Goal: Task Accomplishment & Management: Manage account settings

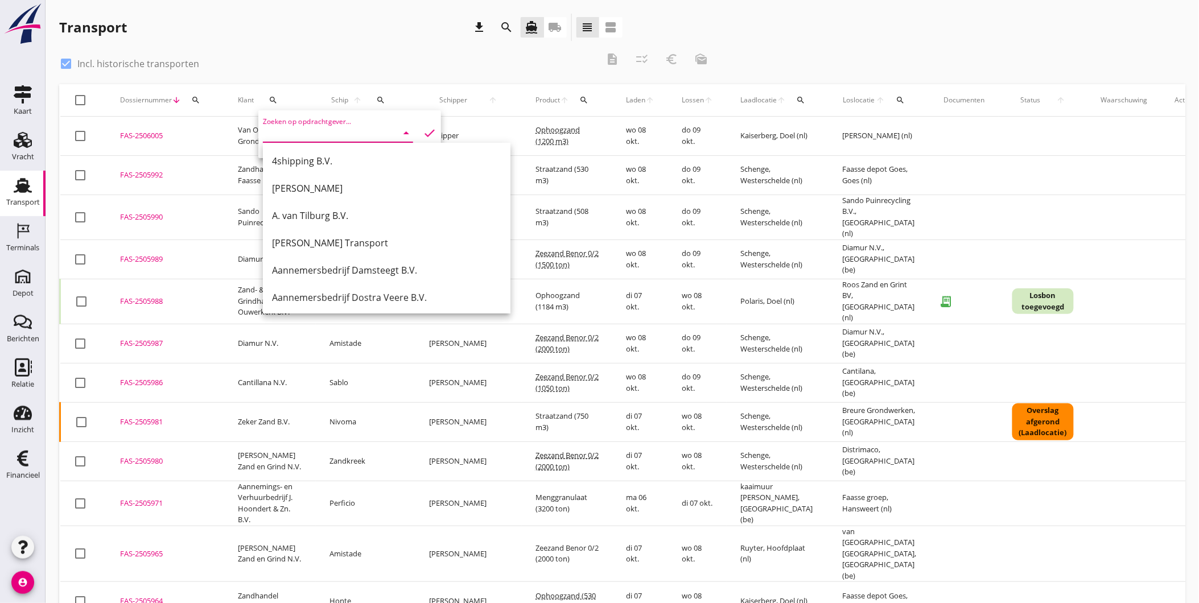
click at [8, 196] on div "Transport" at bounding box center [23, 203] width 34 height 16
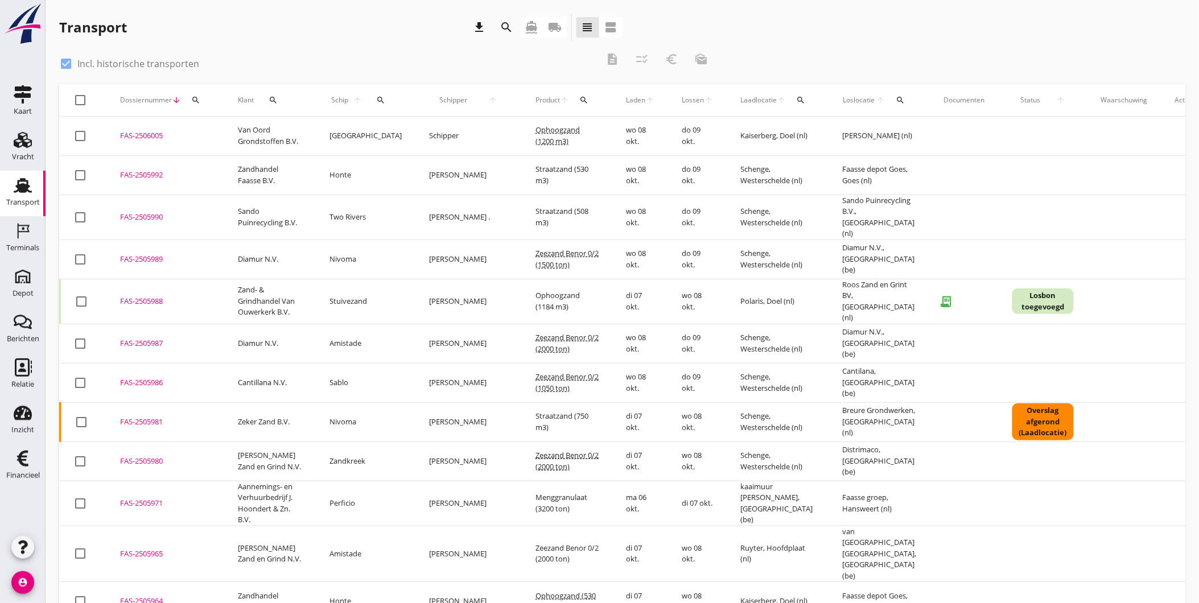
click at [195, 96] on icon "search" at bounding box center [195, 100] width 9 height 9
click at [278, 133] on input "Zoeken op dossiernummer..." at bounding box center [248, 133] width 118 height 18
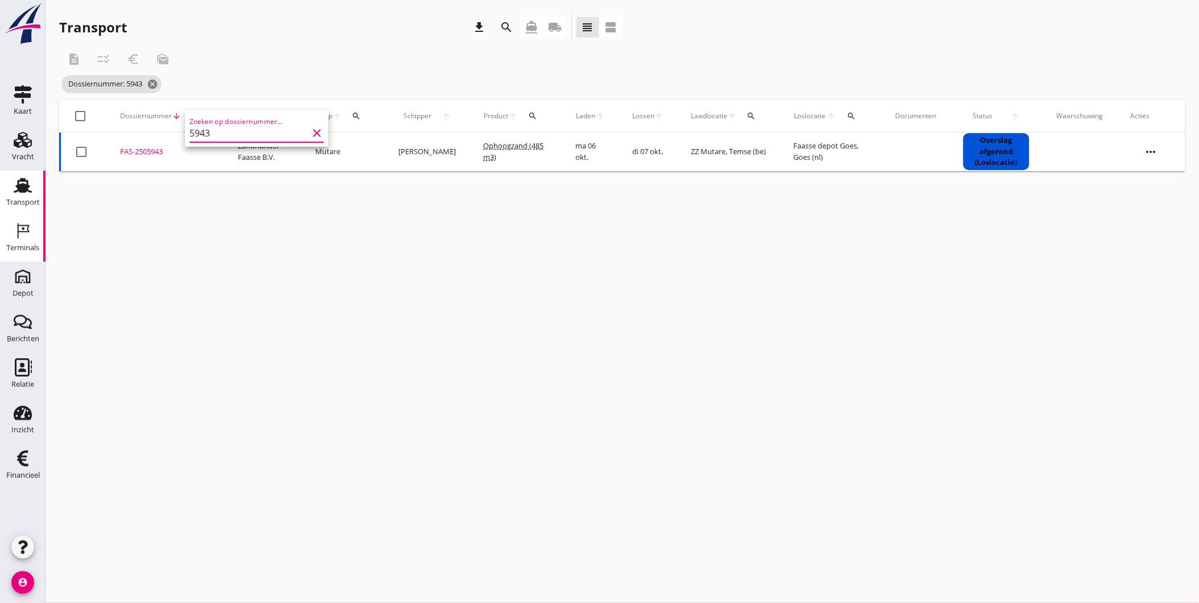
type input "5943"
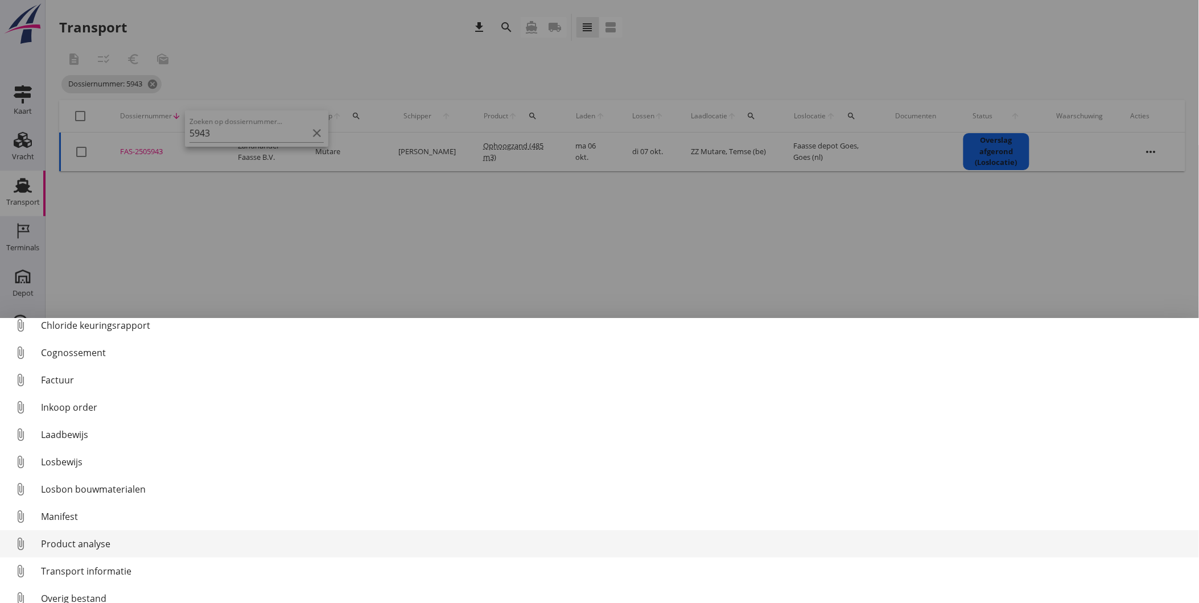
scroll to position [52, 0]
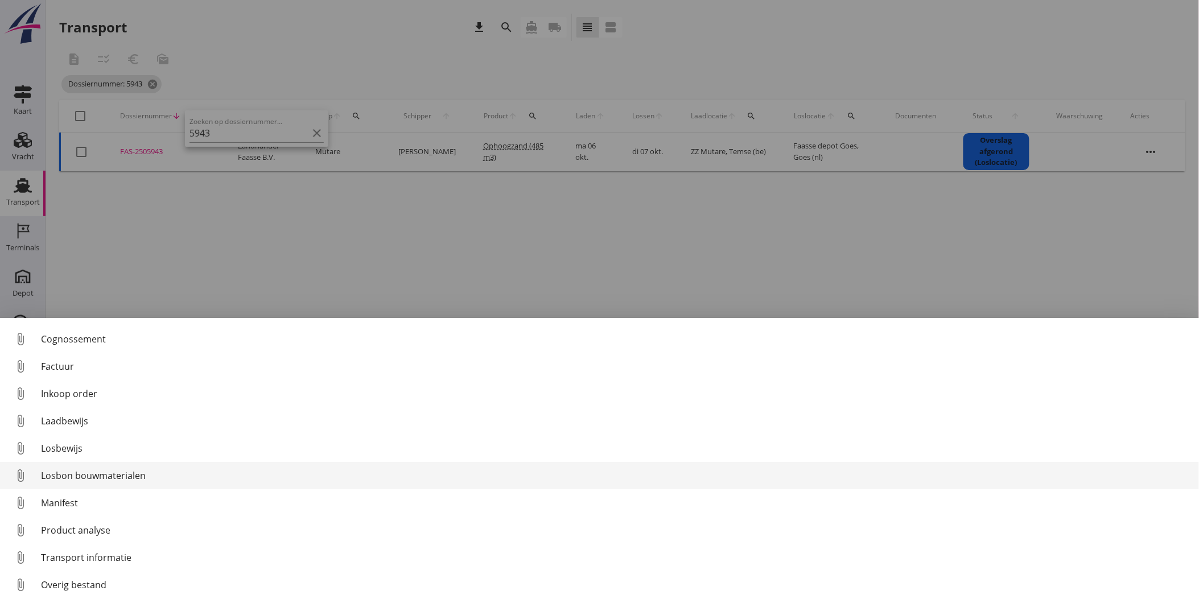
click at [96, 473] on div "Losbon bouwmaterialen" at bounding box center [615, 476] width 1149 height 14
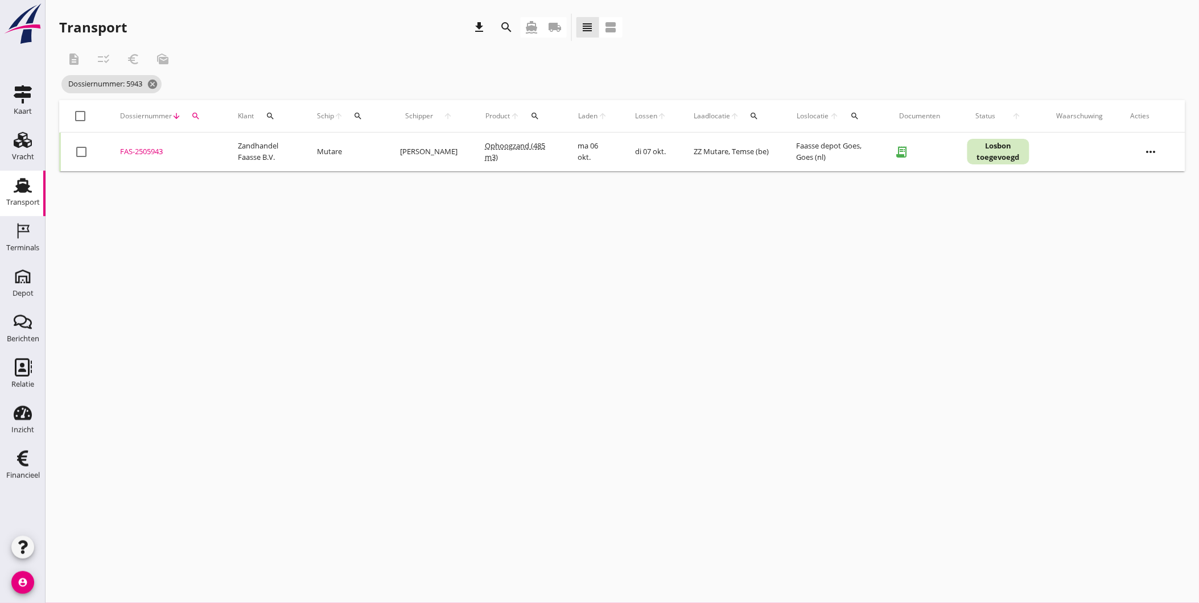
click at [141, 149] on div "FAS-2505943" at bounding box center [165, 151] width 90 height 11
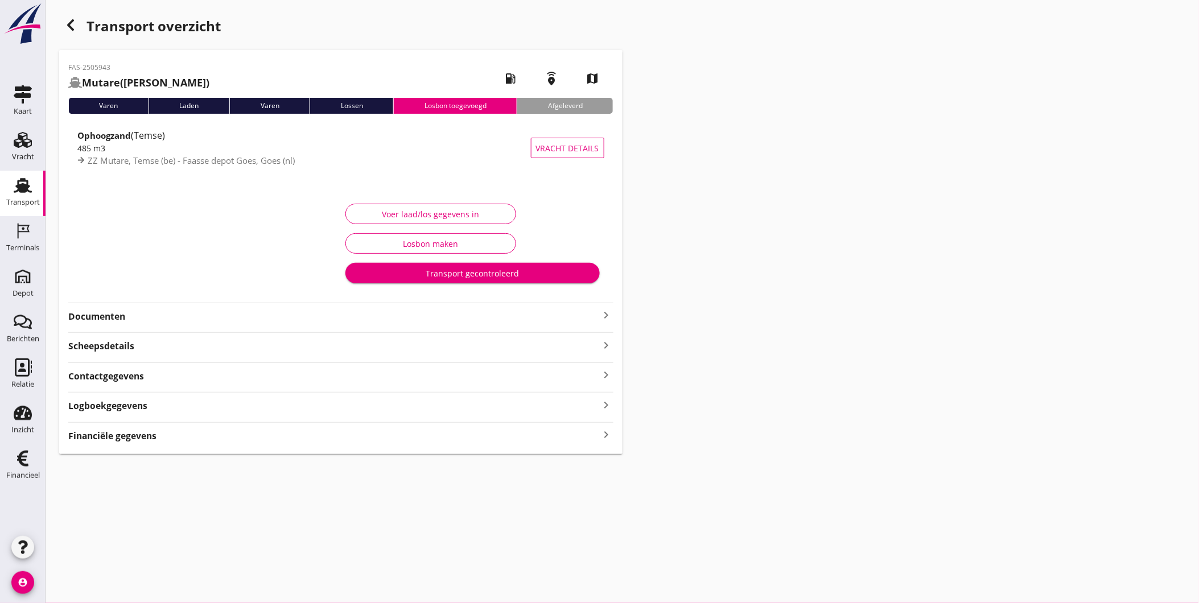
click at [140, 408] on strong "Logboekgegevens" at bounding box center [107, 405] width 79 height 13
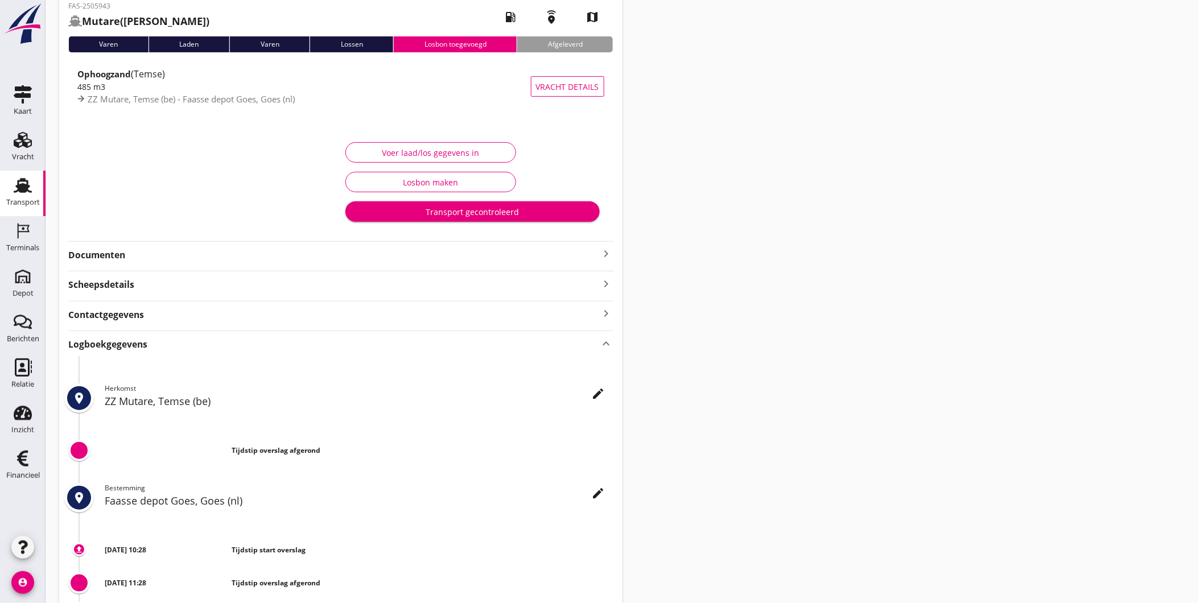
scroll to position [142, 0]
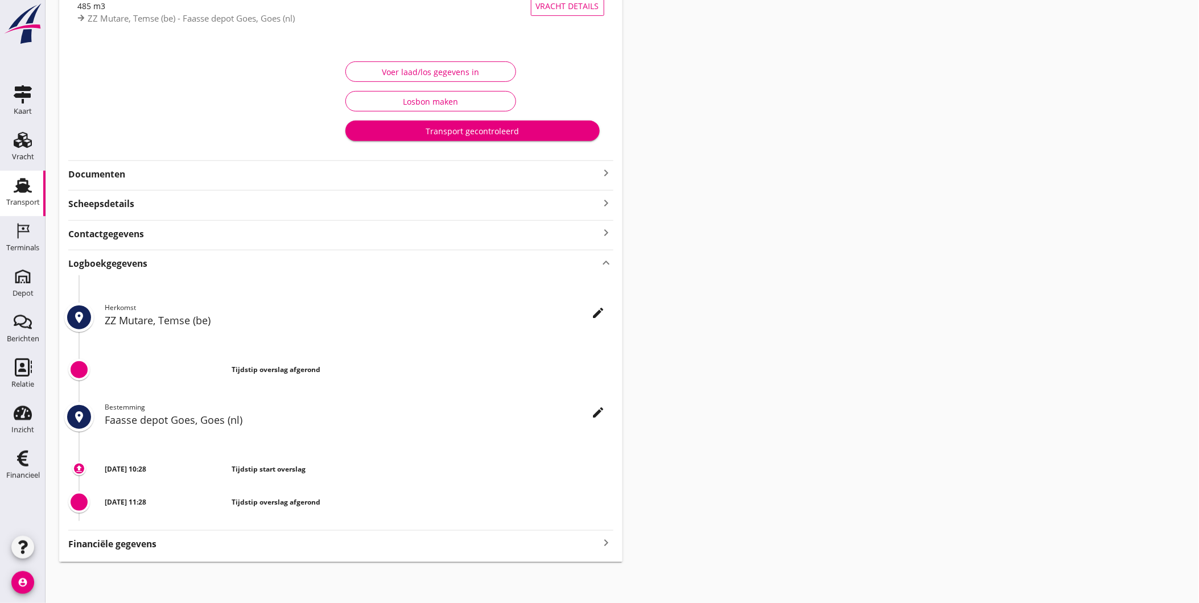
drag, startPoint x: 175, startPoint y: 472, endPoint x: 185, endPoint y: 472, distance: 10.2
click at [185, 472] on div "07 oktober 2025 - 10:28" at bounding box center [168, 469] width 127 height 10
click at [608, 422] on h2 "Faasse depot Goes, Goes (nl)" at bounding box center [359, 419] width 509 height 15
click at [604, 417] on icon "edit" at bounding box center [599, 413] width 14 height 14
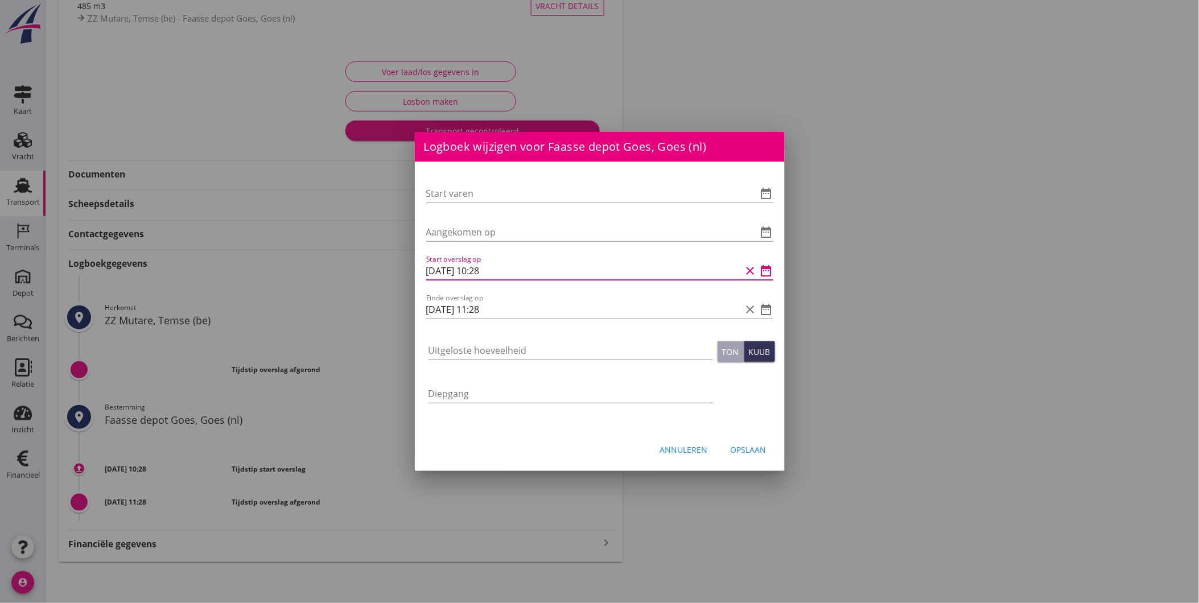
click at [484, 269] on input "07-10-2025 10:28" at bounding box center [583, 271] width 315 height 18
click at [493, 272] on input "07-10-2025 13:28" at bounding box center [583, 271] width 315 height 18
type input "07-10-2025 13:30"
click at [502, 308] on input "07-10-2025 11:28" at bounding box center [583, 309] width 315 height 18
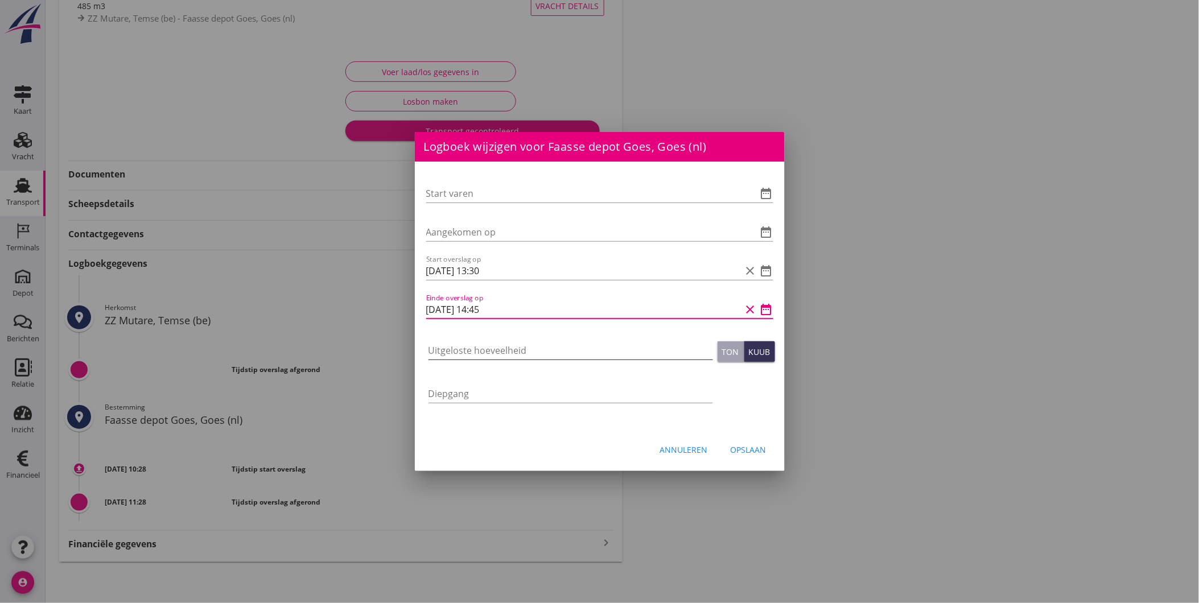
type input "07-10-2025 14:45"
click at [494, 349] on input "Uitgeloste hoeveelheid" at bounding box center [570, 350] width 284 height 18
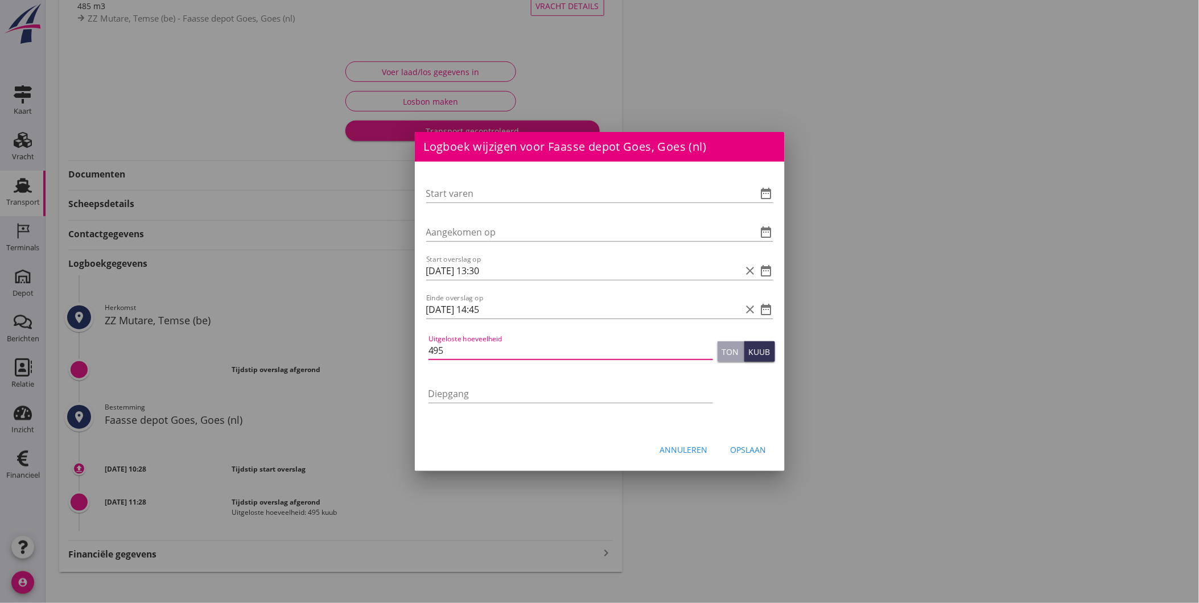
type input "495"
click at [740, 451] on div "Opslaan" at bounding box center [748, 450] width 36 height 12
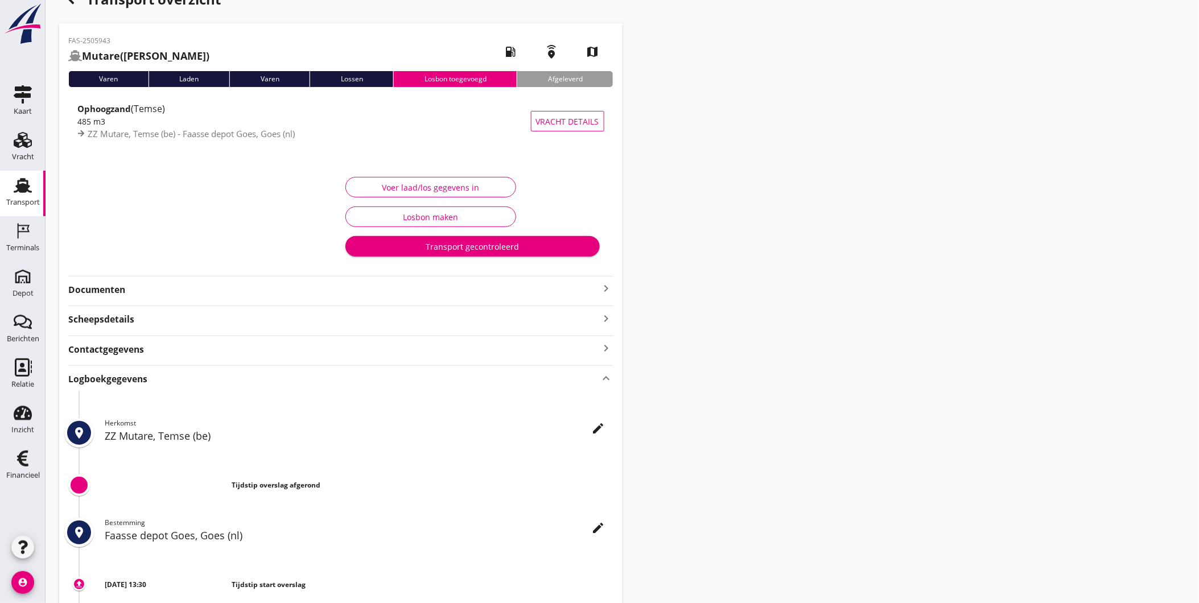
scroll to position [0, 0]
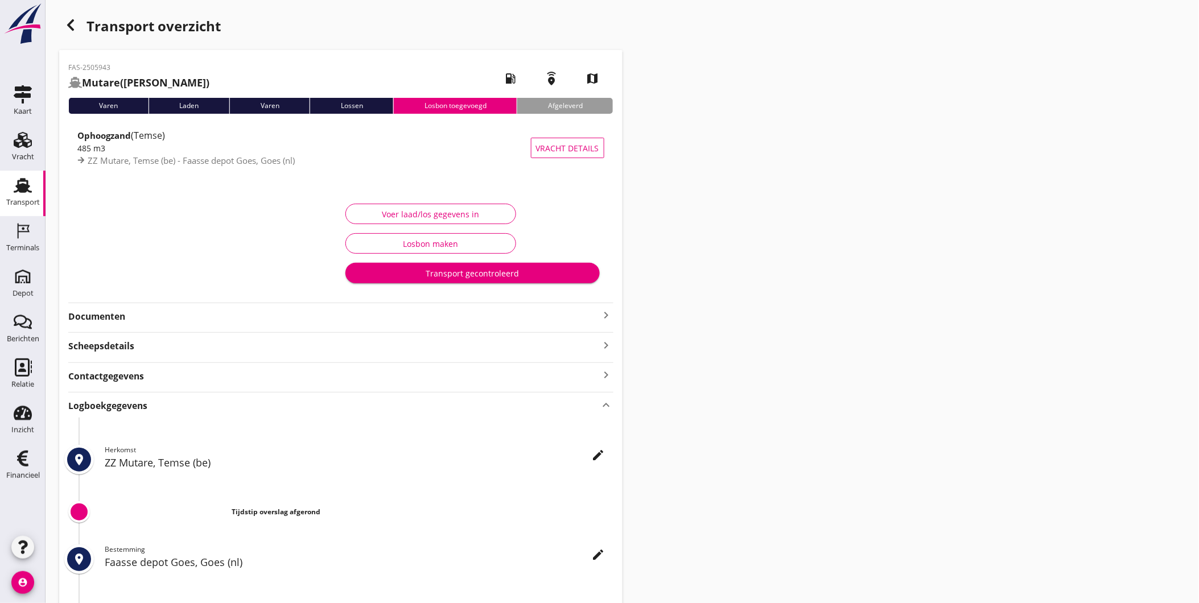
click at [165, 315] on strong "Documenten" at bounding box center [333, 316] width 531 height 13
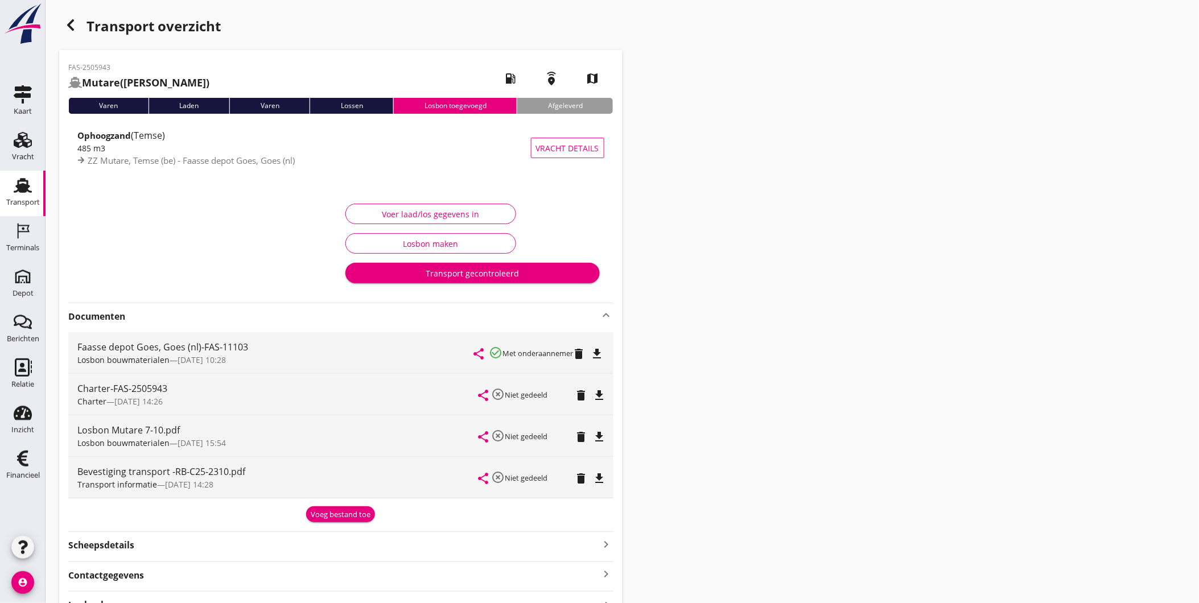
click at [165, 315] on strong "Documenten" at bounding box center [333, 316] width 531 height 13
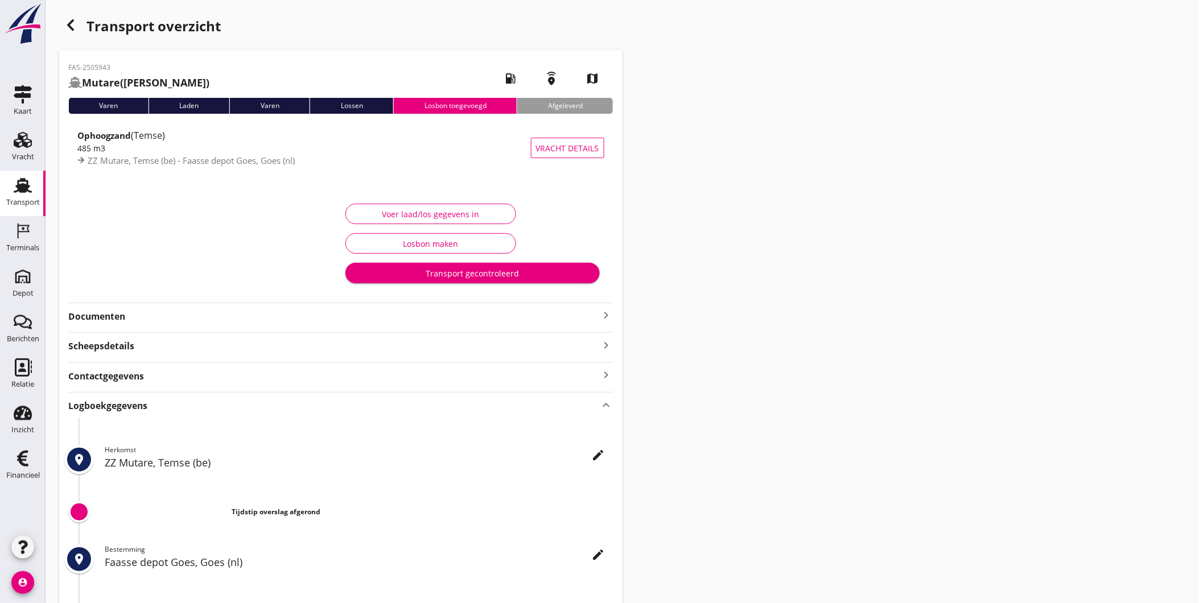
click at [385, 209] on div "Voer laad/los gegevens in" at bounding box center [430, 214] width 151 height 12
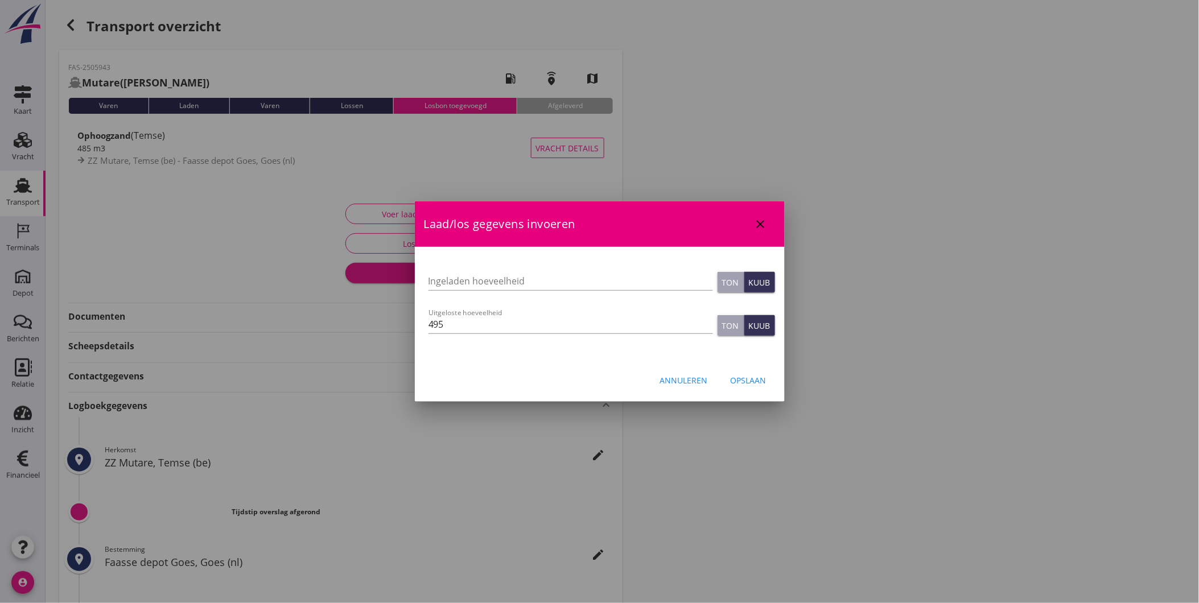
click at [754, 383] on div "Opslaan" at bounding box center [748, 380] width 36 height 12
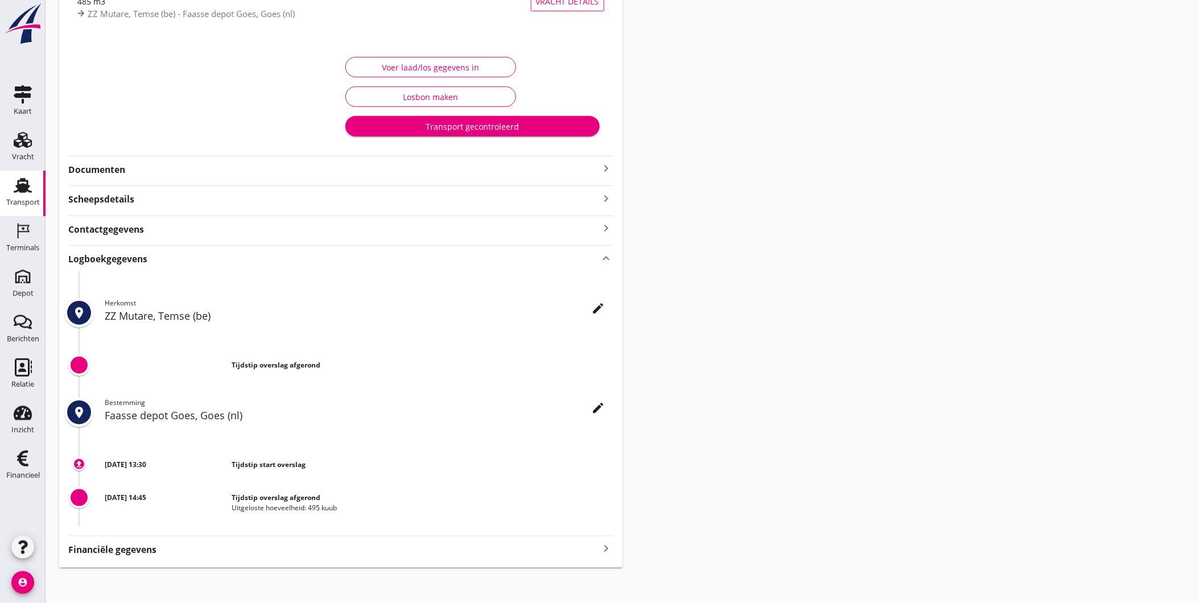
scroll to position [152, 0]
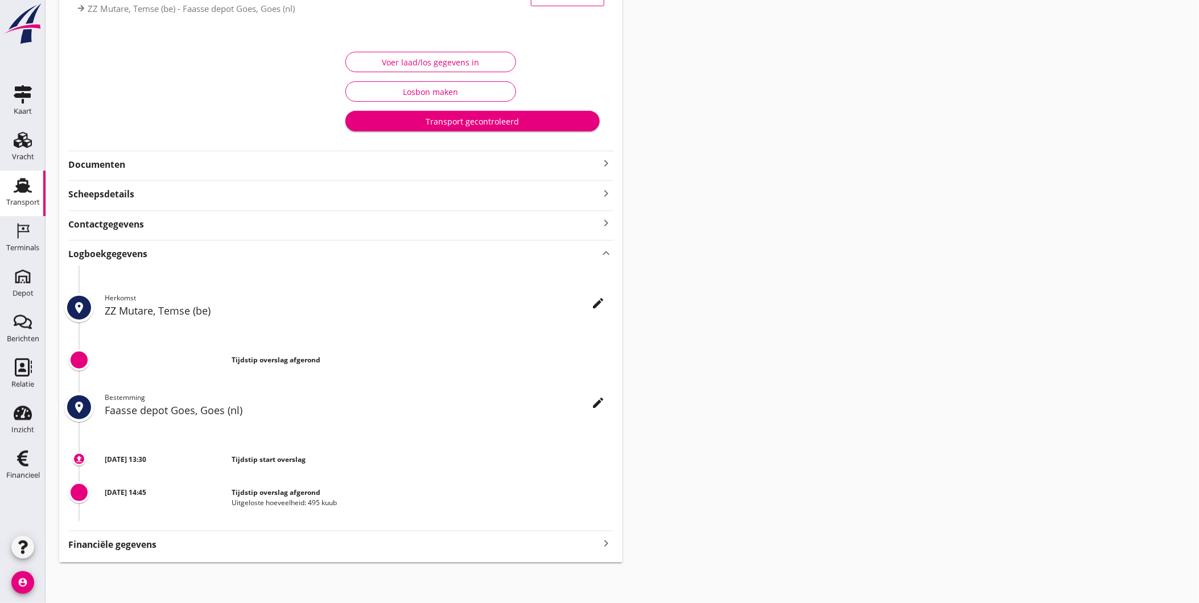
click at [169, 160] on strong "Documenten" at bounding box center [333, 164] width 531 height 13
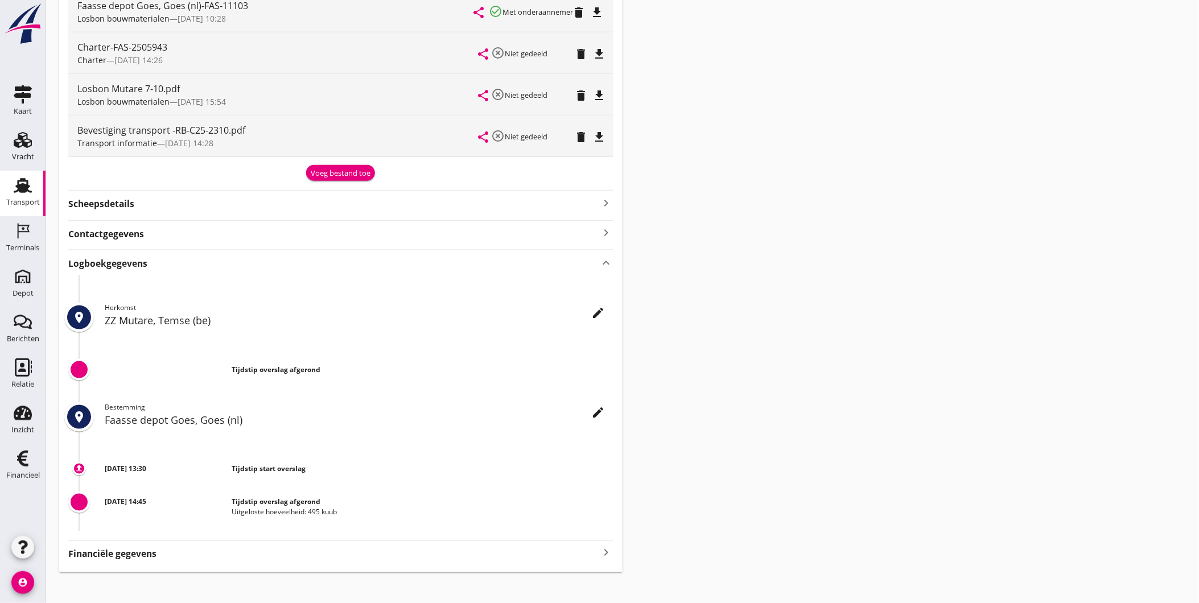
scroll to position [351, 0]
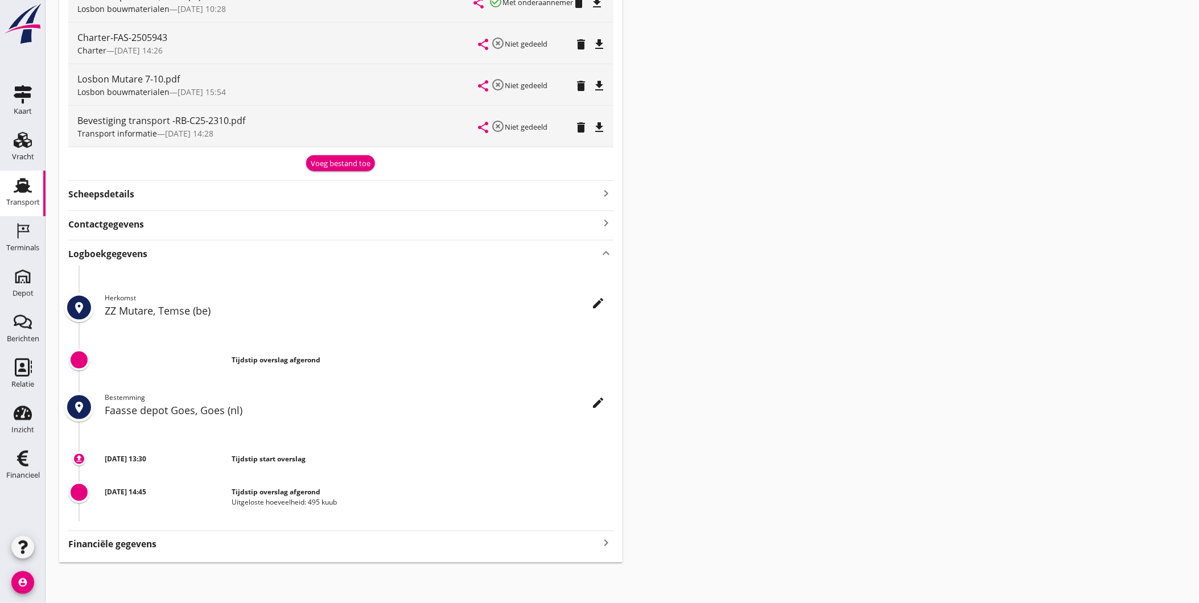
click at [172, 257] on div "Logboekgegevens keyboard_arrow_up" at bounding box center [340, 252] width 545 height 15
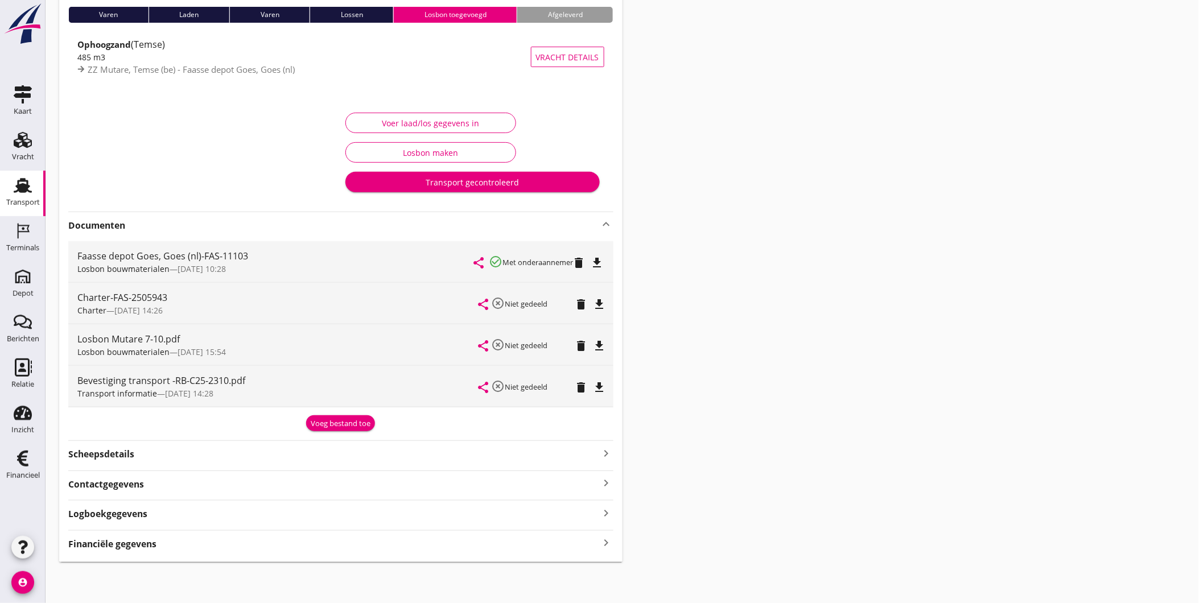
click at [148, 516] on div "Logboekgegevens keyboard_arrow_right" at bounding box center [340, 512] width 545 height 15
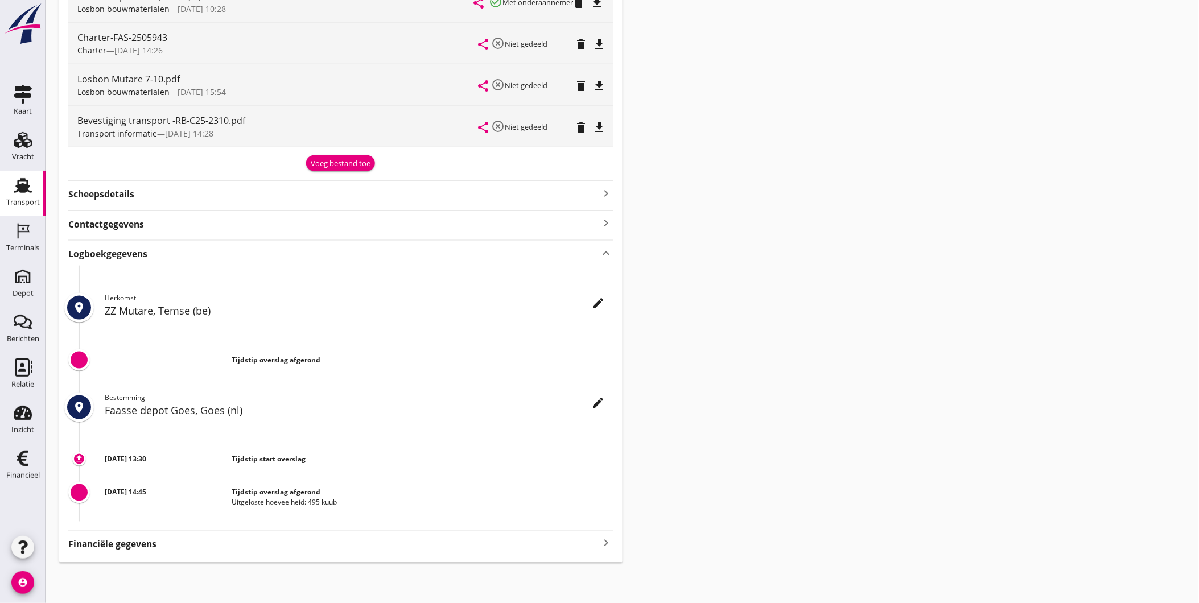
click at [109, 259] on strong "Logboekgegevens" at bounding box center [107, 253] width 79 height 13
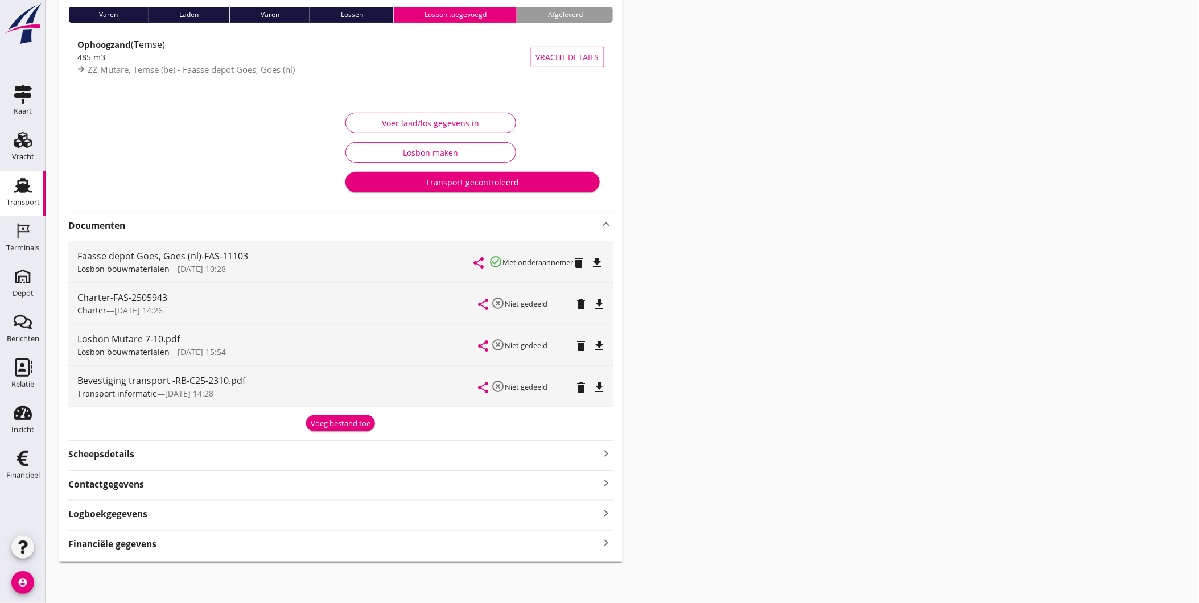
scroll to position [91, 0]
click at [521, 184] on div "Transport gecontroleerd" at bounding box center [472, 182] width 236 height 12
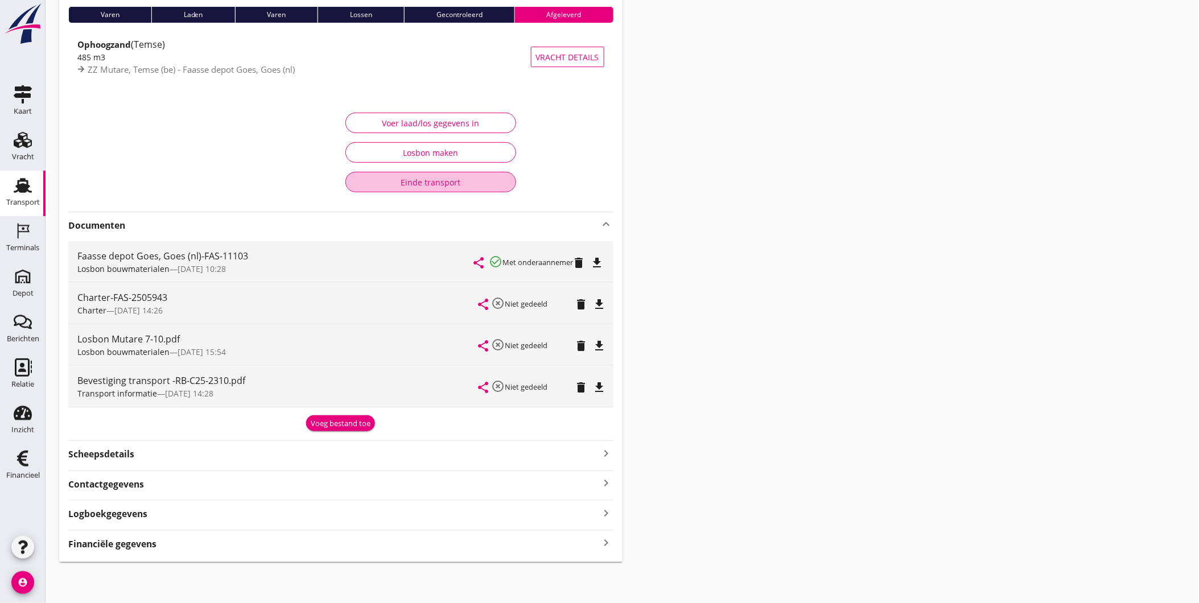
click at [421, 183] on div "Einde transport" at bounding box center [430, 182] width 151 height 12
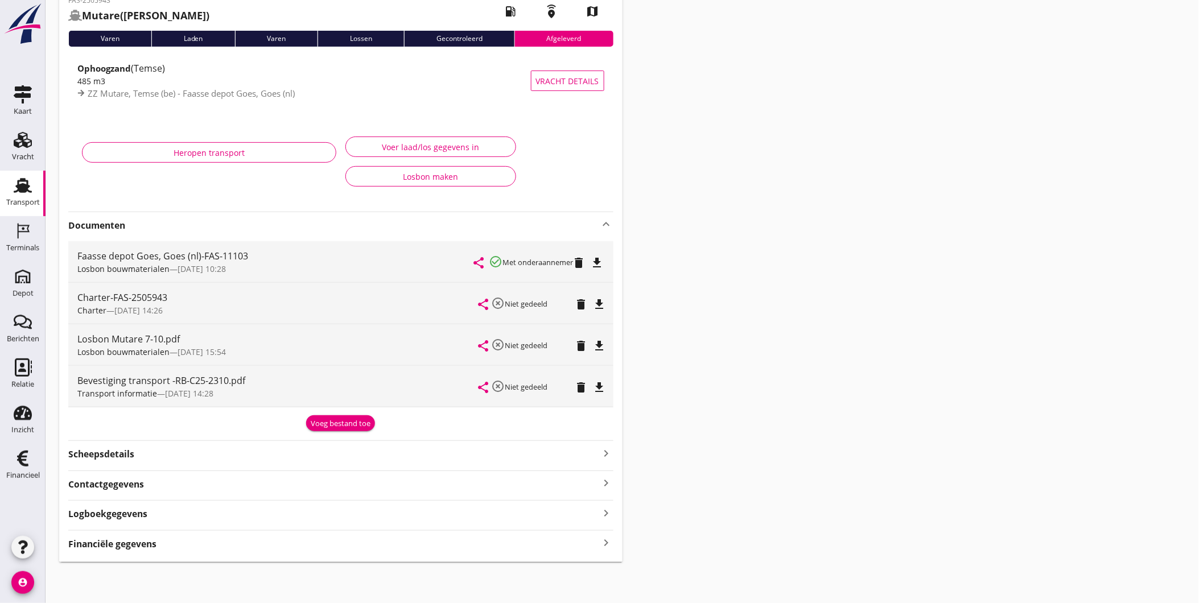
scroll to position [67, 0]
click at [601, 341] on icon "file_download" at bounding box center [600, 346] width 14 height 14
click at [31, 366] on use at bounding box center [23, 367] width 17 height 18
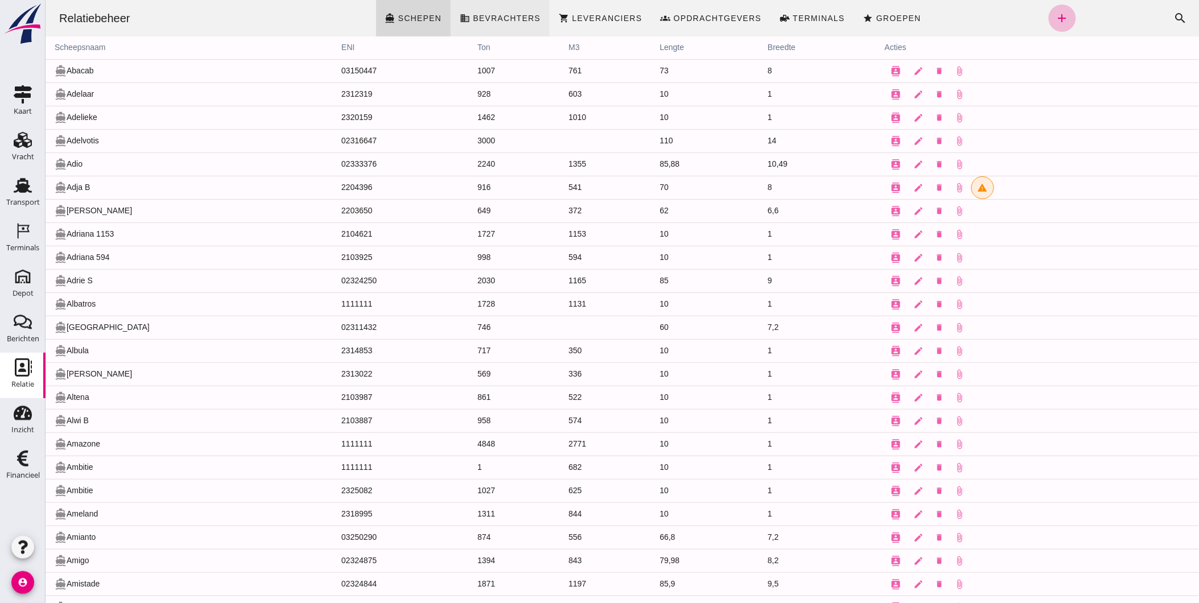
click at [482, 13] on span "business Bevrachters" at bounding box center [499, 18] width 81 height 10
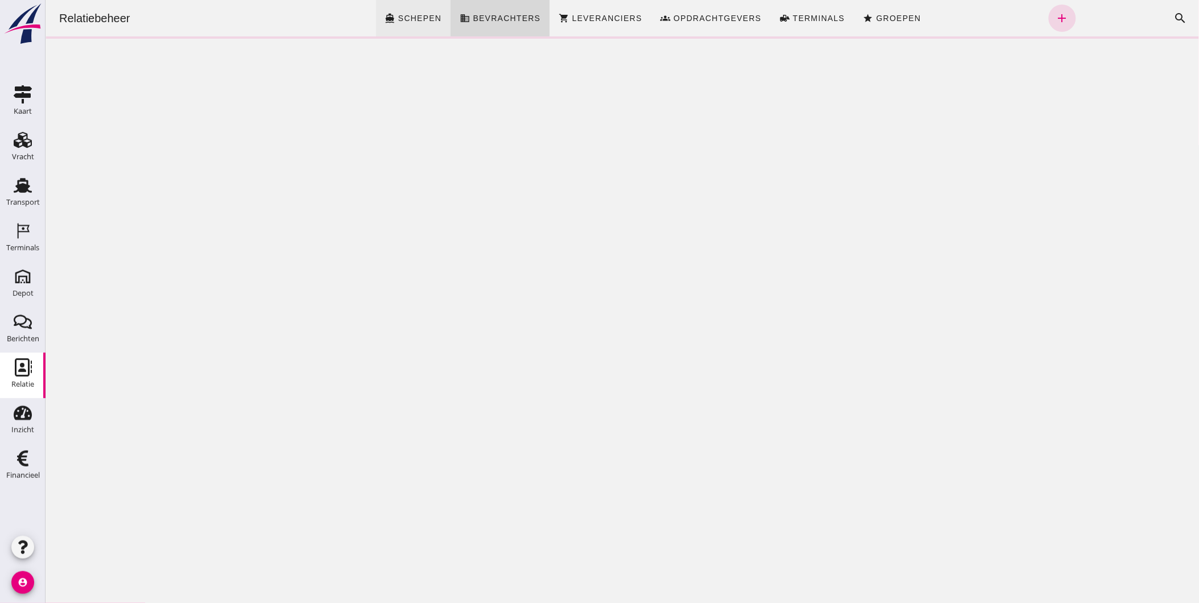
click at [395, 17] on icon "directions_boat" at bounding box center [390, 18] width 10 height 10
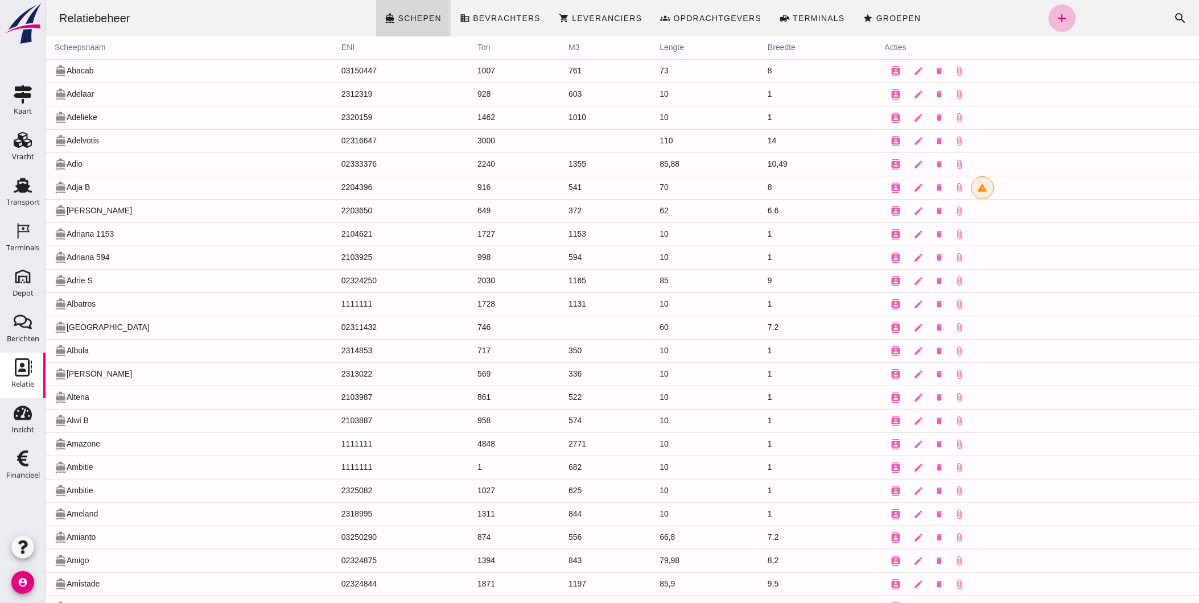
drag, startPoint x: 1163, startPoint y: 13, endPoint x: 1152, endPoint y: 17, distance: 12.1
click at [1173, 13] on icon "search" at bounding box center [1180, 18] width 14 height 14
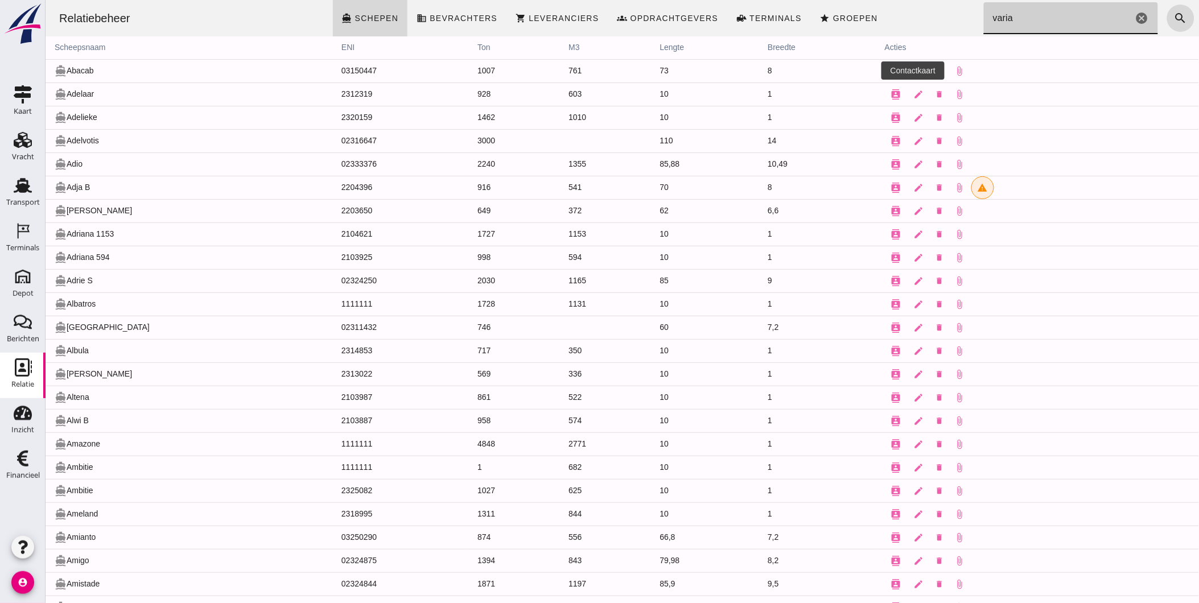
type input "varian"
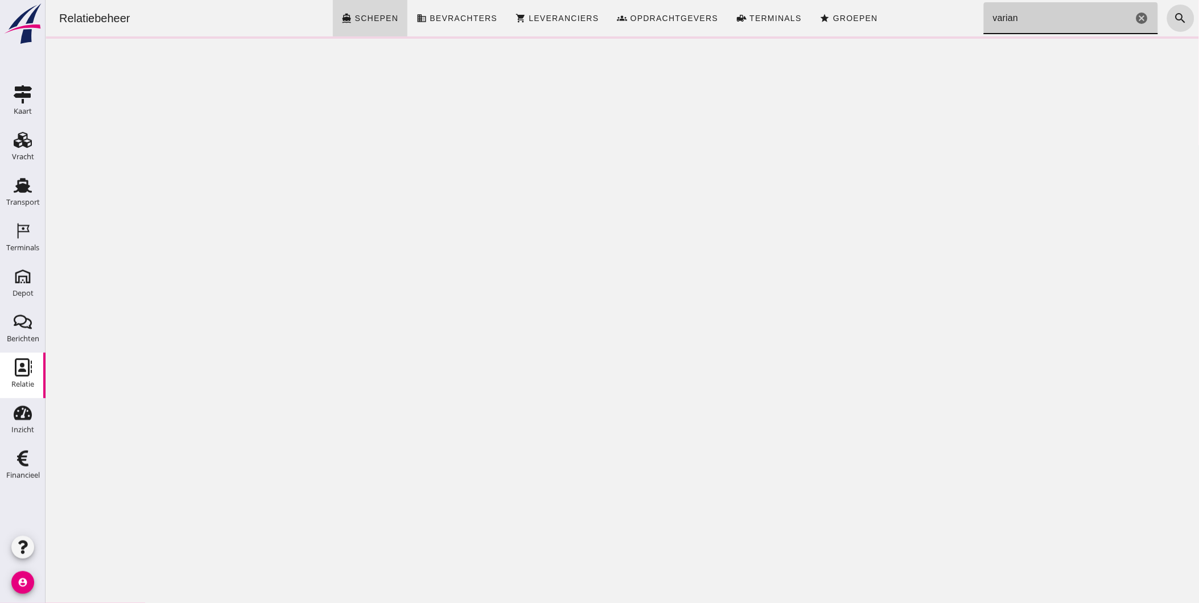
click at [1134, 20] on icon "cancel" at bounding box center [1141, 18] width 14 height 14
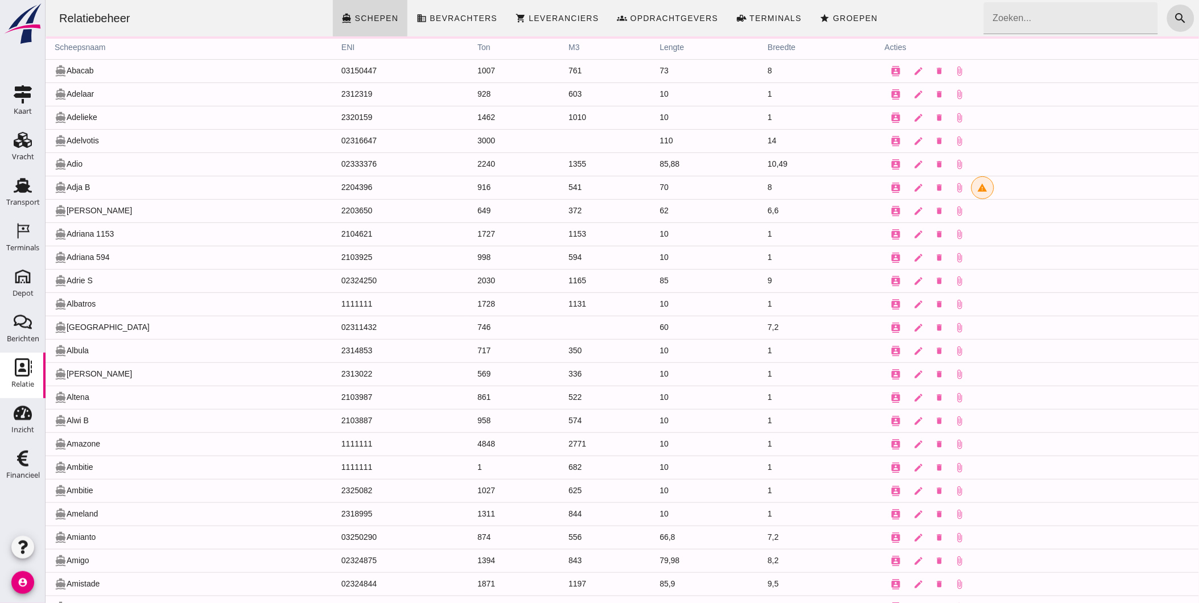
drag, startPoint x: 463, startPoint y: 9, endPoint x: 378, endPoint y: 14, distance: 84.9
click at [464, 10] on link "business Bevrachters" at bounding box center [456, 18] width 99 height 36
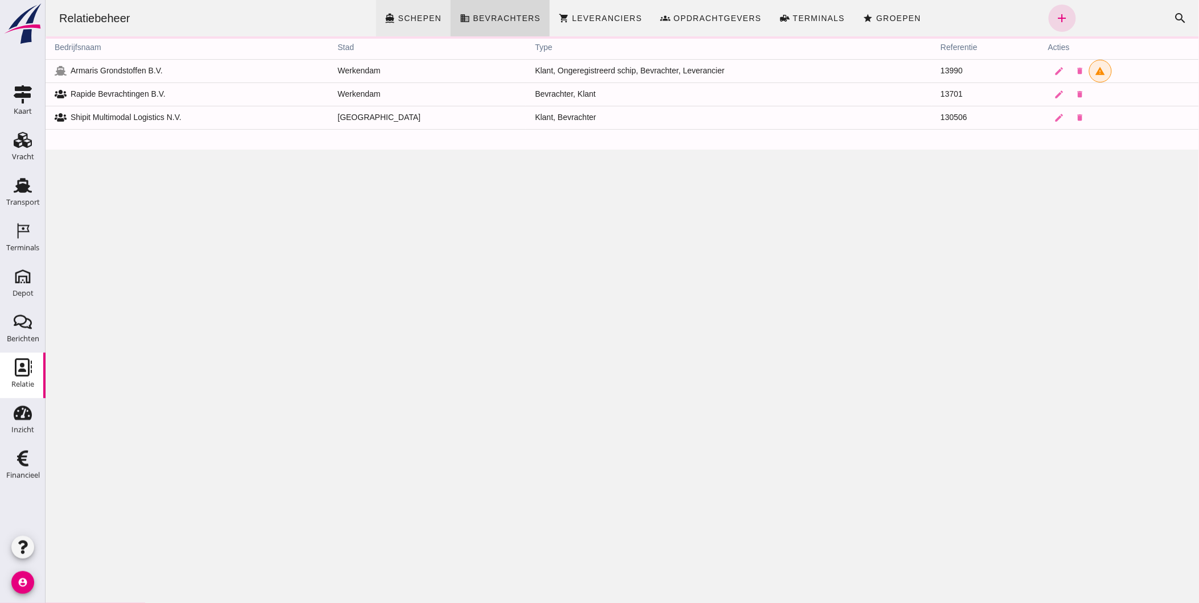
click at [395, 15] on icon "directions_boat" at bounding box center [390, 18] width 10 height 10
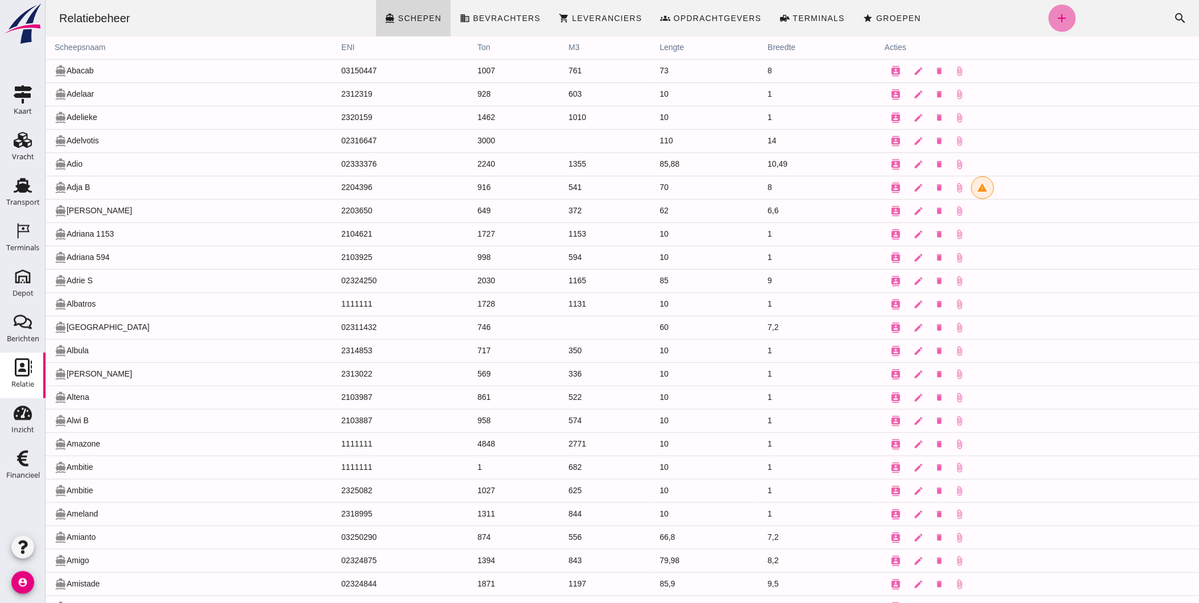
click at [1055, 14] on icon "add" at bounding box center [1062, 18] width 14 height 14
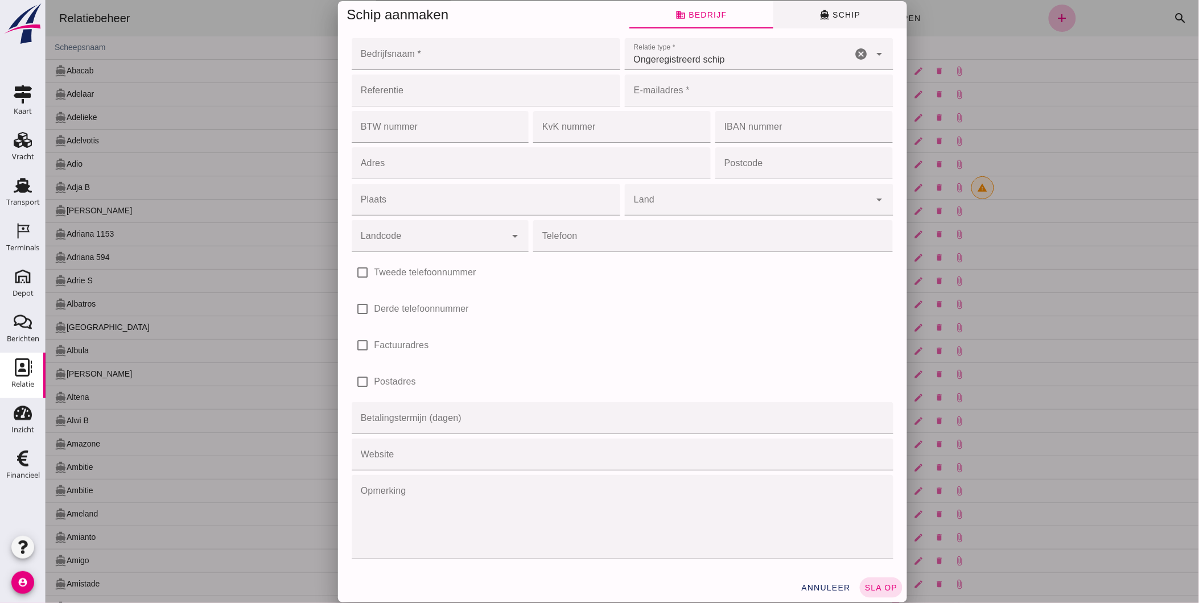
click at [855, 14] on button "directions_boat Schip" at bounding box center [840, 14] width 134 height 27
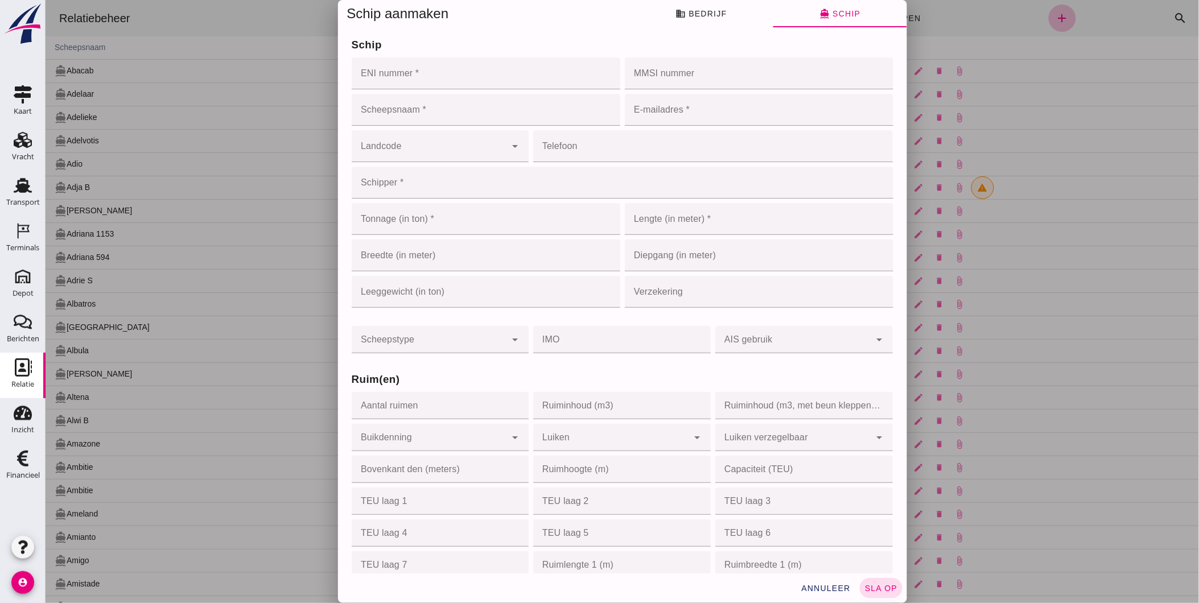
click at [663, 78] on input "MMSI nummer" at bounding box center [755, 73] width 262 height 32
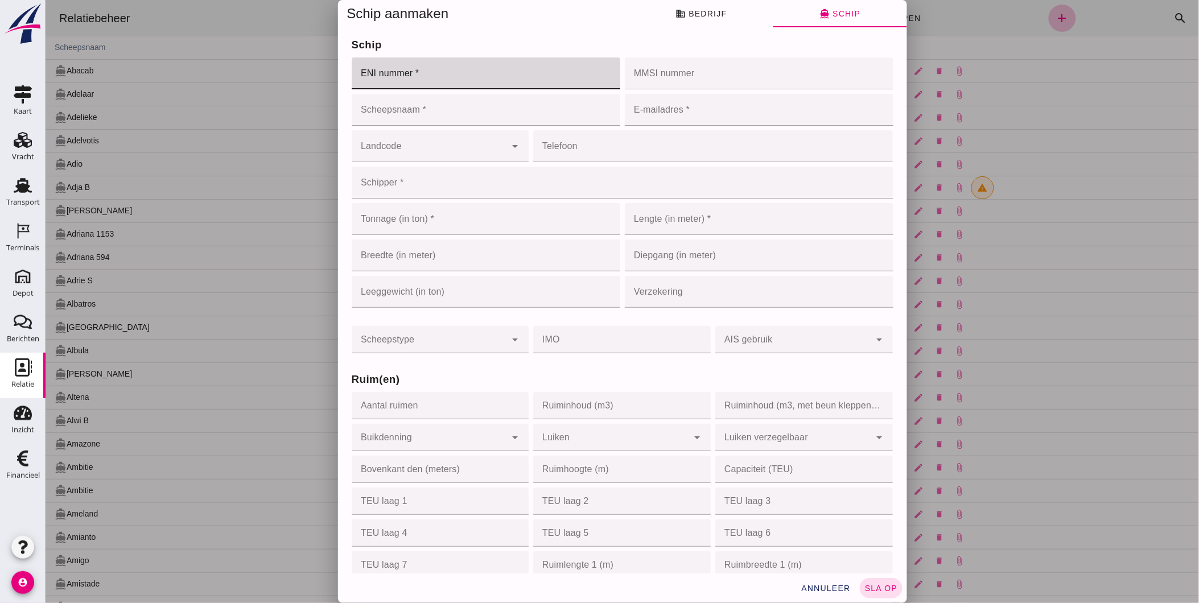
click at [491, 74] on input "ENI nummer *" at bounding box center [482, 73] width 262 height 32
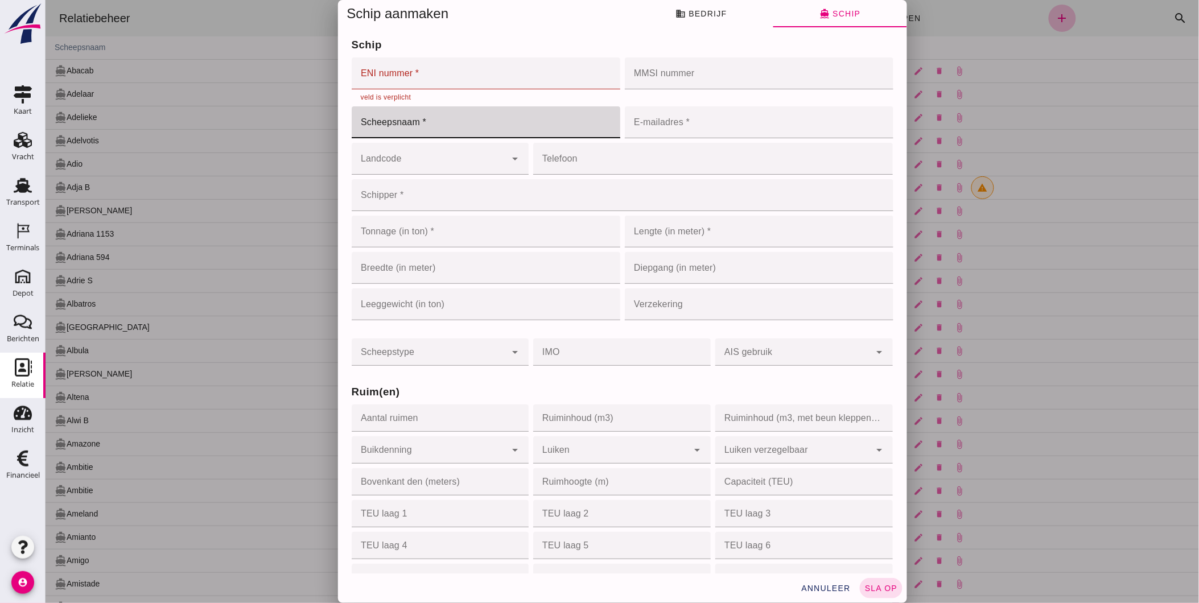
click at [470, 111] on input "Scheepsnaam *" at bounding box center [485, 122] width 269 height 32
type input "Variant"
click at [427, 73] on input "ENI nummer *" at bounding box center [482, 73] width 262 height 32
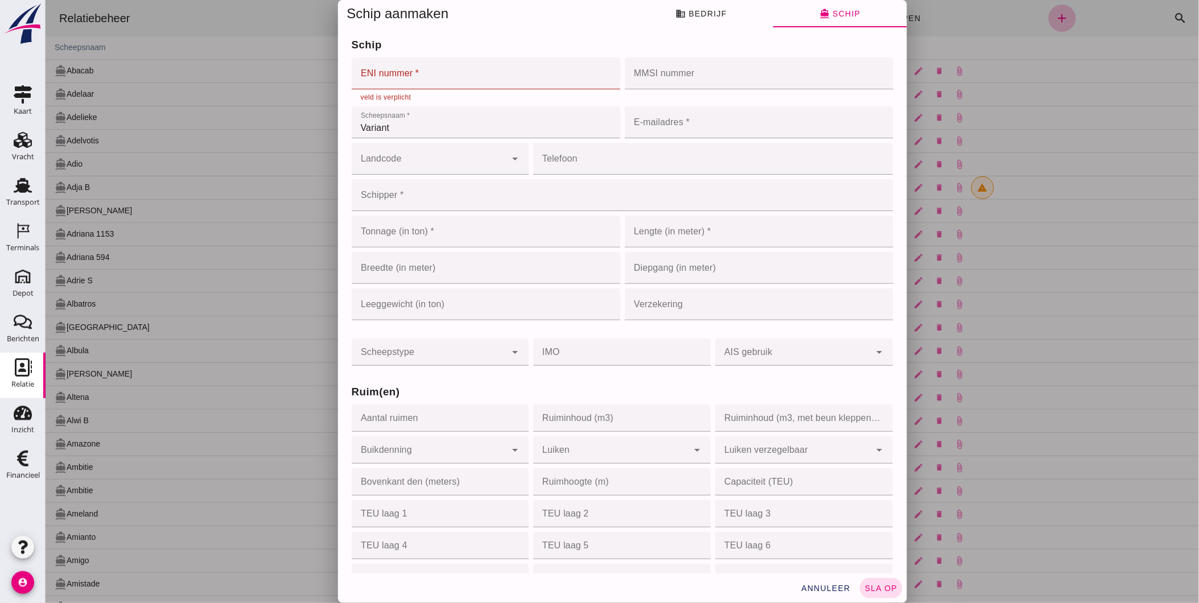
click at [430, 75] on input "ENI nummer *" at bounding box center [482, 73] width 262 height 32
paste input "02324791"
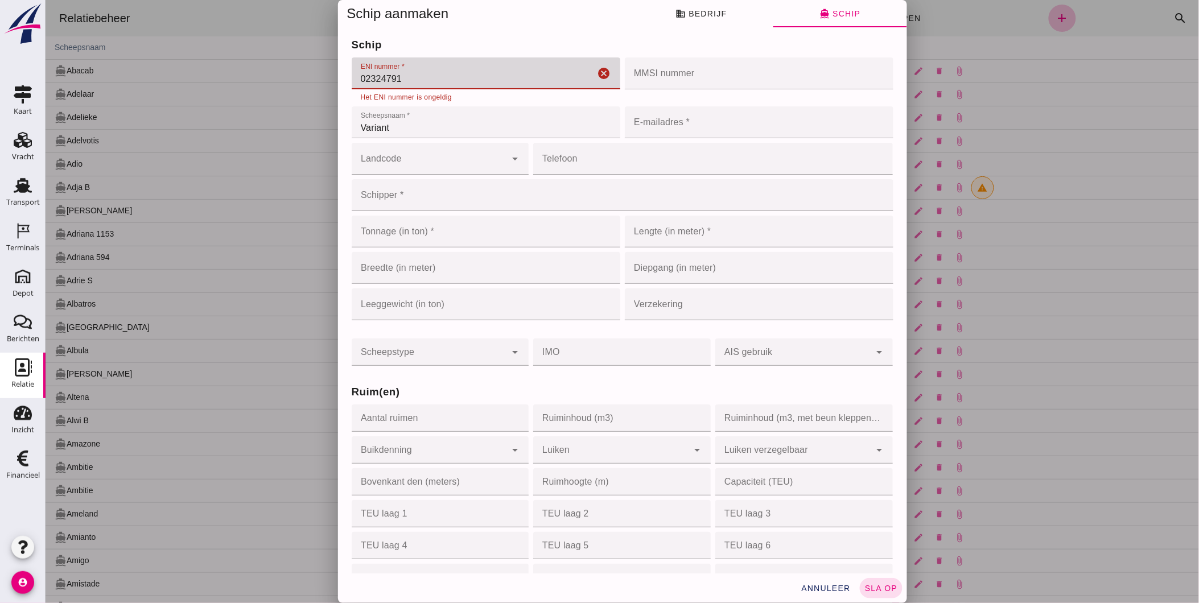
type input "02324791"
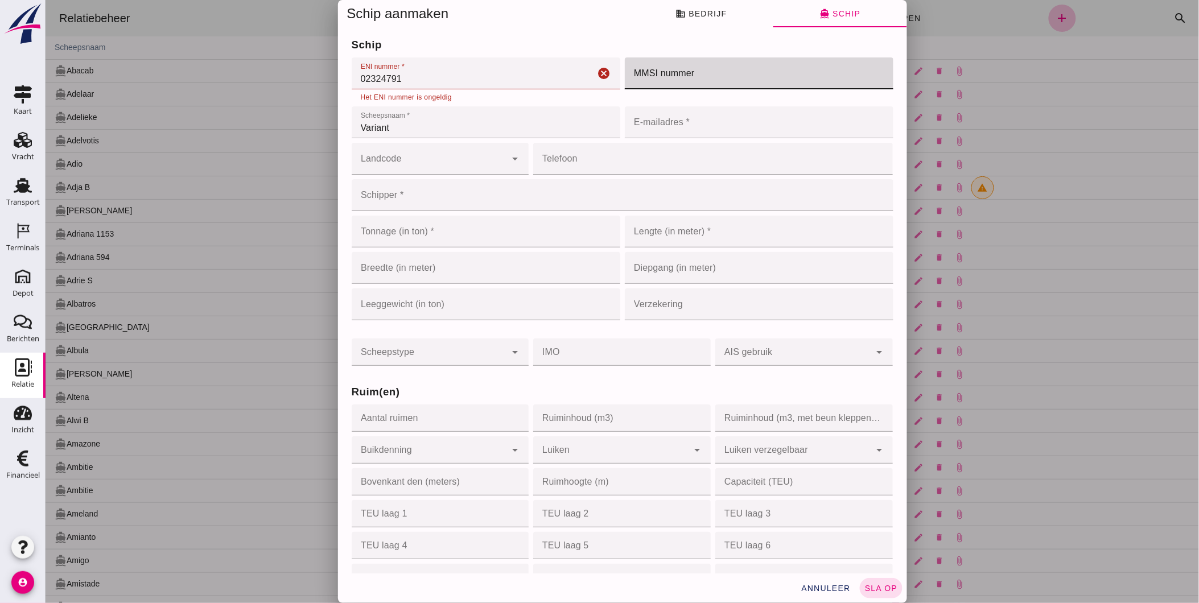
click at [672, 72] on input "MMSI nummer" at bounding box center [755, 73] width 262 height 32
paste input "244700275"
type input "244700275"
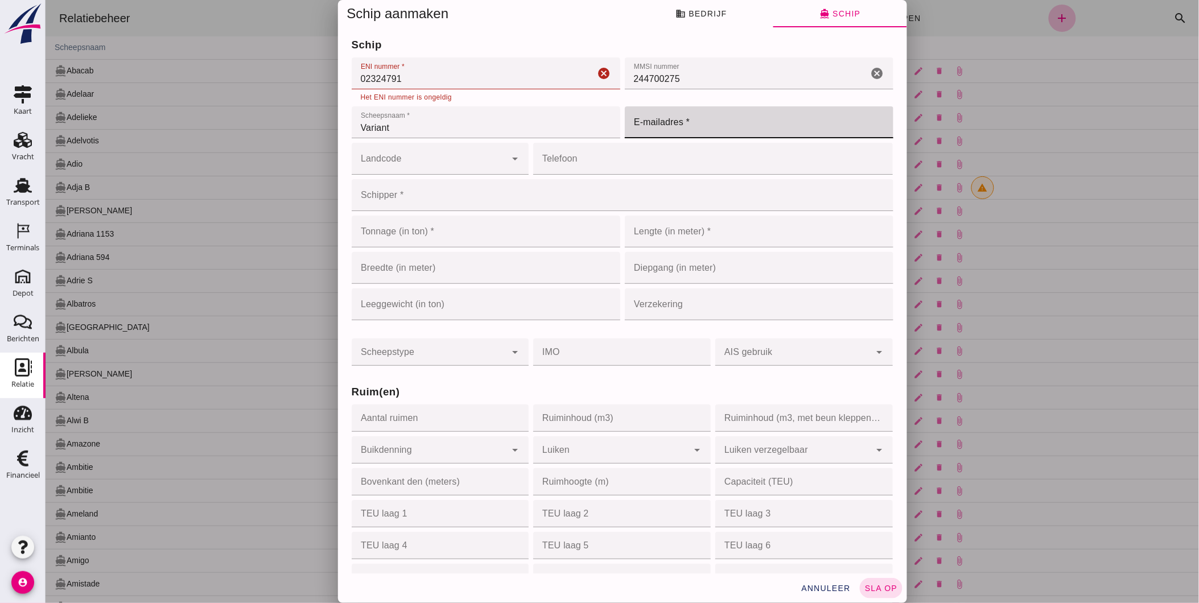
click at [725, 129] on input "E-mailadres *" at bounding box center [755, 122] width 262 height 32
click at [725, 97] on div "MMSI nummer MMSI nummer 244700275 cancel" at bounding box center [758, 79] width 273 height 49
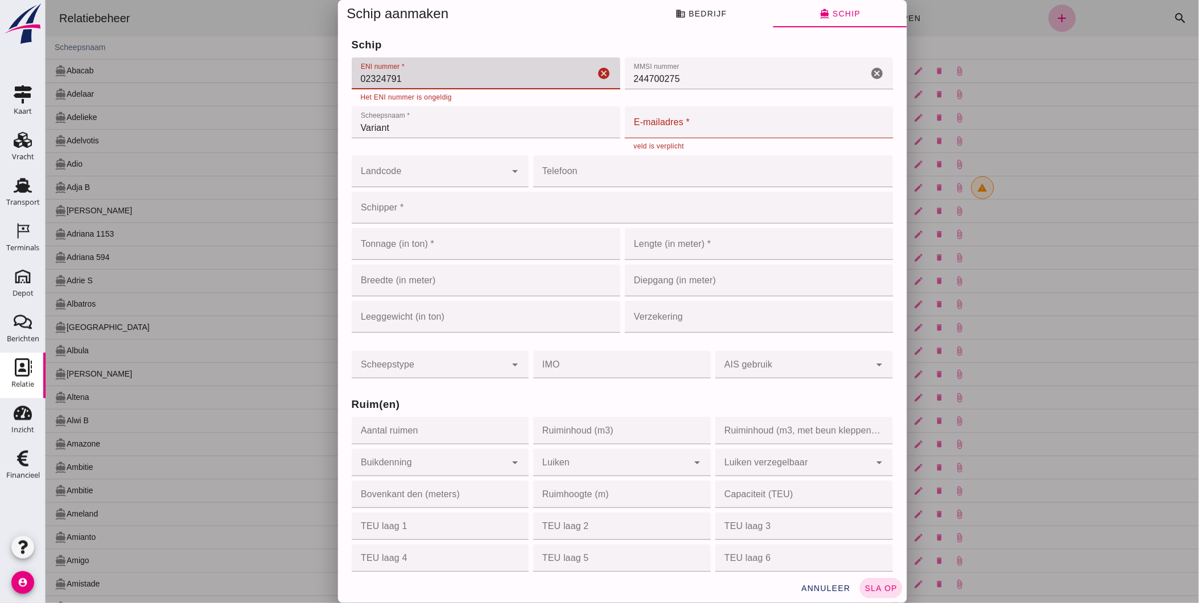
click at [438, 85] on input "02324791" at bounding box center [472, 73] width 243 height 32
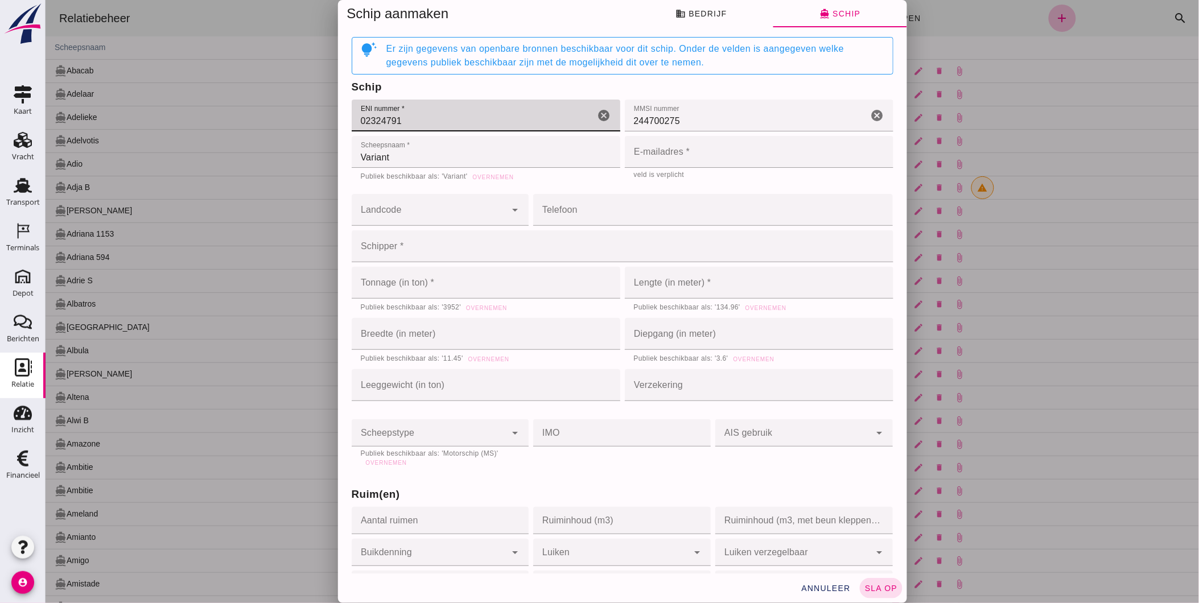
type input "02324791"
click at [671, 105] on input "244700275" at bounding box center [745, 116] width 243 height 32
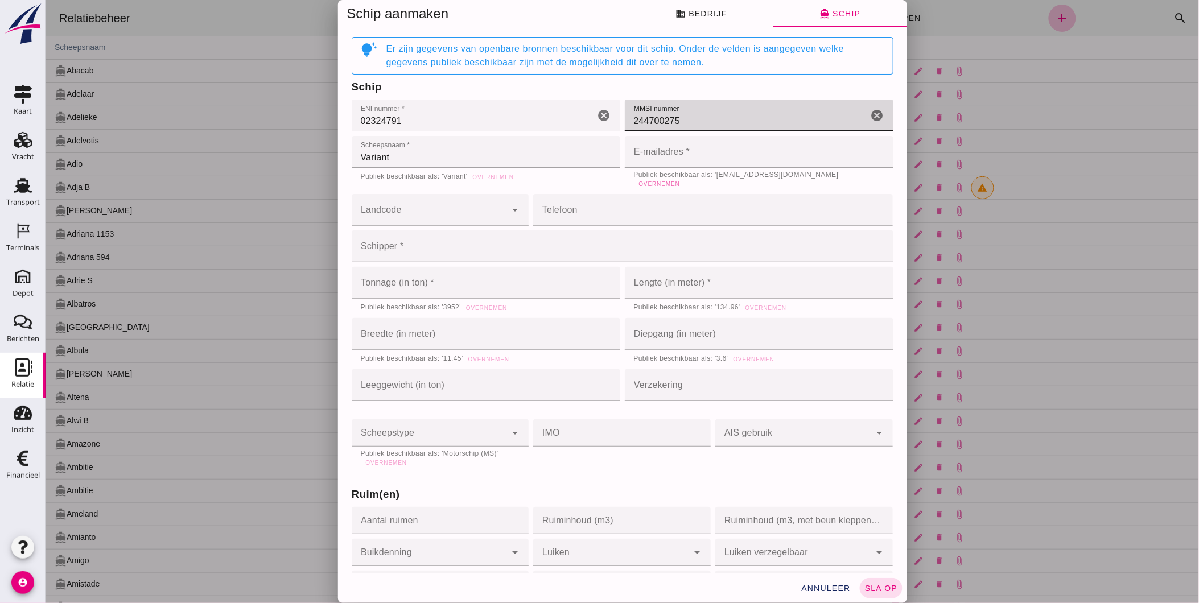
click at [679, 181] on span "Overnemen" at bounding box center [659, 184] width 42 height 6
type input "variantscheepvaart@hotmail.com"
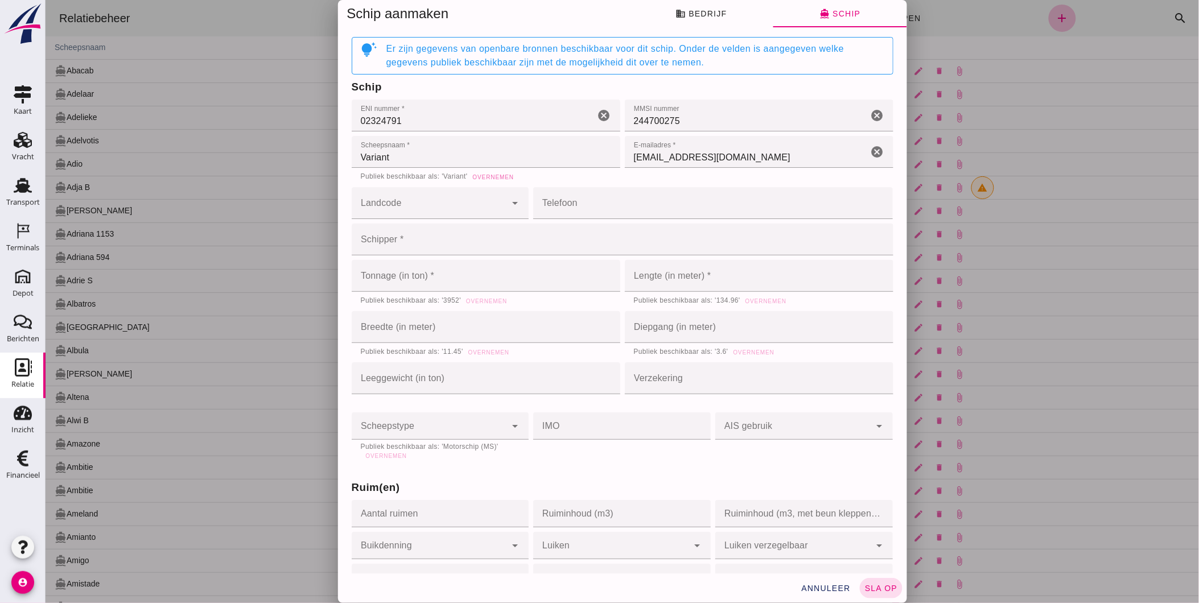
click at [495, 175] on span "Overnemen" at bounding box center [493, 177] width 42 height 6
type input "Variant"
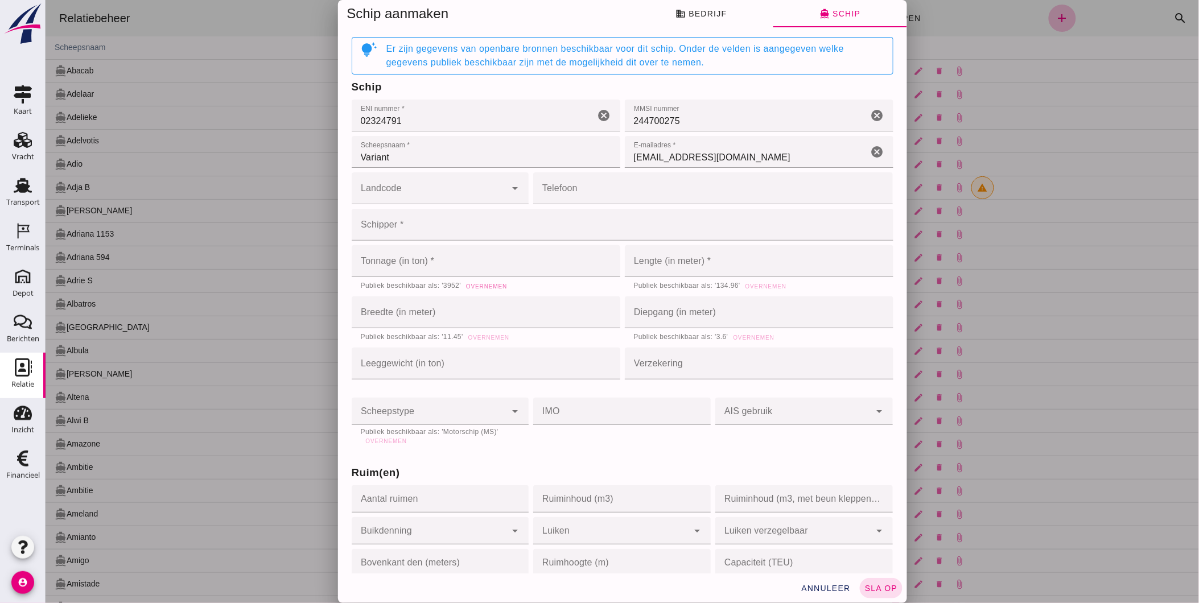
click at [492, 291] on button "Overnemen" at bounding box center [485, 285] width 51 height 11
type input "3952"
click at [766, 292] on button "Overnemen" at bounding box center [765, 285] width 51 height 11
type input "134.96"
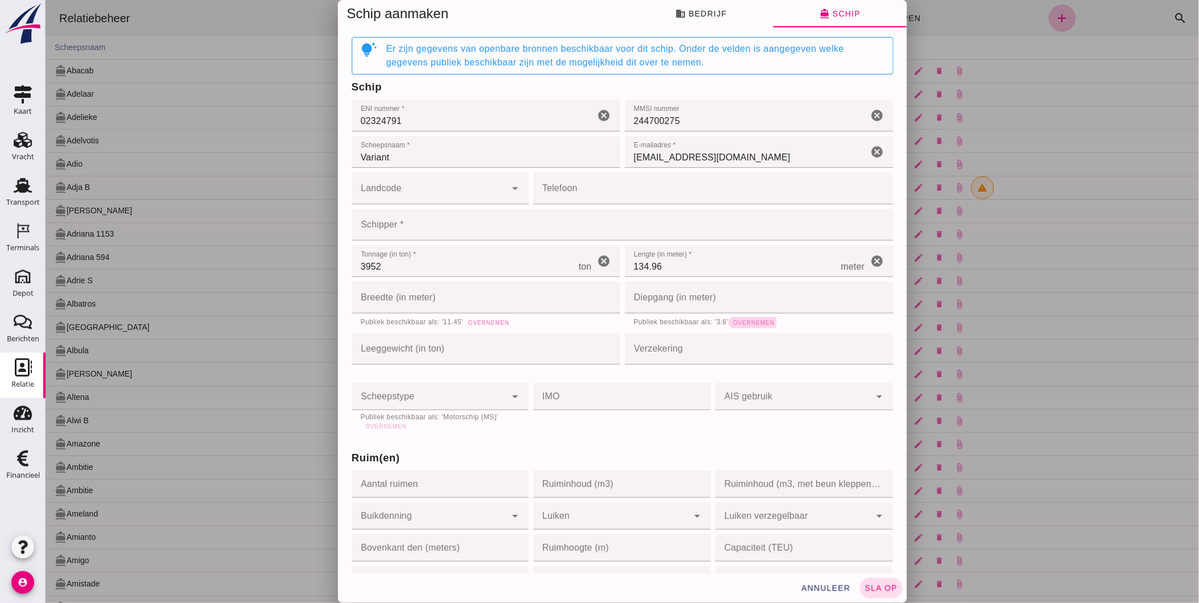
drag, startPoint x: 751, startPoint y: 319, endPoint x: 497, endPoint y: 325, distance: 253.8
click at [749, 319] on button "Overnemen" at bounding box center [753, 322] width 51 height 11
type input "3.6"
click at [463, 317] on button "Overnemen" at bounding box center [488, 322] width 51 height 11
type input "11.45"
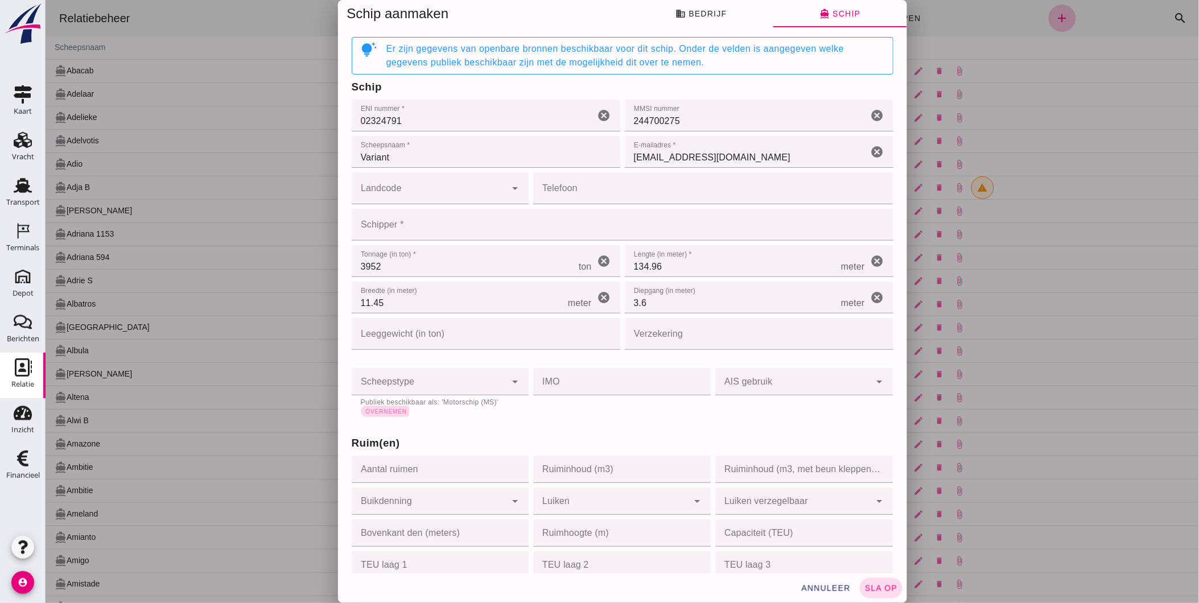
click at [391, 412] on span "Overnemen" at bounding box center [386, 411] width 42 height 6
type input "motor_ship"
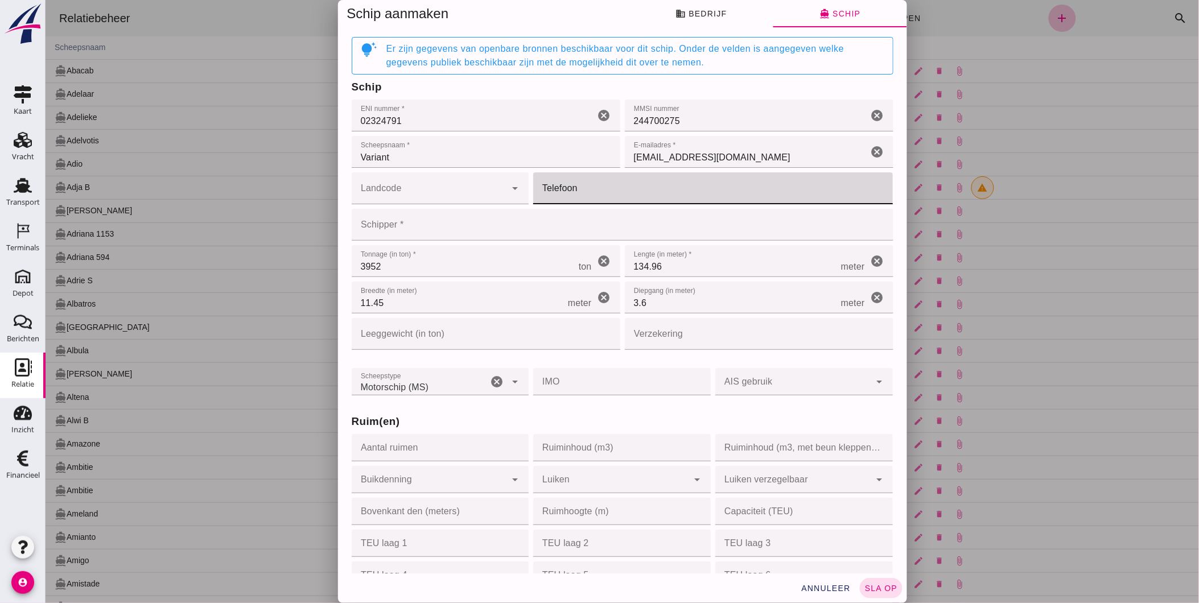
click at [566, 184] on input "Telefoon" at bounding box center [709, 188] width 353 height 32
type input "0653925663"
click at [427, 184] on div at bounding box center [428, 188] width 155 height 32
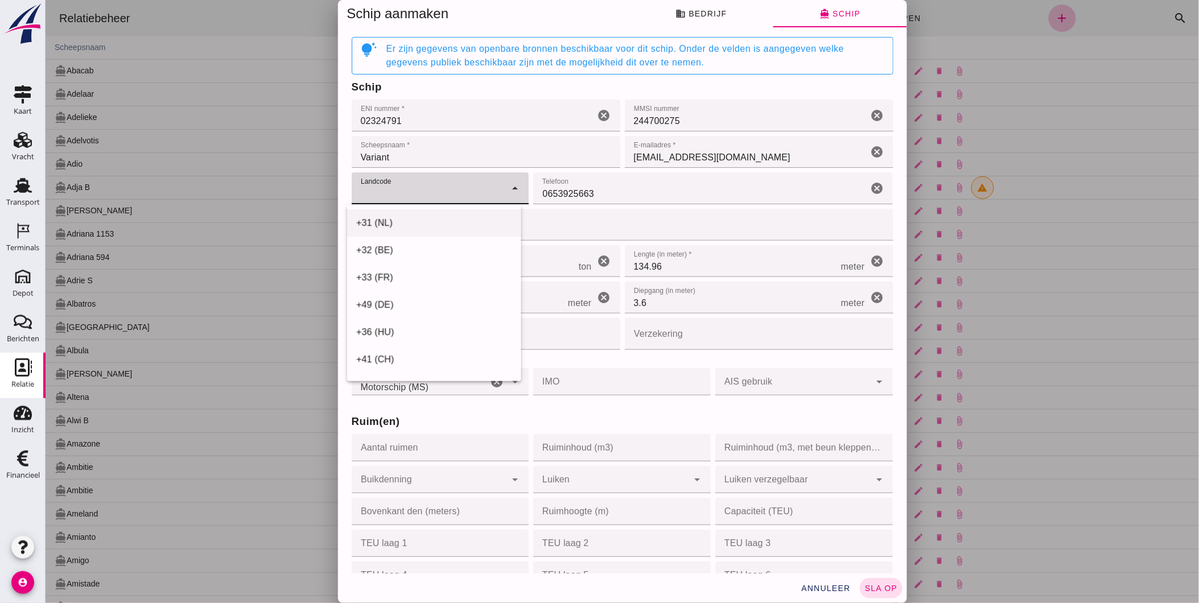
click at [405, 220] on div "+31 (NL)" at bounding box center [434, 223] width 156 height 14
type input "+31 (NL)"
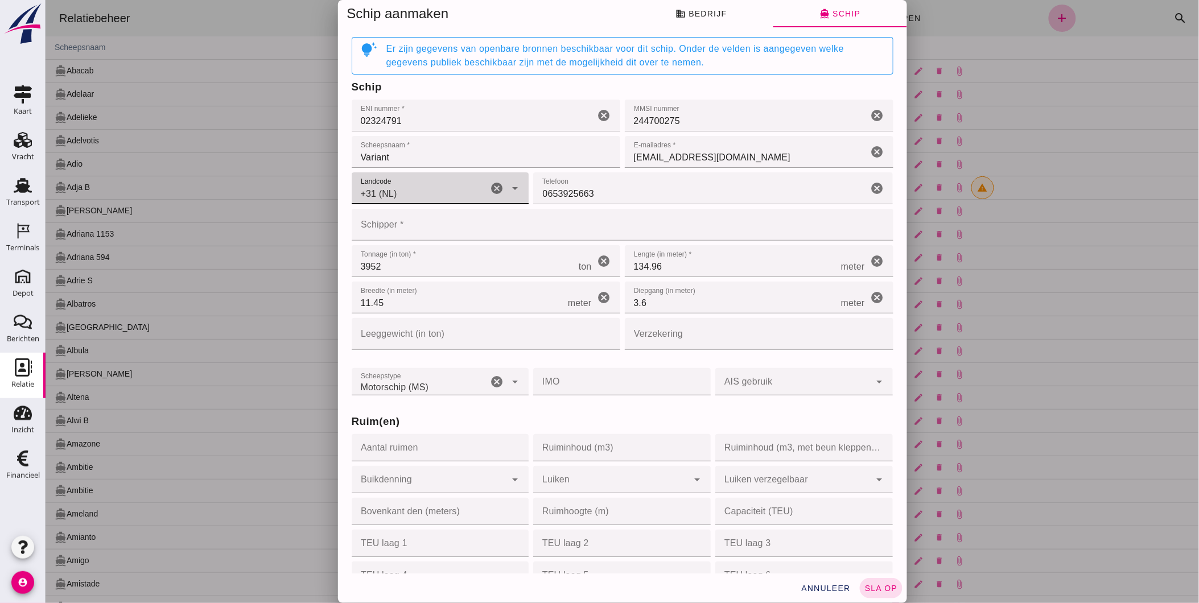
click at [474, 232] on input "Schipper *" at bounding box center [618, 225] width 535 height 32
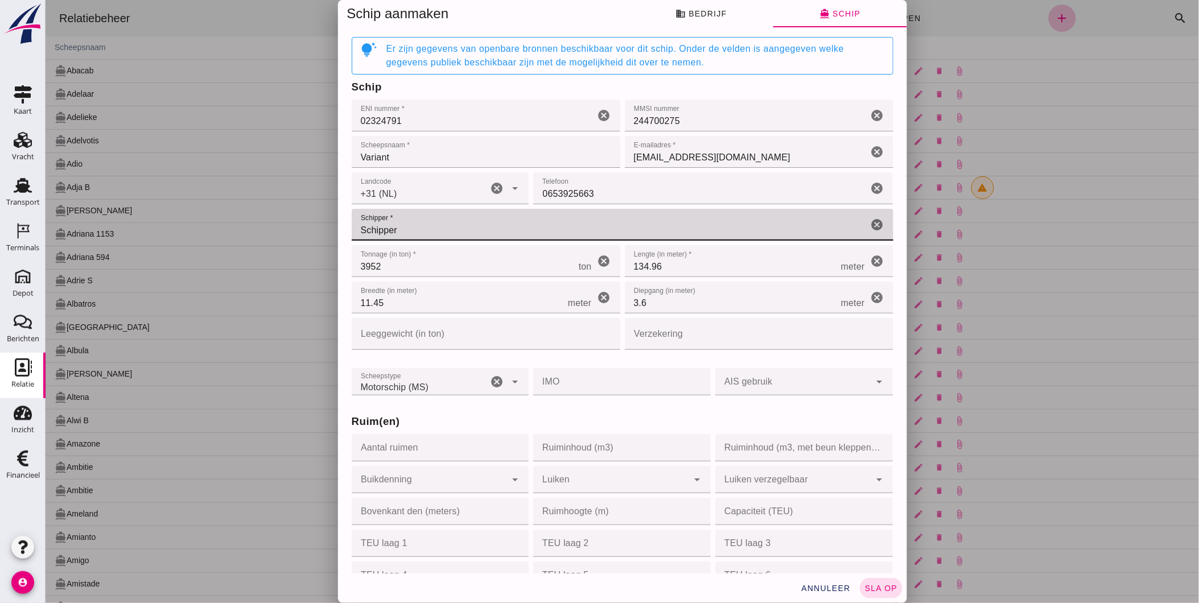
type input "Schipper"
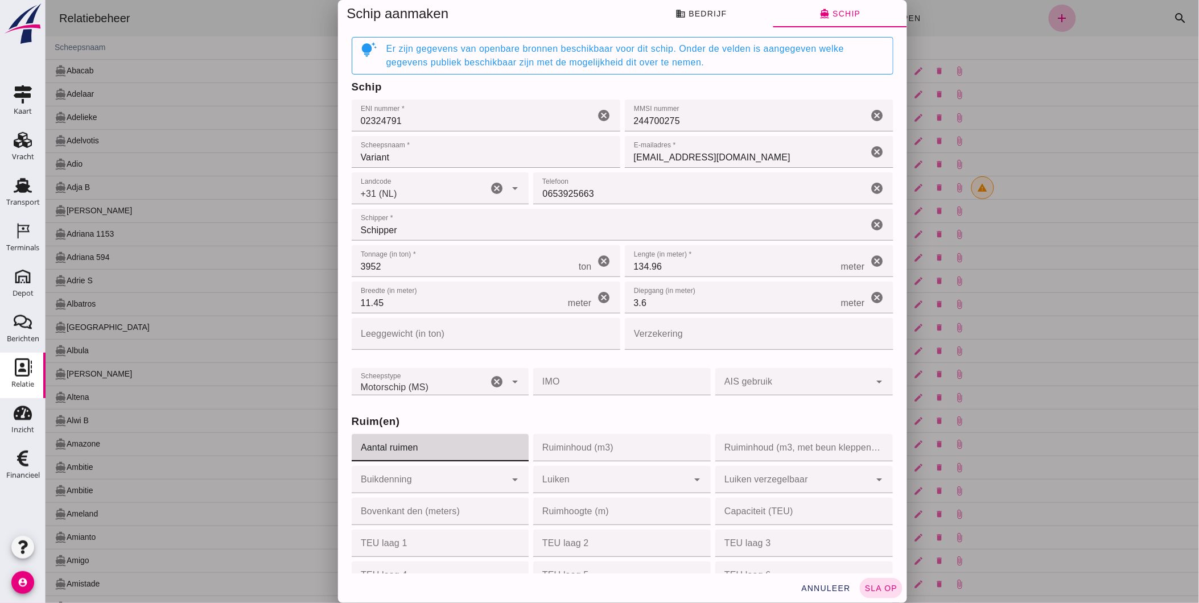
click at [487, 449] on input "Aantal ruimen" at bounding box center [436, 447] width 171 height 27
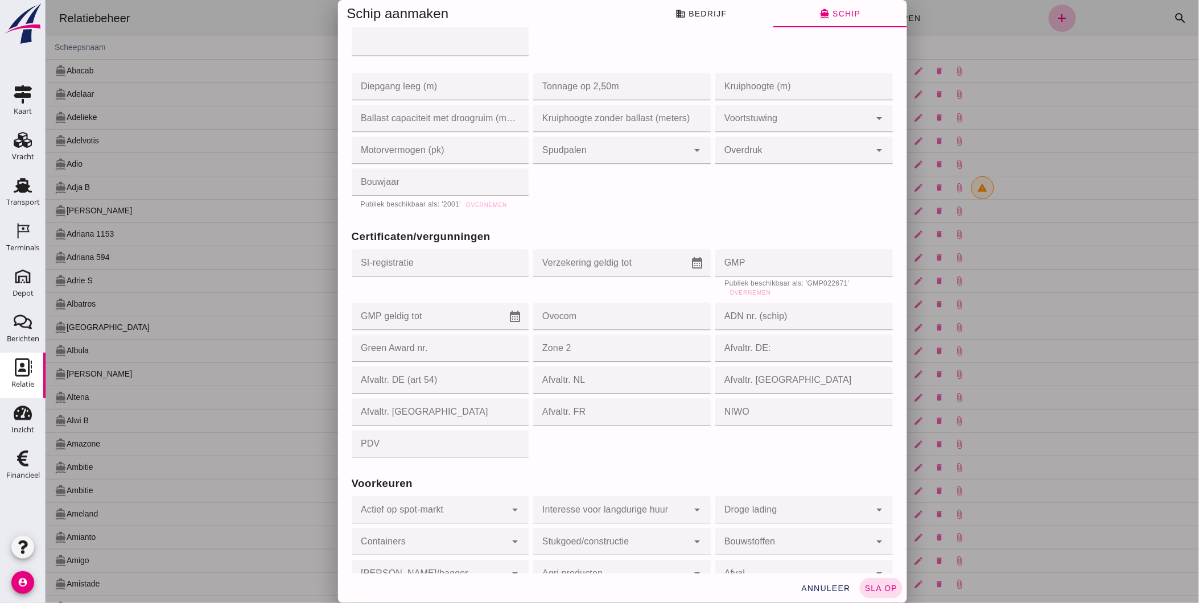
scroll to position [808, 0]
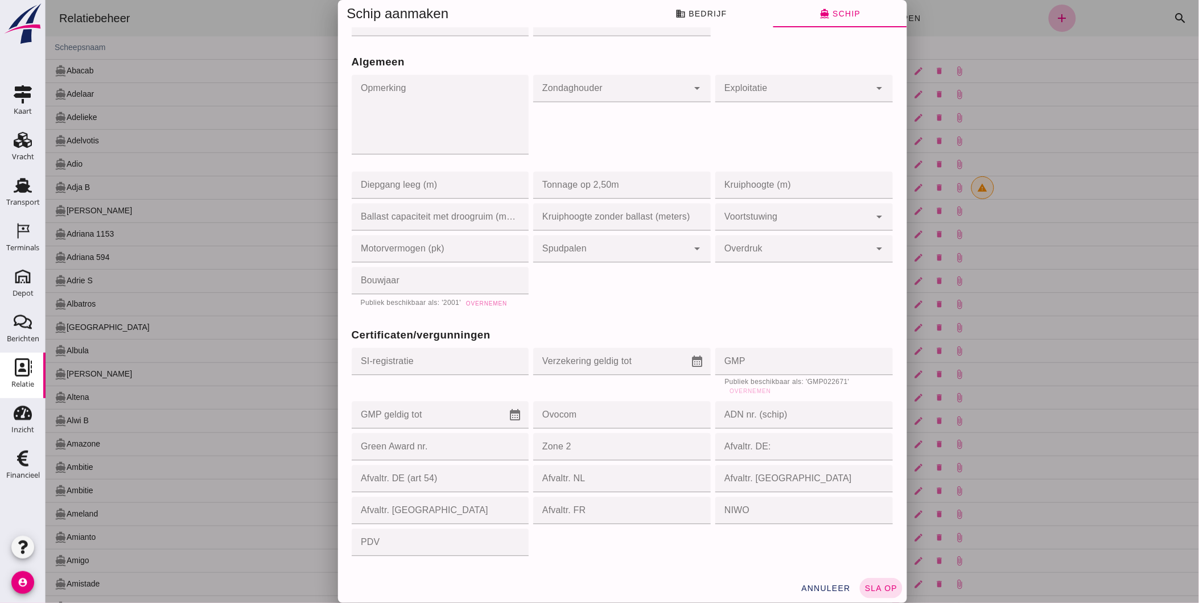
click at [489, 302] on span "Overnemen" at bounding box center [486, 303] width 42 height 6
type input "2001"
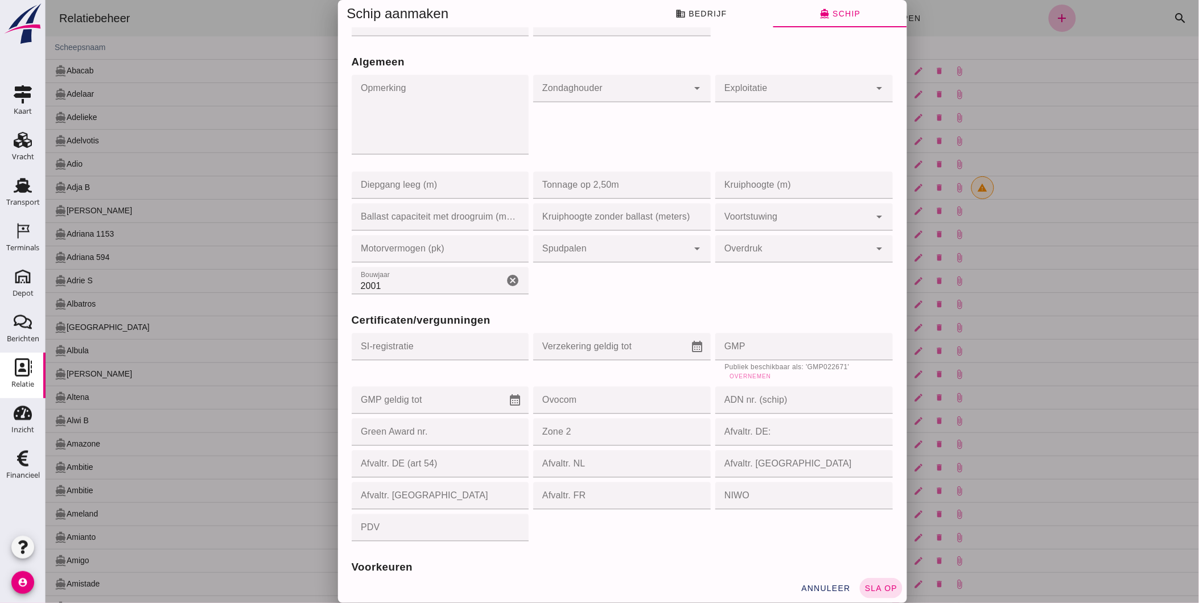
click at [740, 379] on span "Overnemen" at bounding box center [749, 376] width 42 height 6
type input "GMP022671"
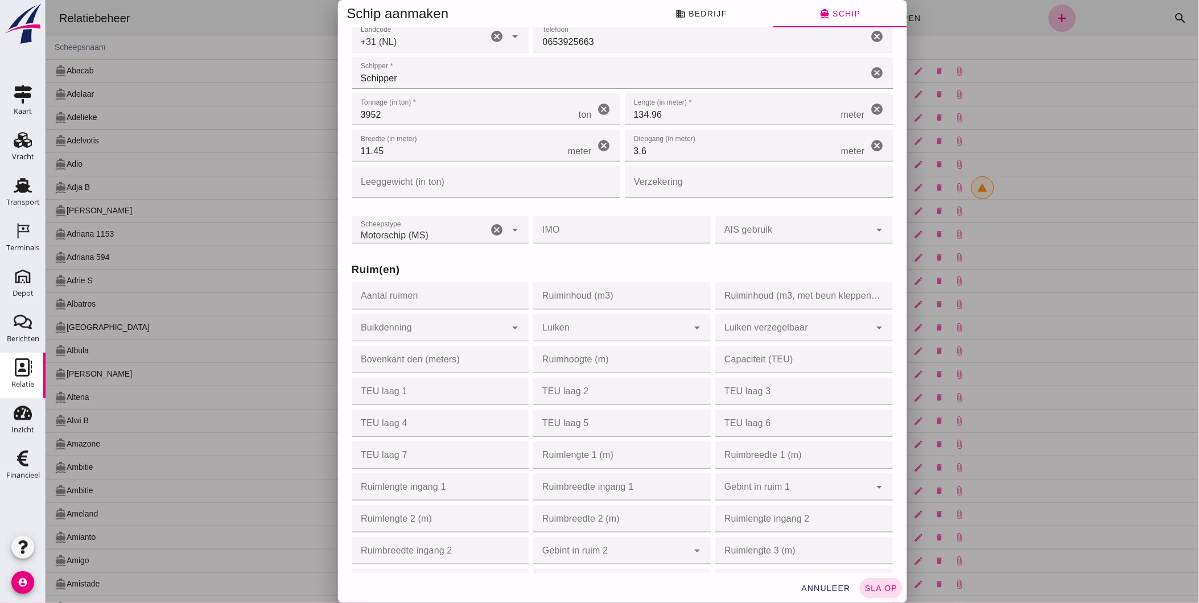
scroll to position [0, 0]
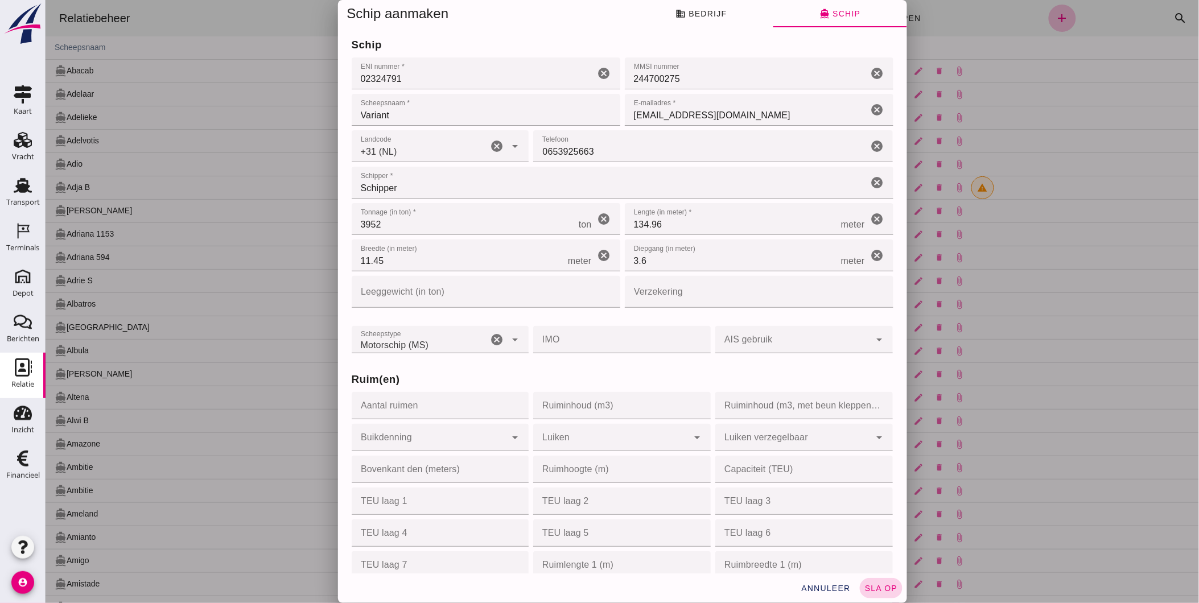
click at [870, 590] on span "sla op" at bounding box center [881, 588] width 34 height 9
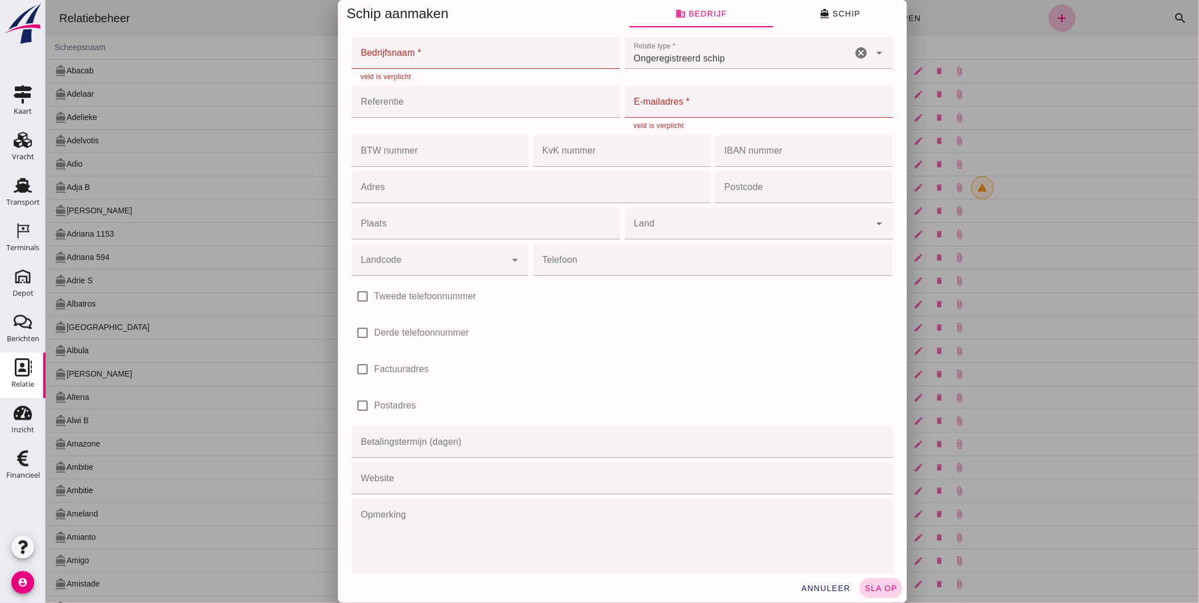
click at [884, 588] on span "sla op" at bounding box center [881, 588] width 34 height 9
click at [666, 101] on input "E-mailadres *" at bounding box center [755, 102] width 262 height 32
click at [621, 139] on input "KvK nummer" at bounding box center [618, 151] width 171 height 32
click at [558, 103] on input "Referentie" at bounding box center [482, 102] width 262 height 32
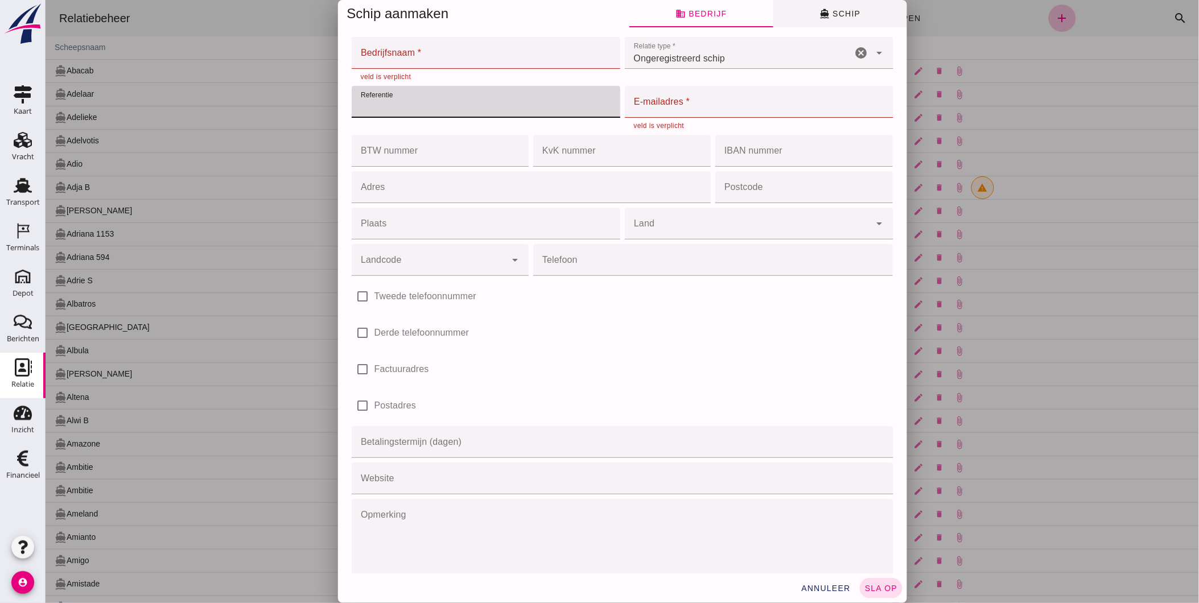
click at [828, 19] on button "directions_boat Schip" at bounding box center [840, 13] width 134 height 27
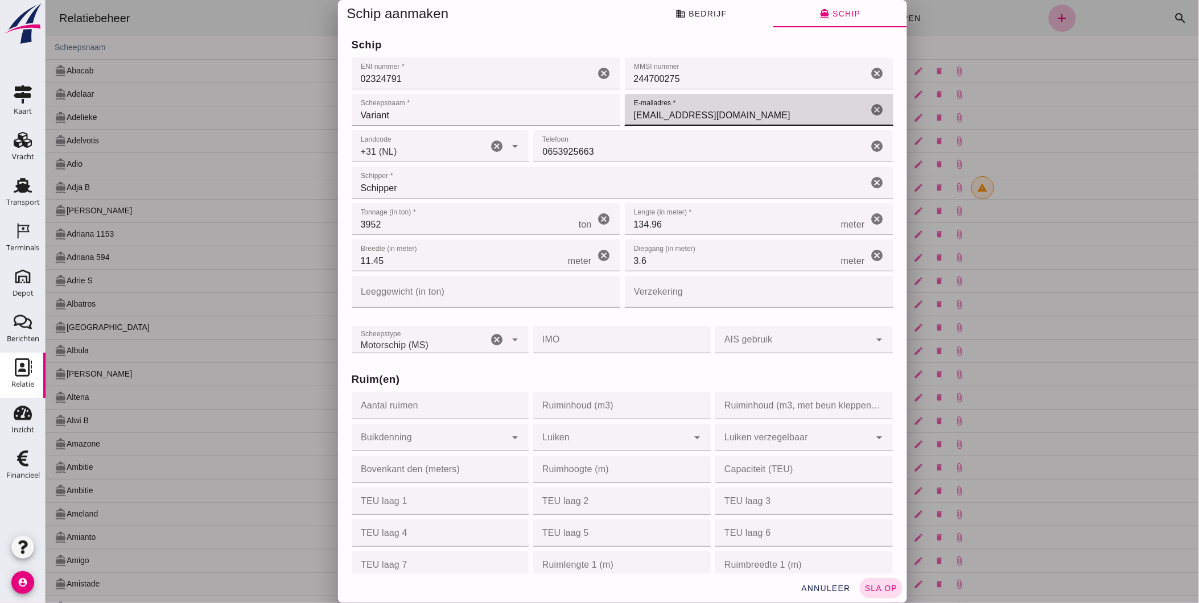
click at [781, 114] on input "variantscheepvaart@hotmail.com" at bounding box center [745, 110] width 243 height 32
drag, startPoint x: 781, startPoint y: 114, endPoint x: 557, endPoint y: 121, distance: 224.3
click at [557, 121] on div "schip ENI nummer * ENI nummer * 02324791 cancel MMSI nummer MMSI nummer 2447002…" at bounding box center [622, 81] width 546 height 93
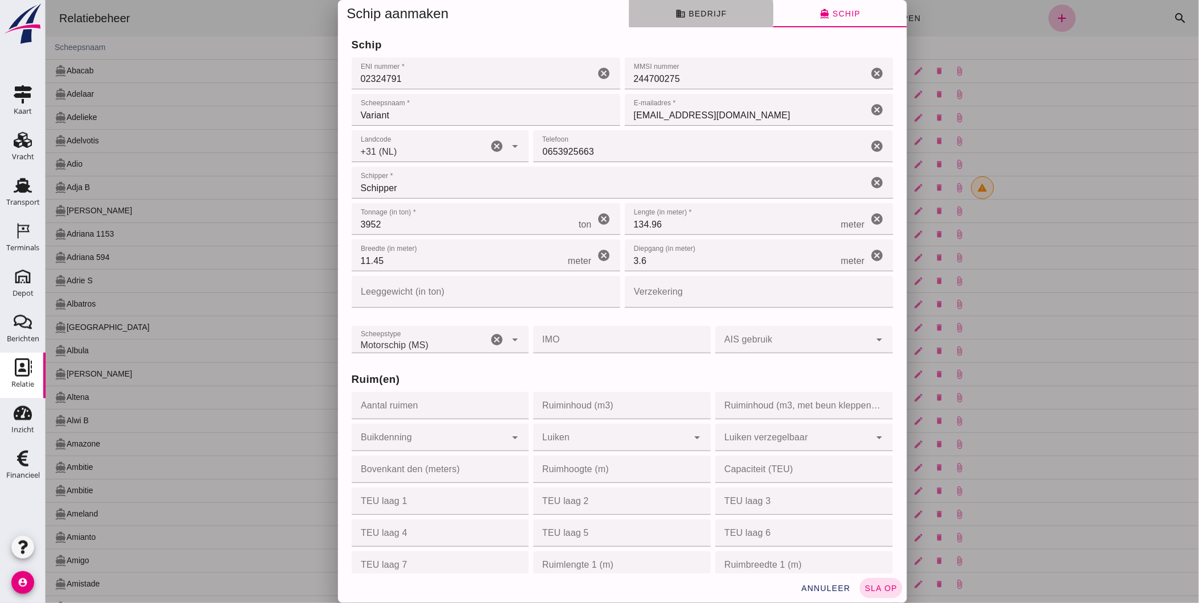
click at [719, 22] on button "business Bedrijf" at bounding box center [701, 13] width 144 height 27
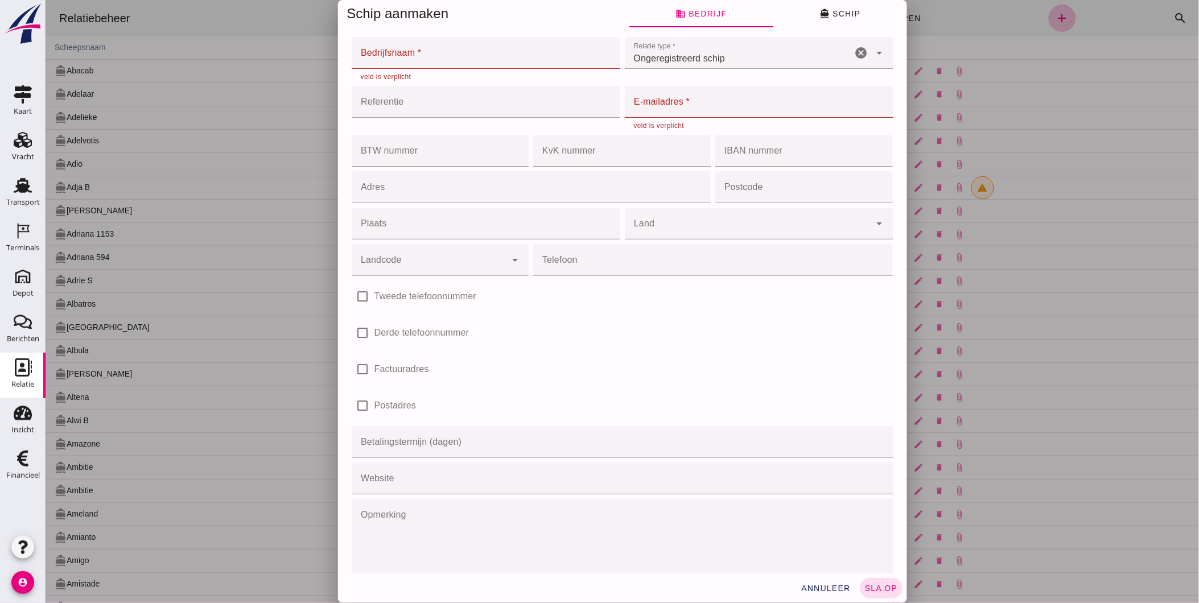
click at [729, 105] on input "E-mailadres *" at bounding box center [755, 102] width 262 height 32
paste input "variantscheepvaart@hotmail.com"
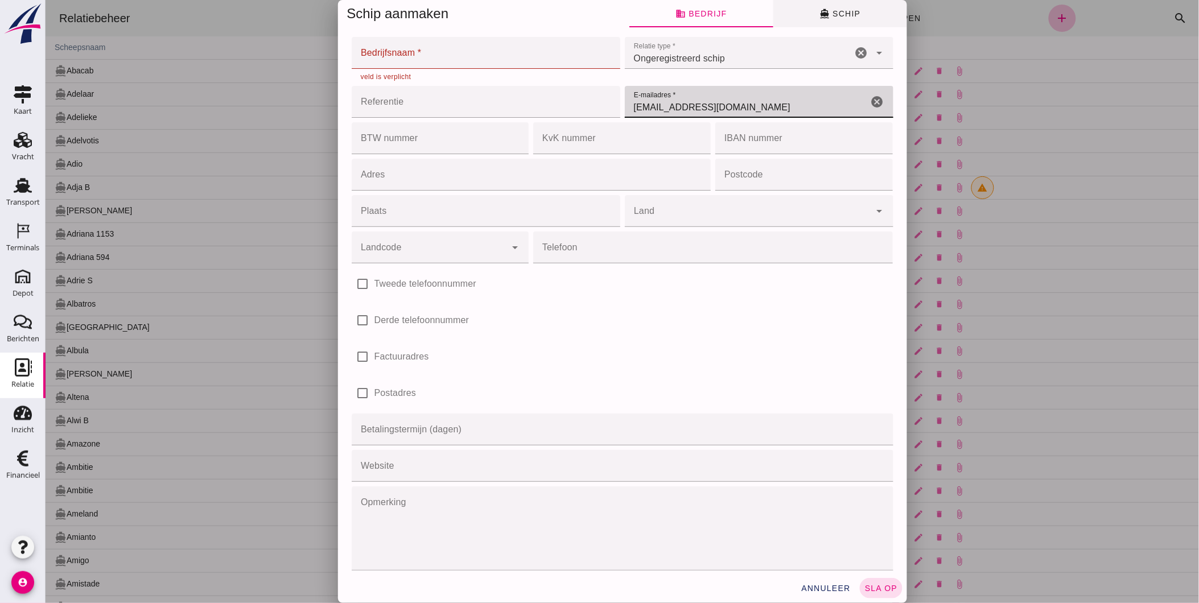
type input "variantscheepvaart@hotmail.com"
click at [835, 14] on span "directions_boat Schip" at bounding box center [839, 14] width 41 height 10
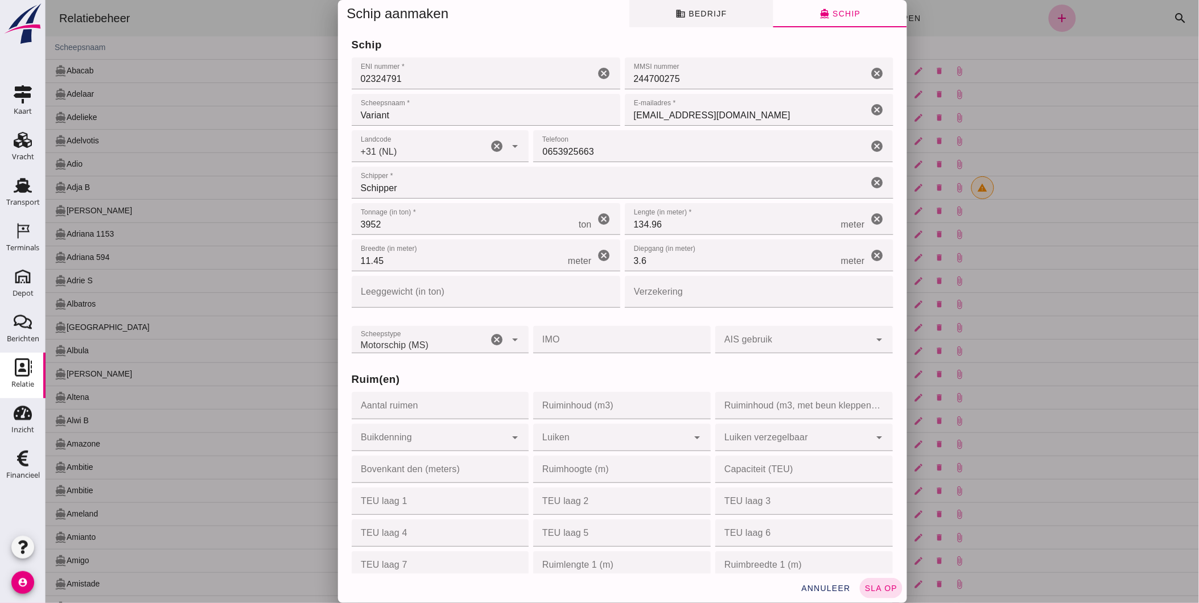
click at [685, 20] on button "business Bedrijf" at bounding box center [701, 13] width 144 height 27
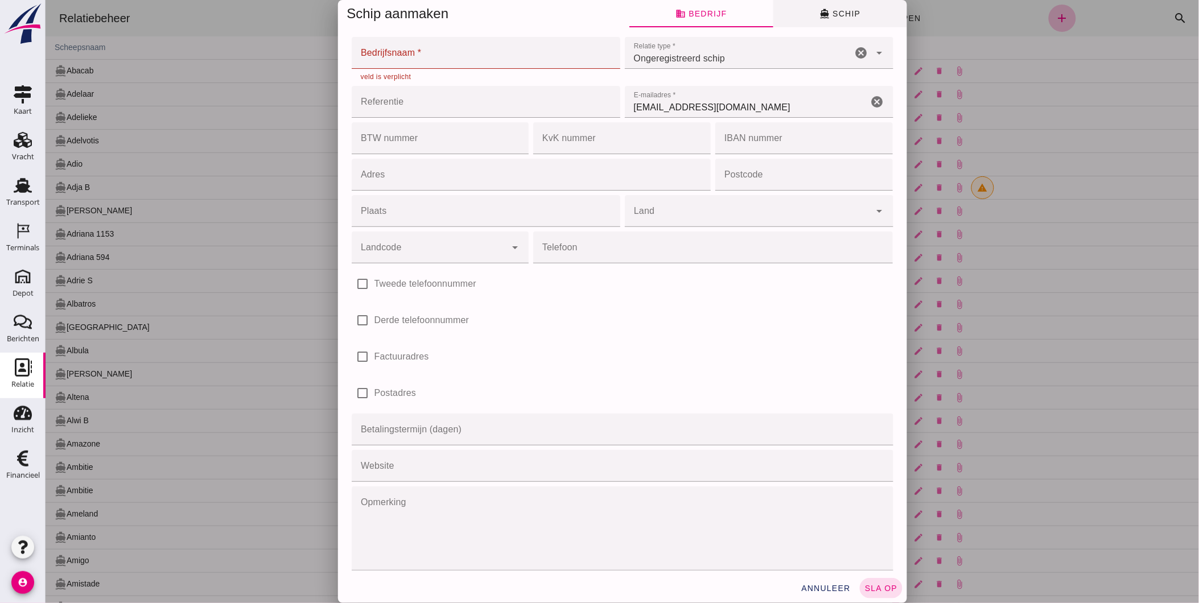
drag, startPoint x: 817, startPoint y: 21, endPoint x: 811, endPoint y: 23, distance: 5.9
click at [817, 20] on button "directions_boat Schip" at bounding box center [840, 13] width 134 height 27
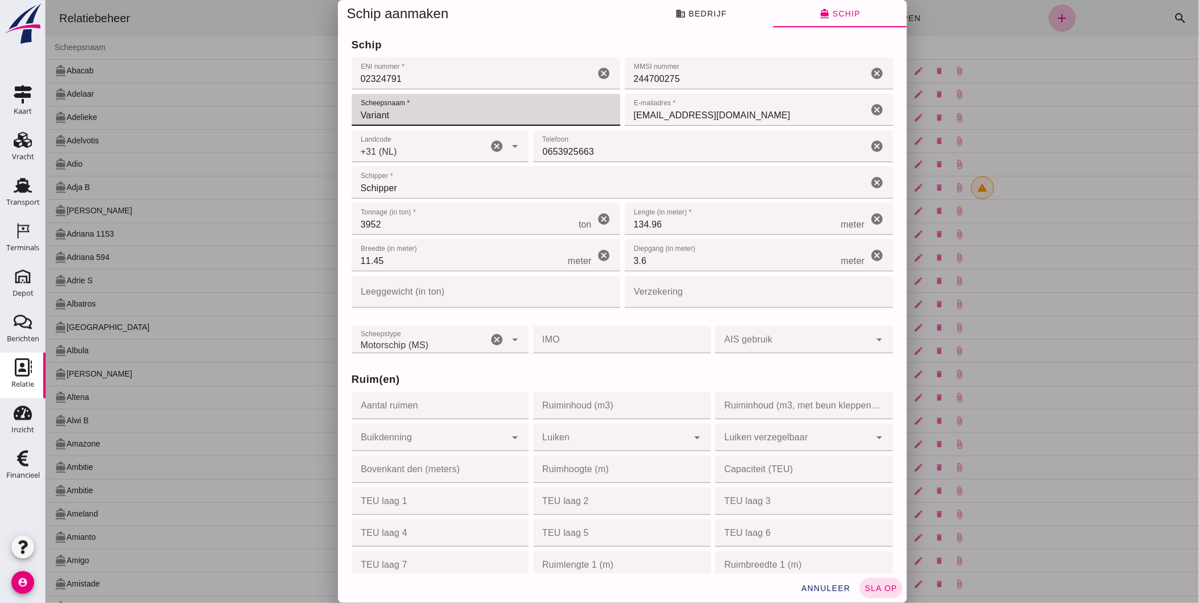
drag, startPoint x: 420, startPoint y: 109, endPoint x: 296, endPoint y: 122, distance: 124.7
click at [298, 122] on div "Schip aanmaken business Bedrijf directions_boat Schip Bedrijfsnaam * Bedrijfsna…" at bounding box center [621, 301] width 1153 height 603
click at [711, 12] on span "business Bedrijf" at bounding box center [700, 14] width 51 height 10
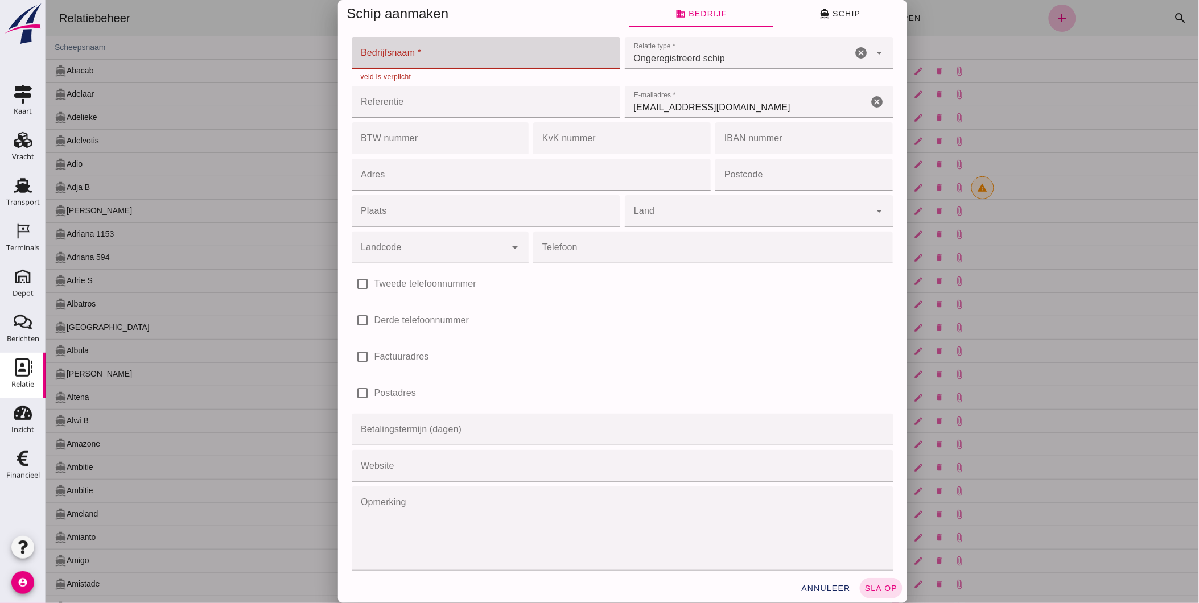
click at [484, 59] on input "Bedrijfsnaam *" at bounding box center [482, 53] width 262 height 32
paste input "Variant"
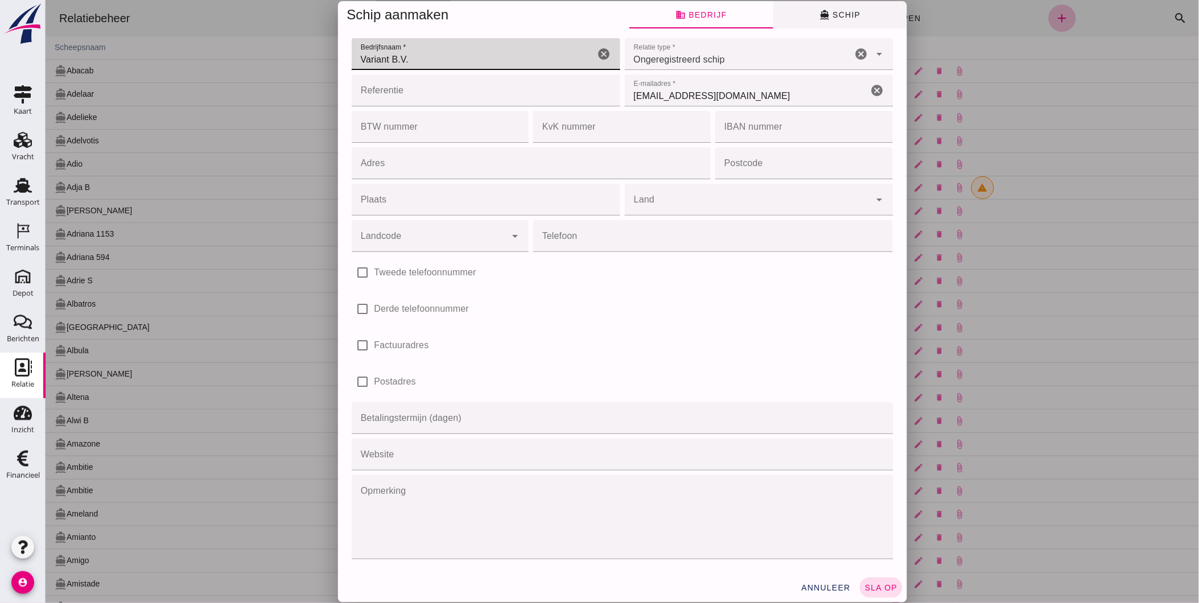
type input "Variant B.V."
click at [811, 25] on button "directions_boat Schip" at bounding box center [840, 14] width 134 height 27
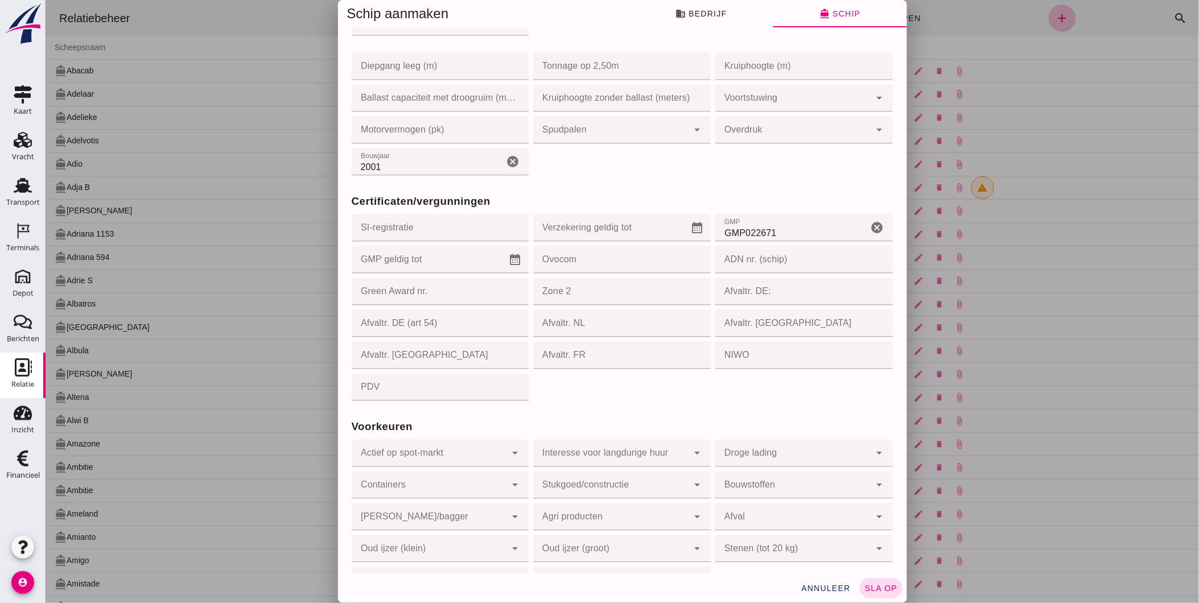
scroll to position [919, 0]
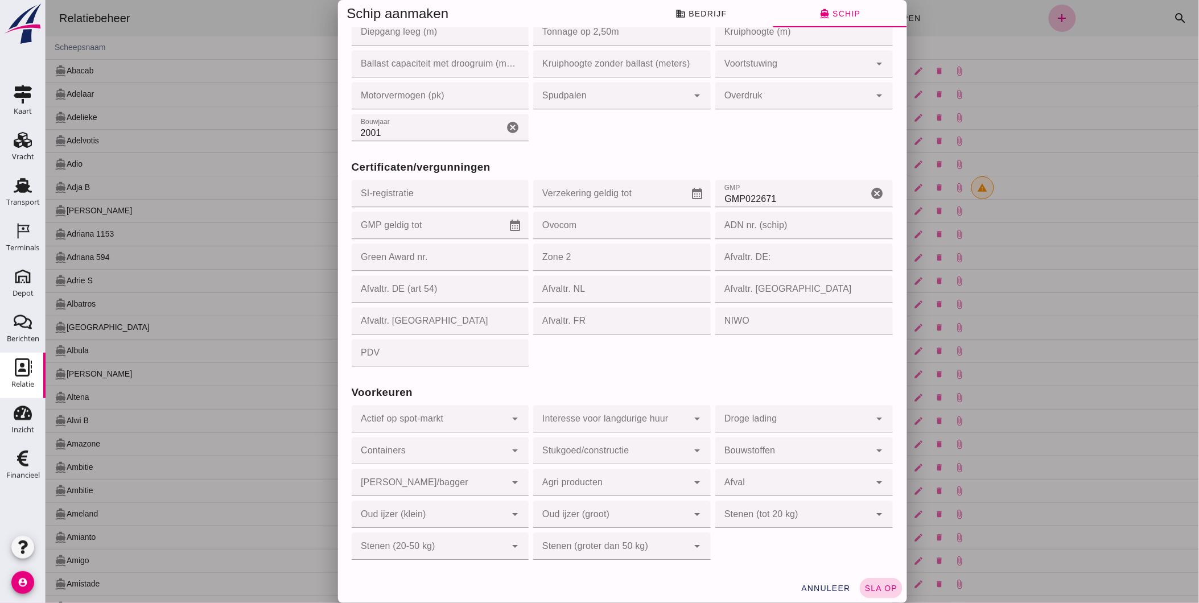
click at [876, 584] on span "sla op" at bounding box center [881, 588] width 34 height 9
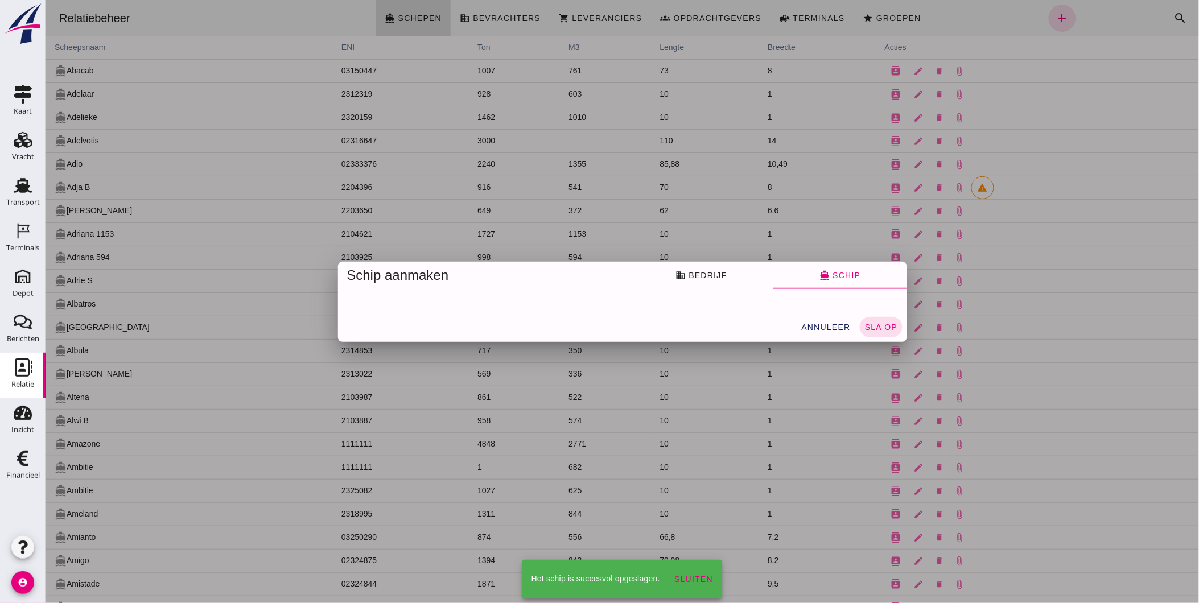
scroll to position [0, 0]
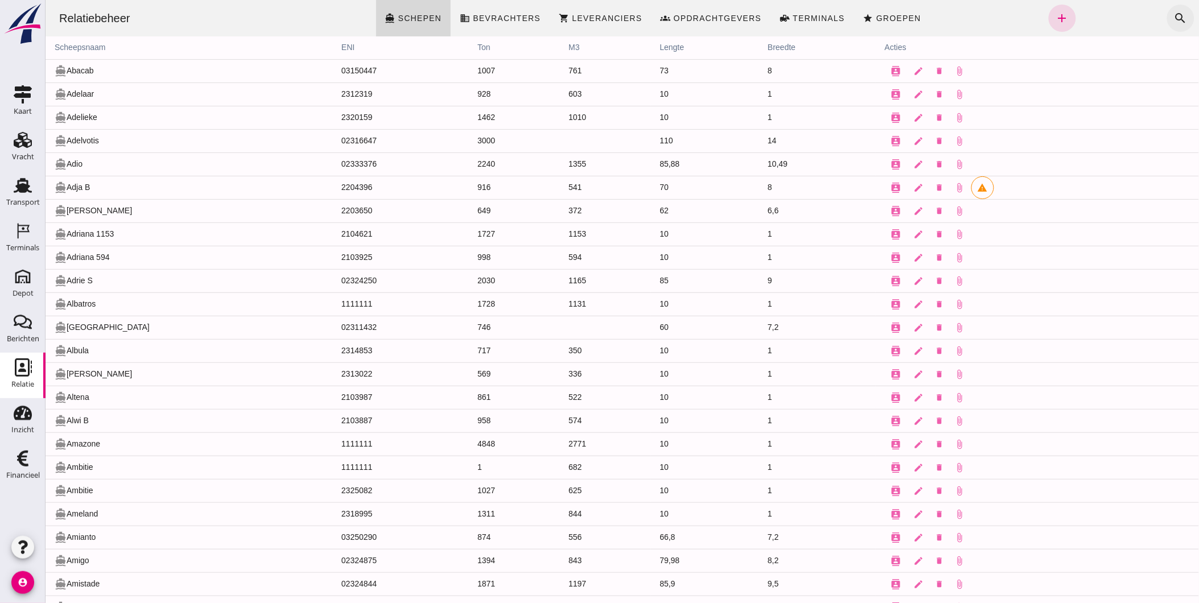
click at [1175, 11] on icon "search" at bounding box center [1180, 18] width 14 height 14
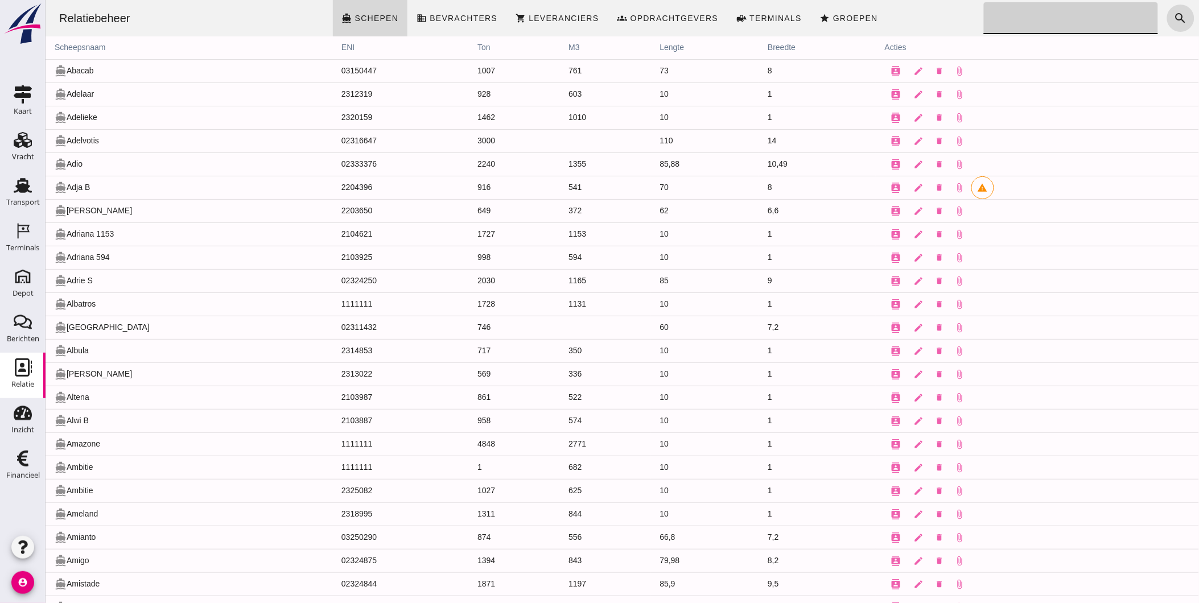
click at [1007, 20] on input "Zoeken..." at bounding box center [1066, 18] width 167 height 32
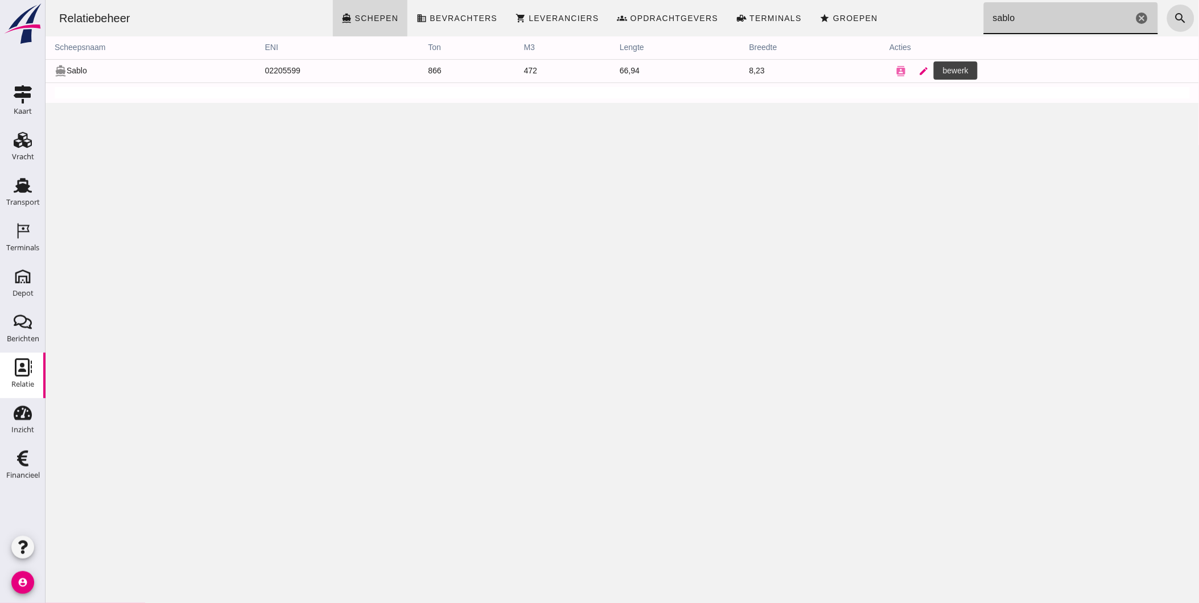
type input "sablo"
click at [918, 74] on icon "edit" at bounding box center [923, 71] width 10 height 10
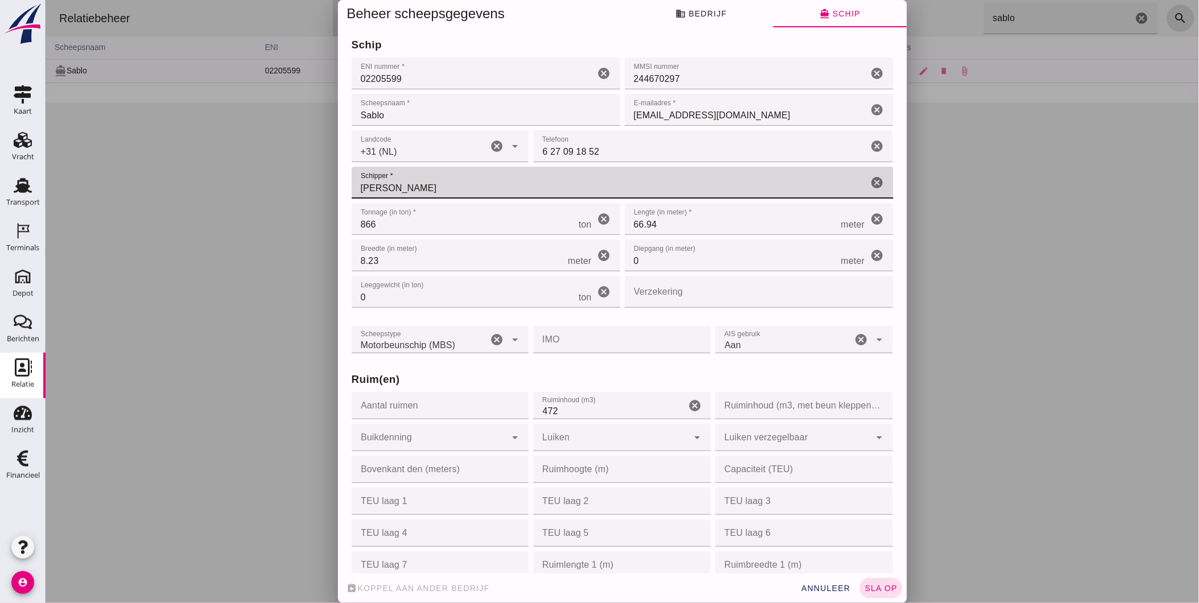
drag, startPoint x: 440, startPoint y: 191, endPoint x: 287, endPoint y: 146, distance: 159.7
click at [287, 146] on div "Beheer scheepsgegevens business Bedrijf directions_boat Schip Bedrijfsnaam * Be…" at bounding box center [621, 301] width 1153 height 603
type input "[PERSON_NAME]"
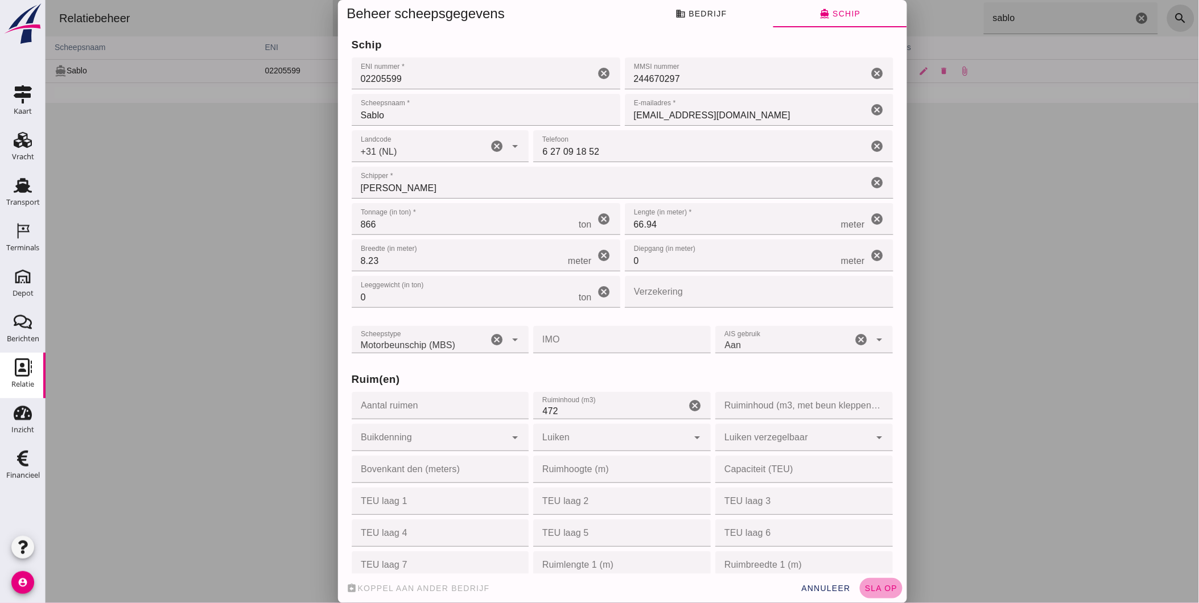
click at [874, 590] on span "sla op" at bounding box center [881, 588] width 34 height 9
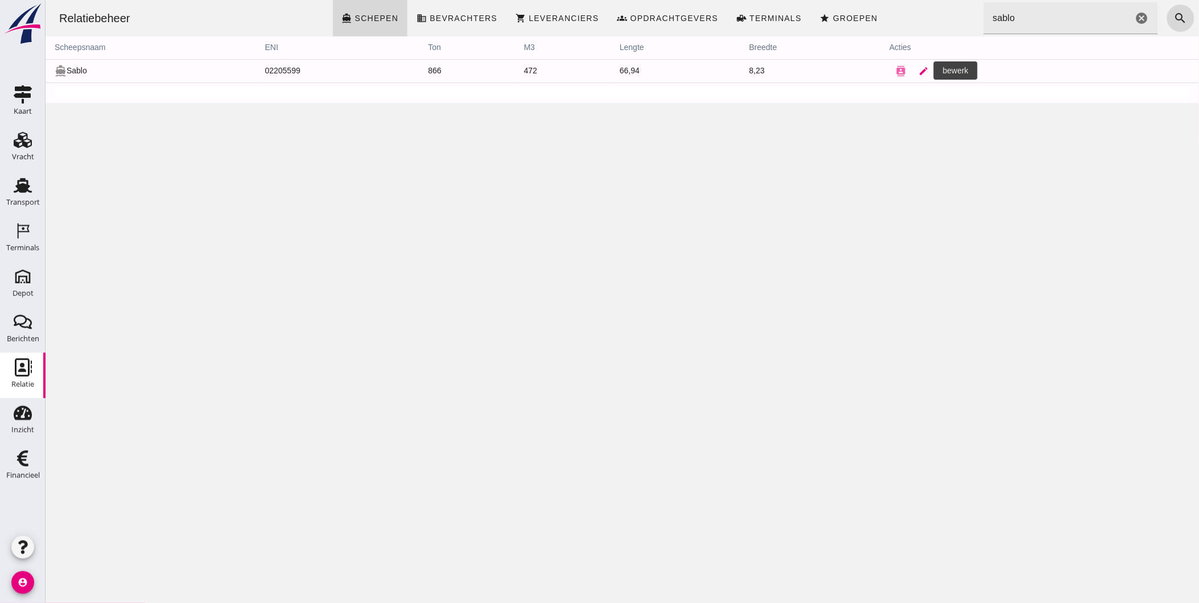
click at [918, 72] on icon "edit" at bounding box center [923, 71] width 10 height 10
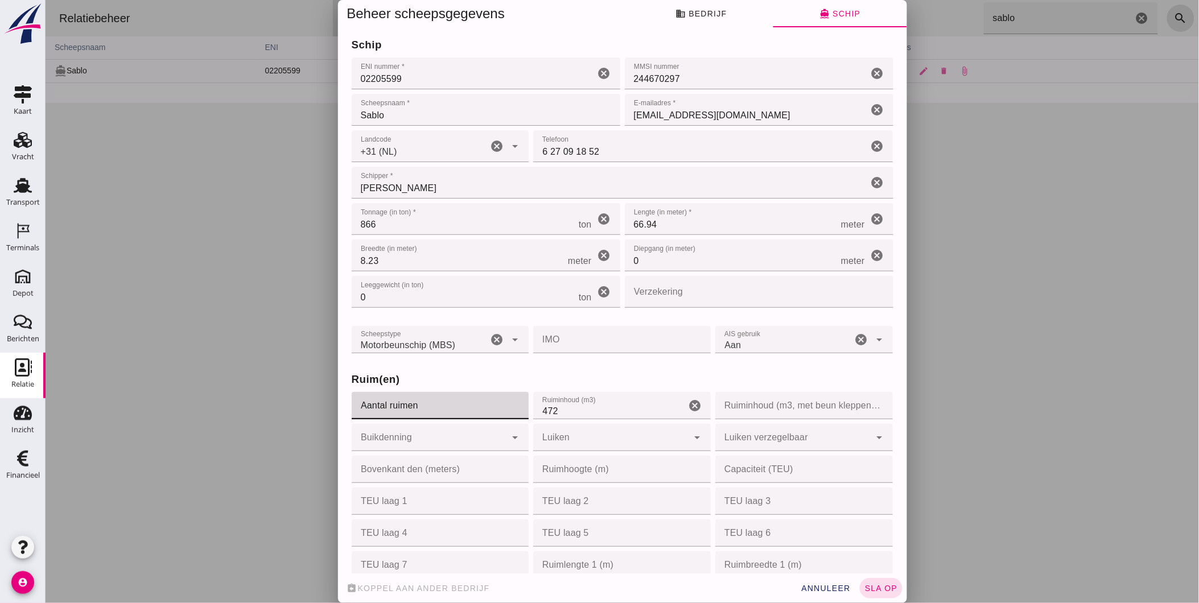
click at [399, 402] on input "Aantal ruimen" at bounding box center [436, 405] width 171 height 27
type input "1"
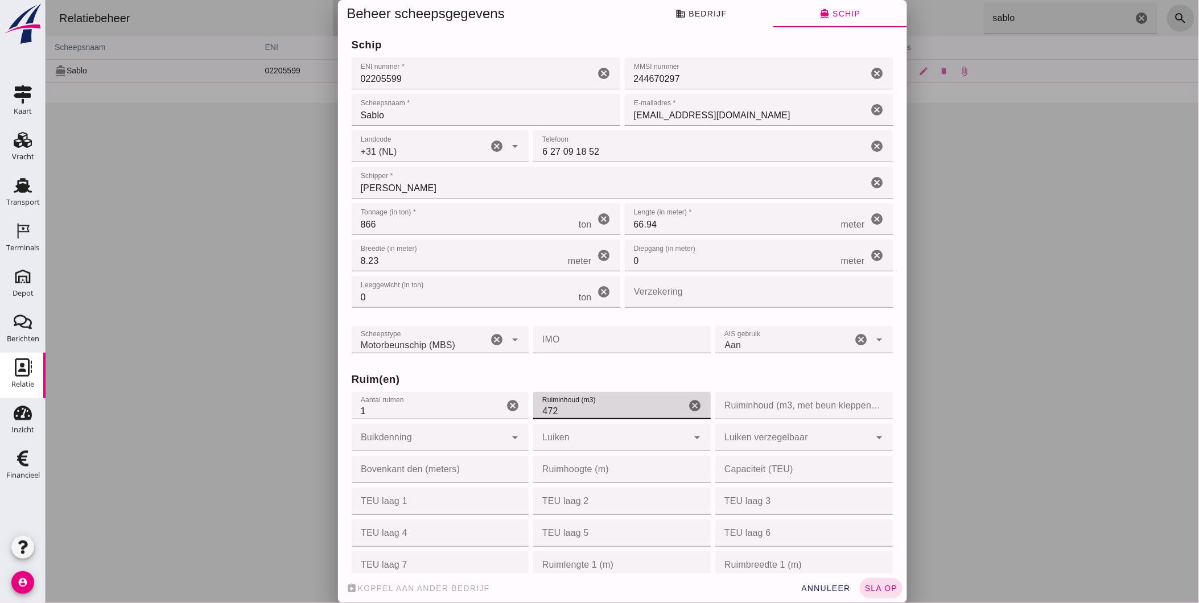
click at [572, 399] on input "472" at bounding box center [609, 405] width 152 height 27
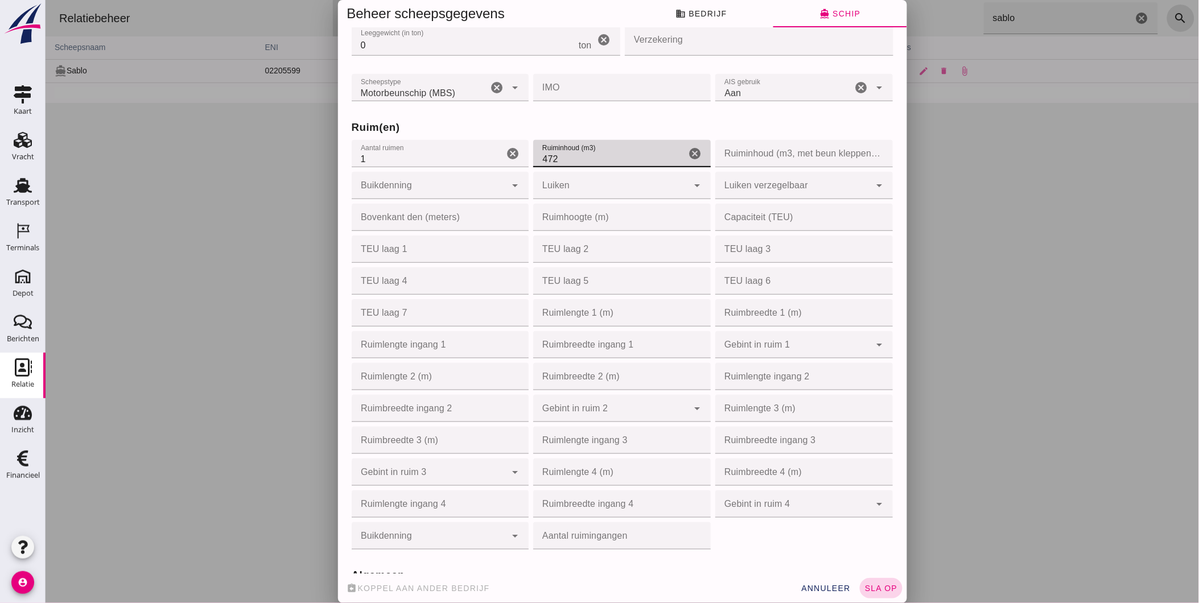
scroll to position [253, 0]
click at [883, 587] on span "sla op" at bounding box center [881, 588] width 34 height 9
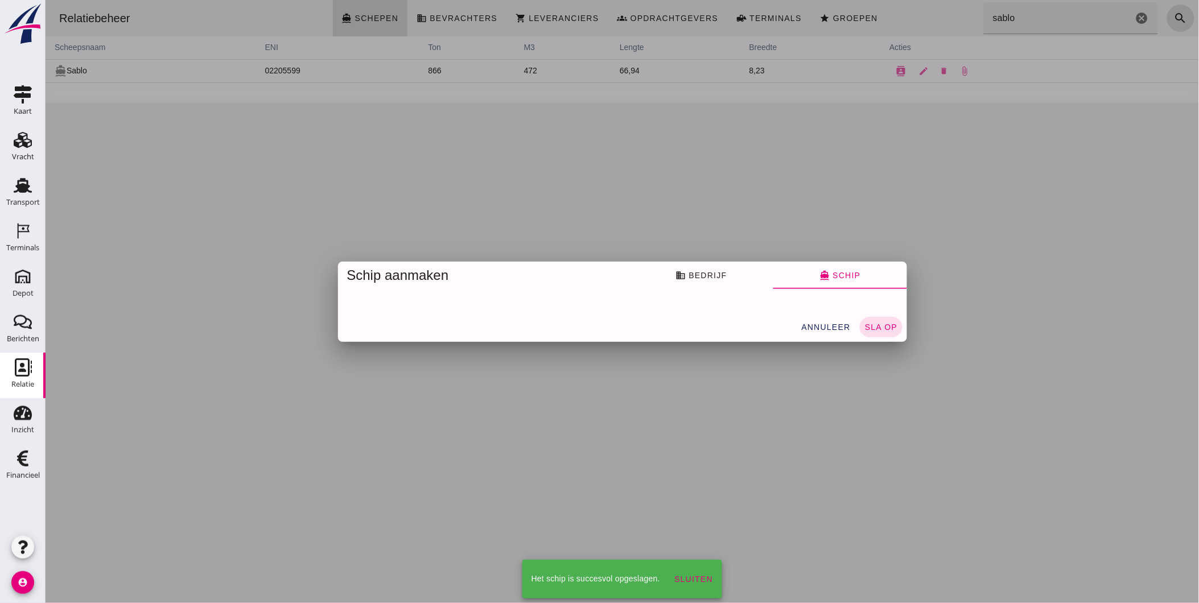
scroll to position [0, 0]
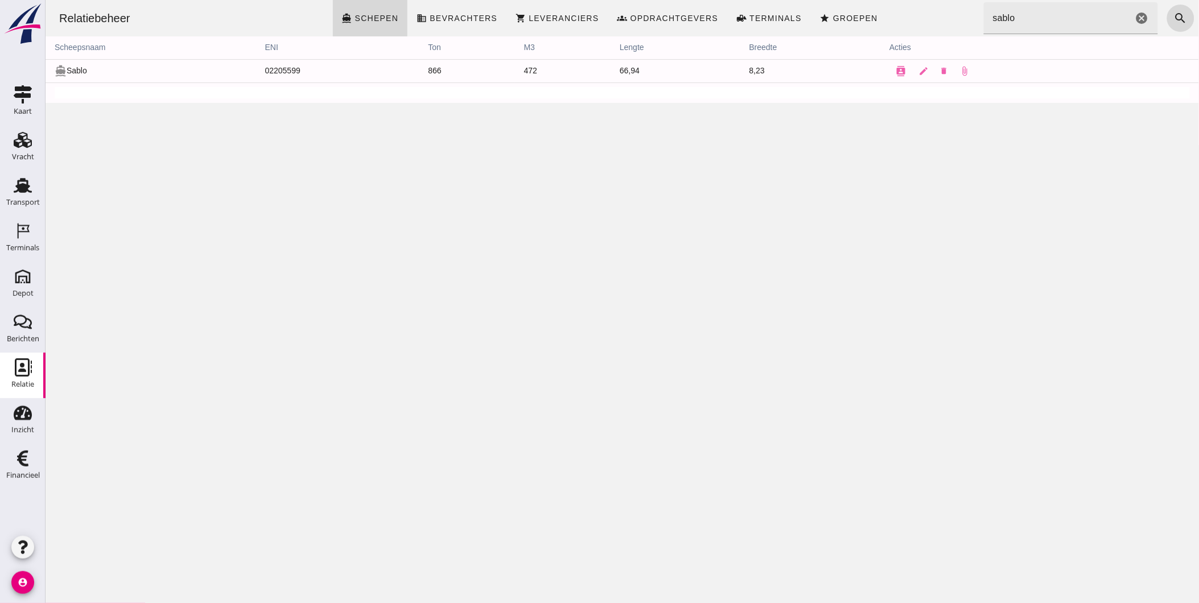
click at [689, 265] on div "Relatiebeheer directions_boat Schepen business Bevrachters shopping_cart Levera…" at bounding box center [621, 301] width 1153 height 603
click at [20, 195] on div "Transport" at bounding box center [23, 203] width 34 height 16
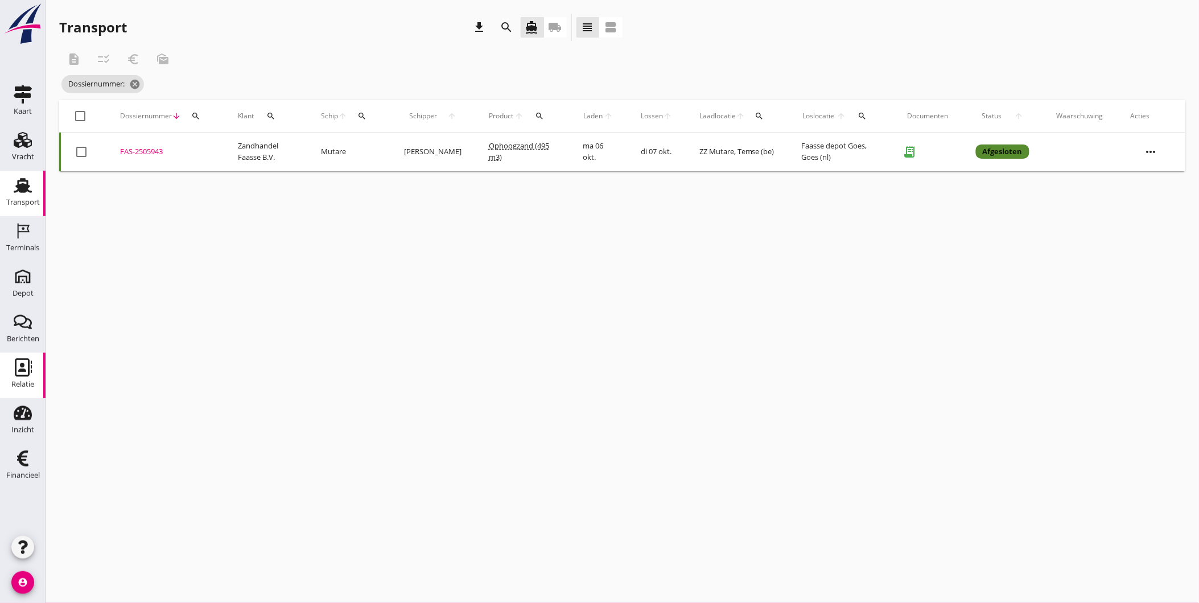
click at [25, 373] on icon "Relatie" at bounding box center [23, 367] width 18 height 18
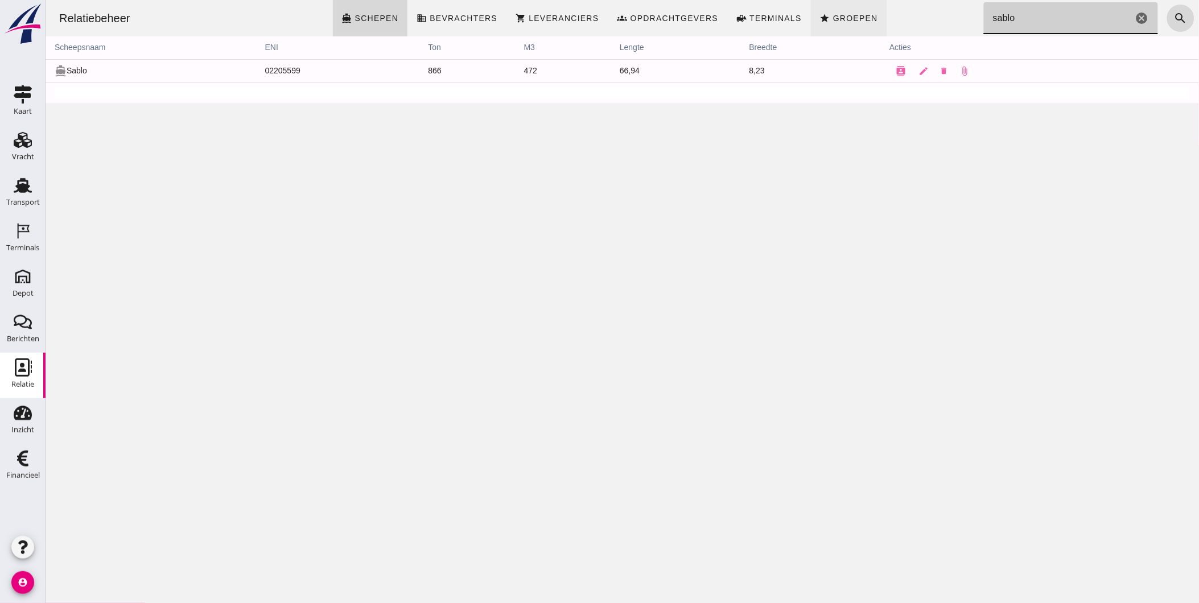
drag, startPoint x: 1037, startPoint y: 18, endPoint x: 849, endPoint y: 26, distance: 187.3
click at [853, 23] on div "Relatiebeheer directions_boat Schepen business Bevrachters shopping_cart Levera…" at bounding box center [621, 18] width 1144 height 36
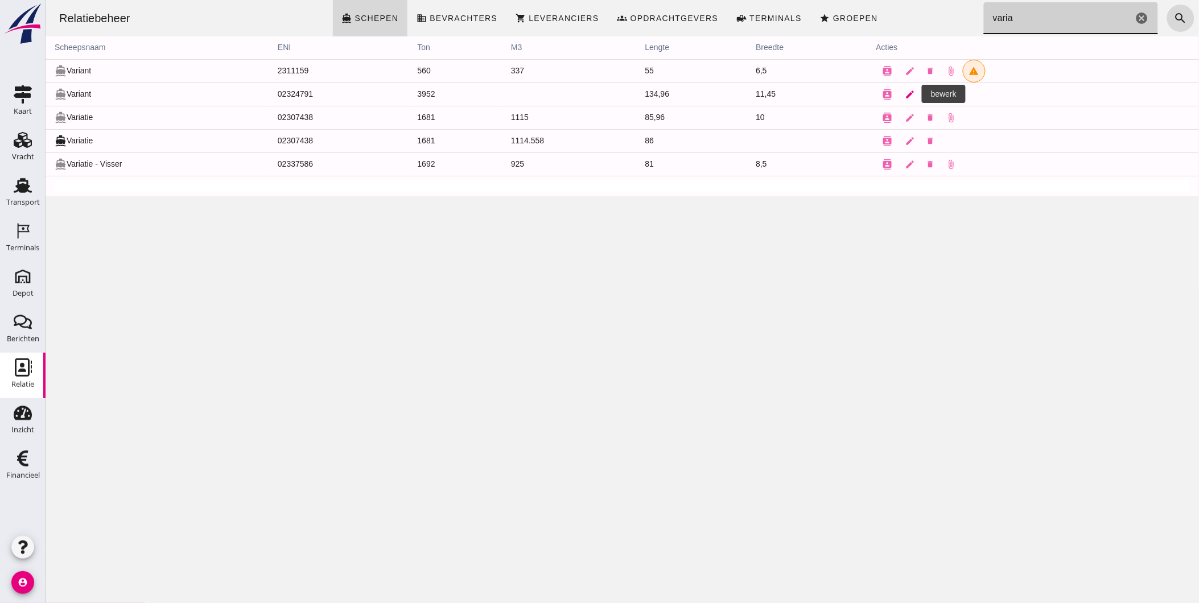
type input "varia"
click at [905, 97] on icon "edit" at bounding box center [910, 94] width 10 height 10
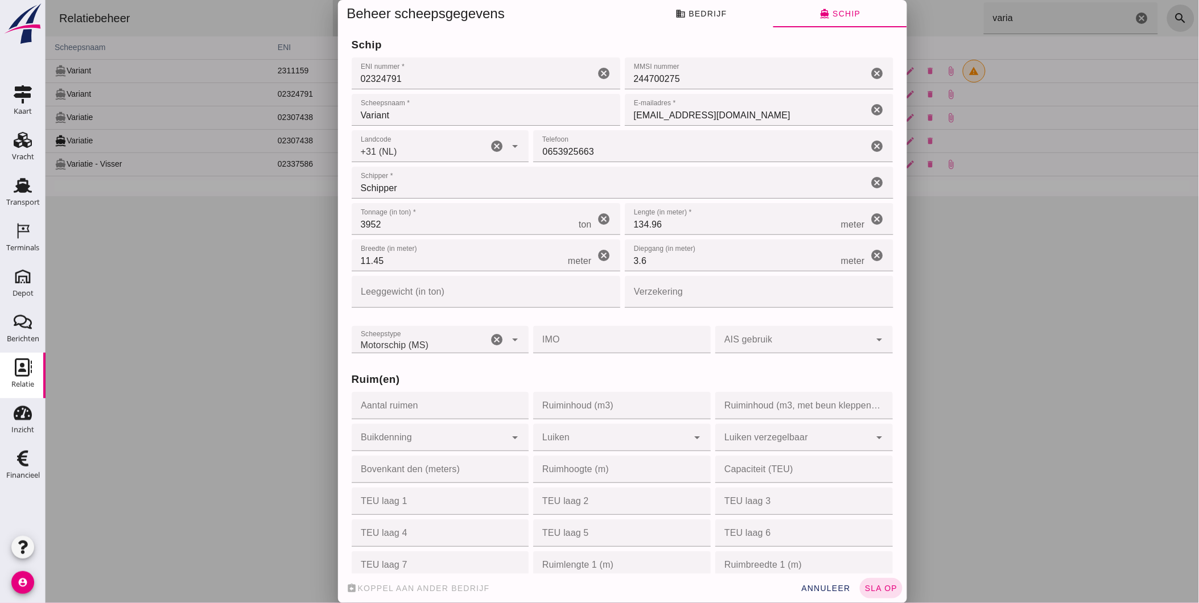
click at [1027, 335] on div at bounding box center [621, 301] width 1153 height 603
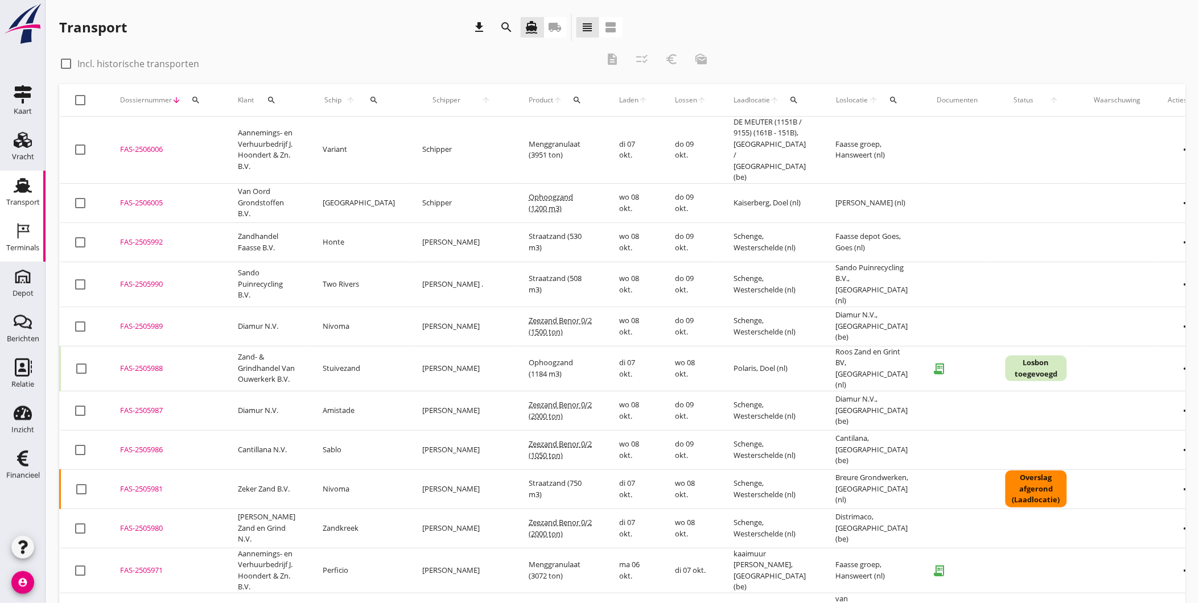
click at [26, 246] on div "Terminals" at bounding box center [22, 247] width 33 height 7
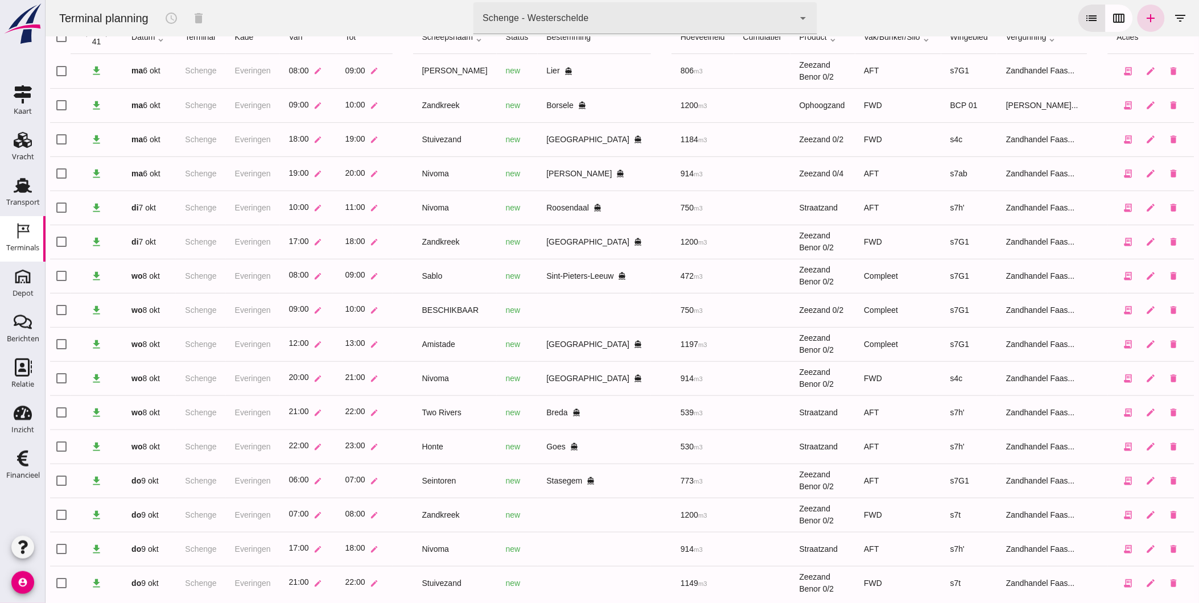
scroll to position [69, 0]
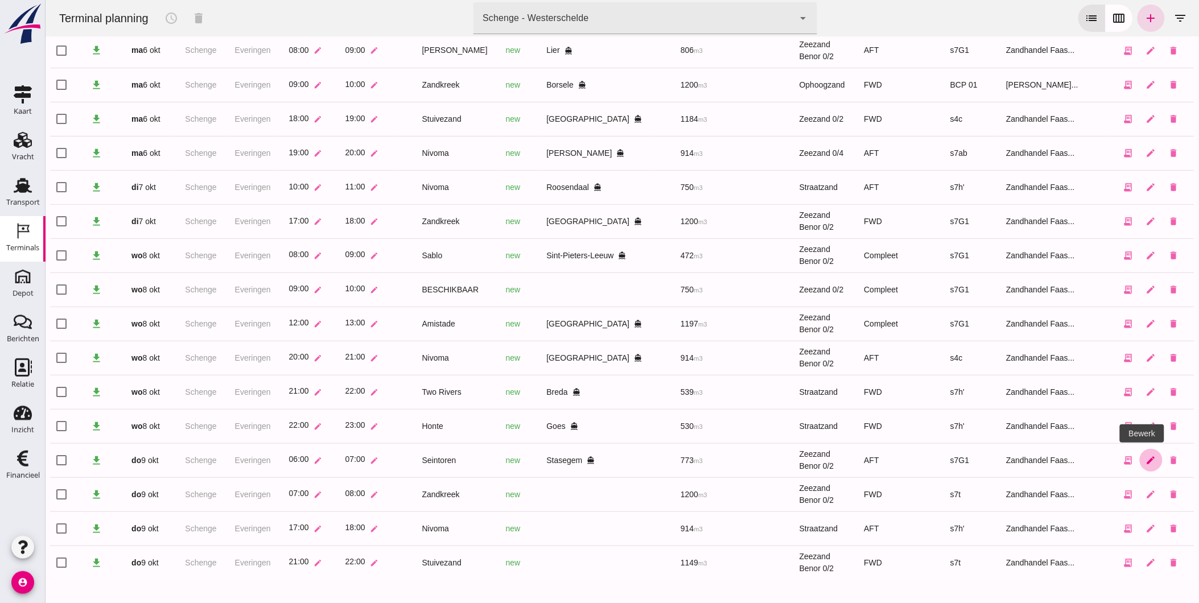
click at [1145, 464] on icon "edit" at bounding box center [1150, 460] width 10 height 10
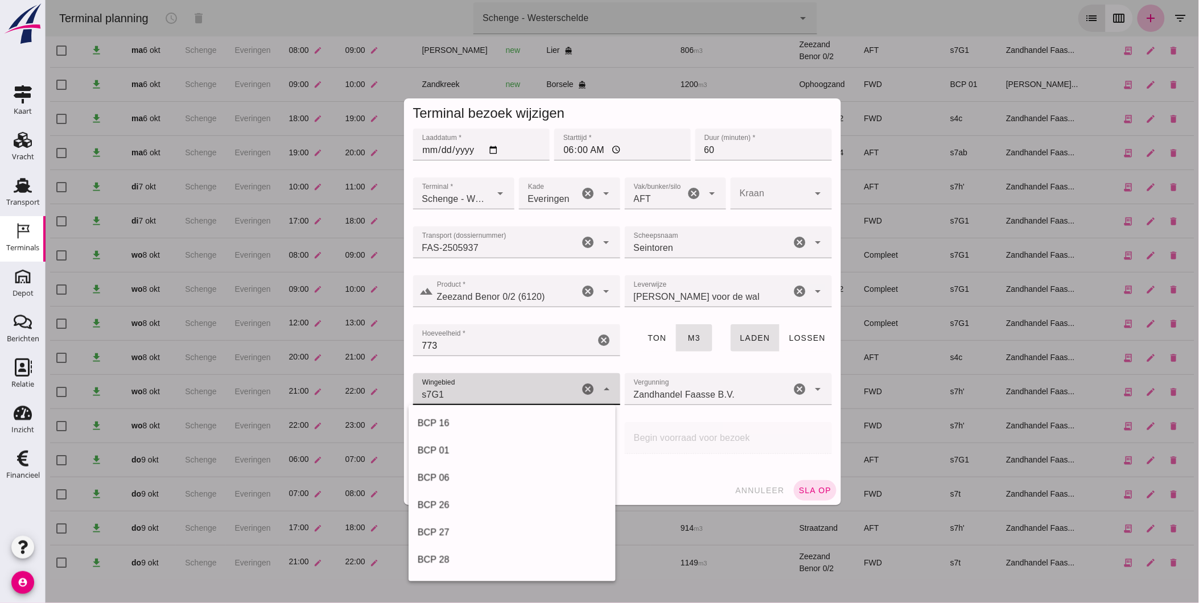
click at [502, 385] on div "s7G1 224" at bounding box center [495, 389] width 166 height 32
click at [446, 569] on div "s7t" at bounding box center [511, 570] width 189 height 14
type input "234"
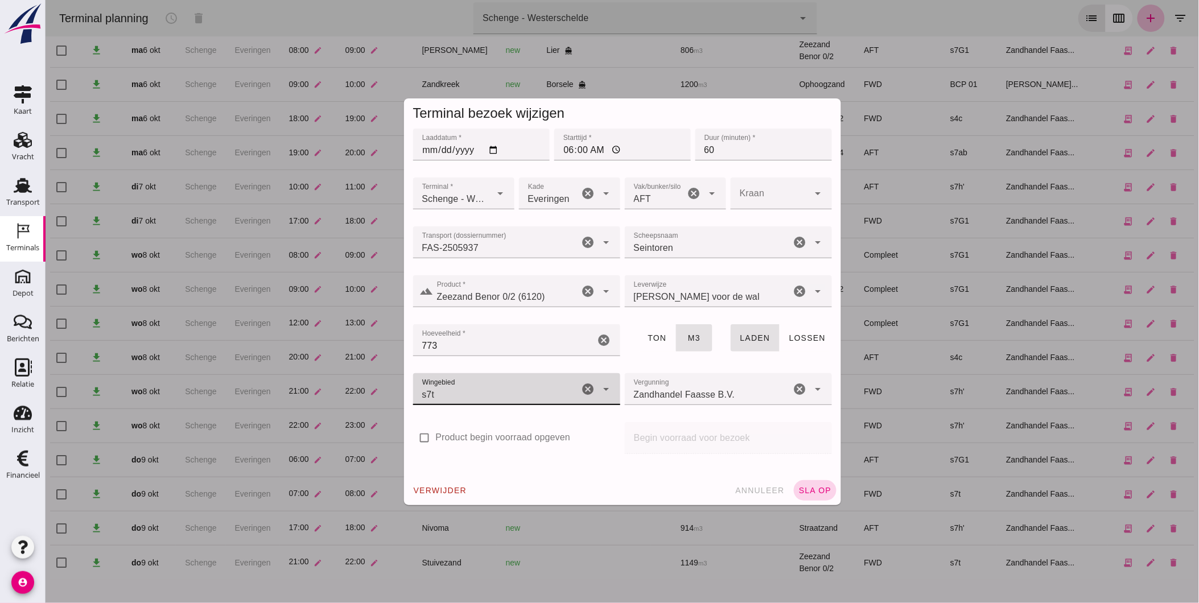
click at [810, 490] on span "sla op" at bounding box center [815, 490] width 34 height 9
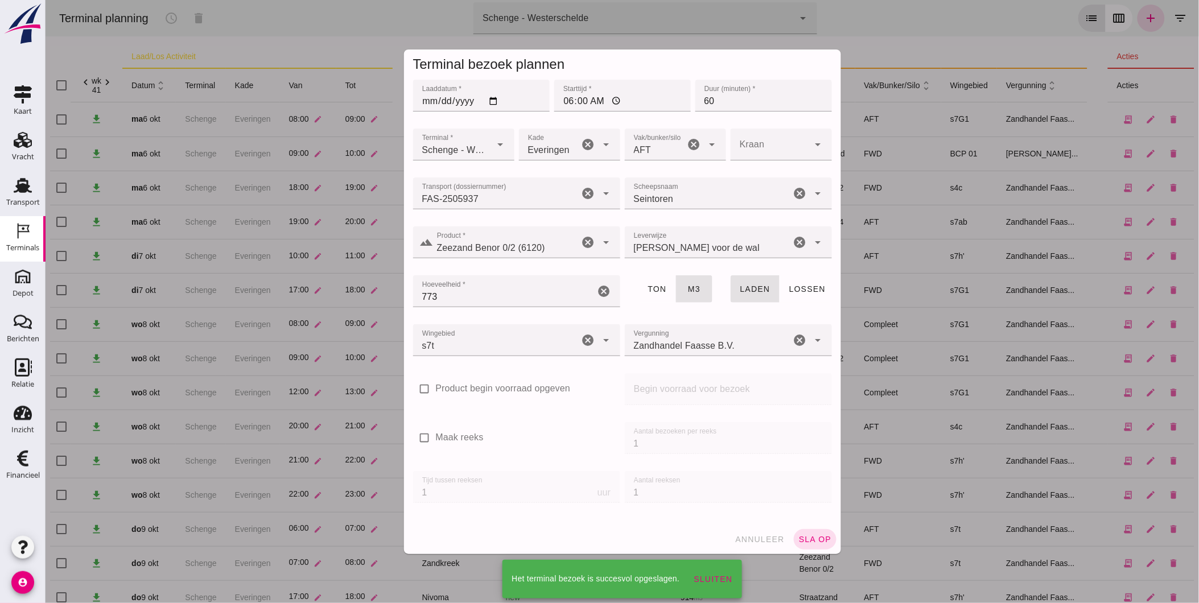
scroll to position [69, 0]
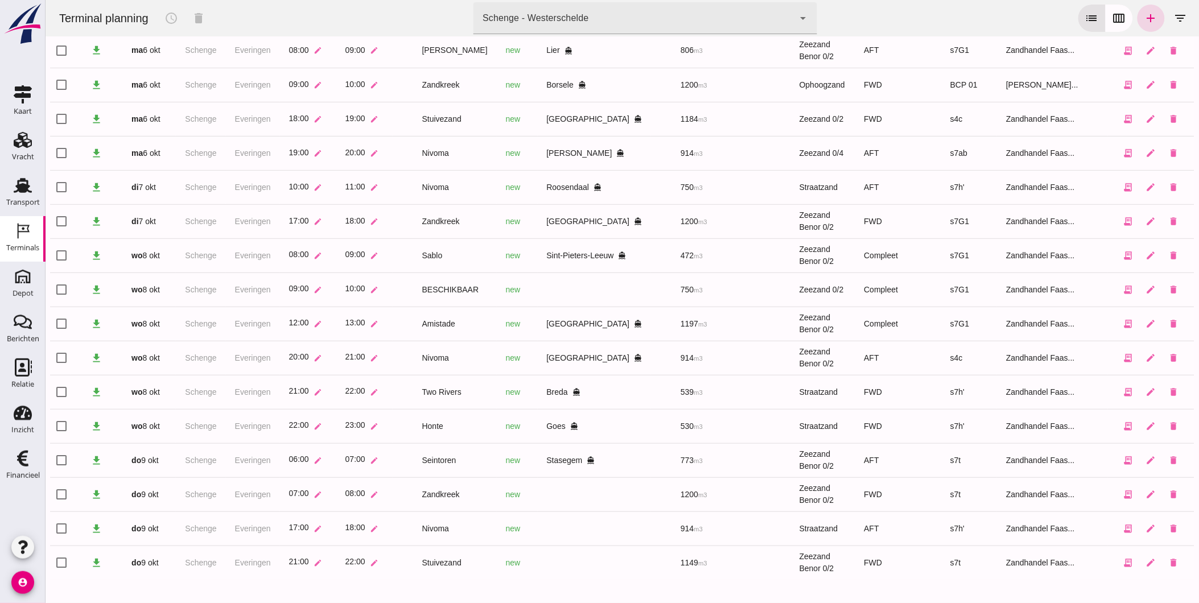
click at [712, 30] on div "Schenge - Westerschelde 9c876888-926f-4f5f-969d-c779b766b815" at bounding box center [633, 18] width 320 height 32
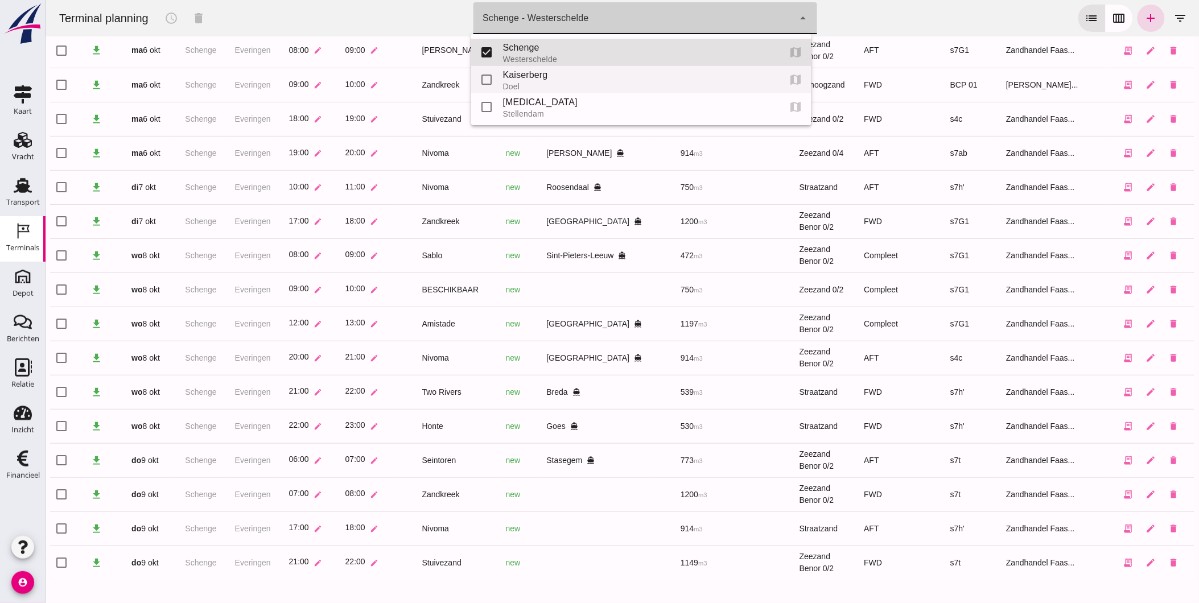
click at [627, 76] on div "Kaiserberg" at bounding box center [636, 75] width 268 height 14
type input "7f603609-51ae-4e75-986b-c9057e559465"
checkbox input "false"
checkbox input "true"
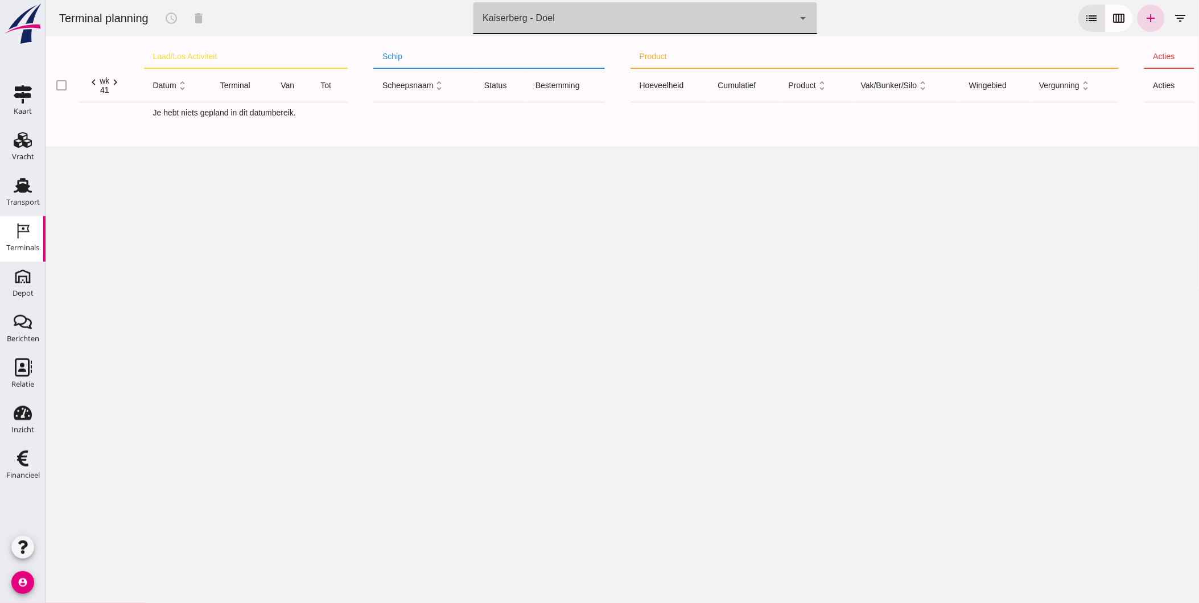
scroll to position [0, 0]
